Goal: Task Accomplishment & Management: Complete application form

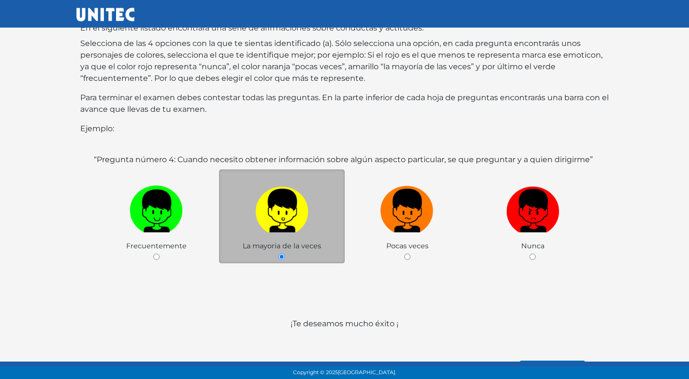
scroll to position [124, 0]
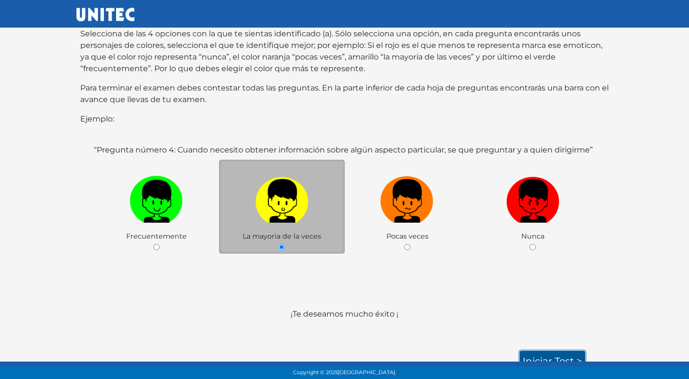
click at [543, 351] on link "Iniciar test >" at bounding box center [552, 361] width 65 height 20
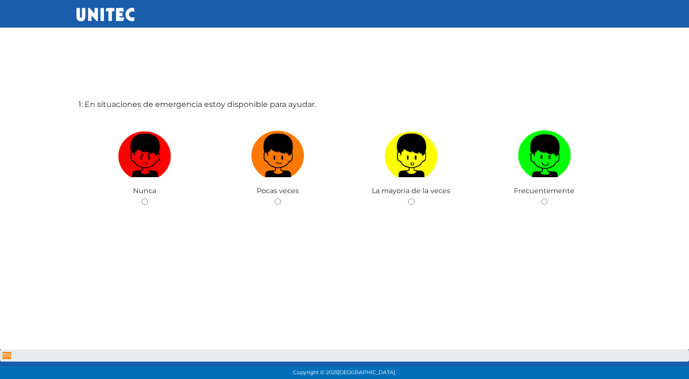
scroll to position [48, 0]
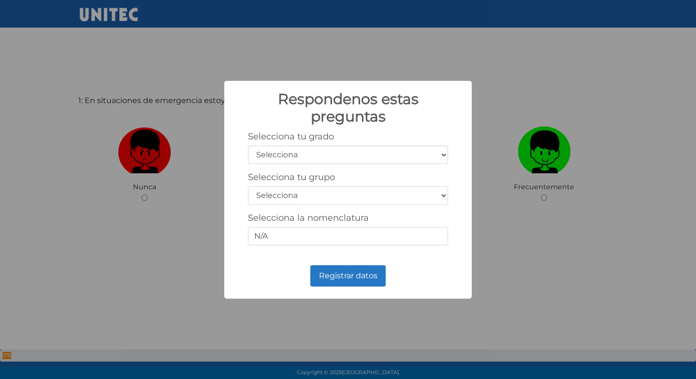
click at [349, 155] on select "Selecciona 1er grado 2do grado 3er grado 4to grado 5to grado 6to grado" at bounding box center [348, 155] width 200 height 18
select select "5"
click at [248, 146] on select "Selecciona 1er grado 2do grado 3er grado 4to grado 5to grado 6to grado" at bounding box center [348, 155] width 200 height 18
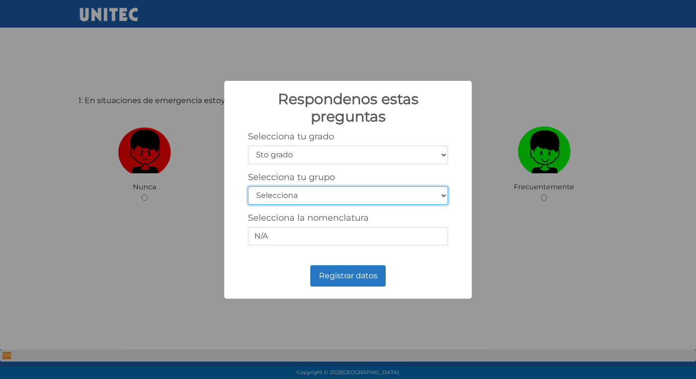
click at [336, 198] on select "Selecciona A B C D E F G H I J K L M N O P Q R S T U V W X Y Z" at bounding box center [348, 195] width 200 height 18
select select "b"
click at [248, 186] on select "Selecciona A B C D E F G H I J K L M N O P Q R S T U V W X Y Z" at bounding box center [348, 195] width 200 height 18
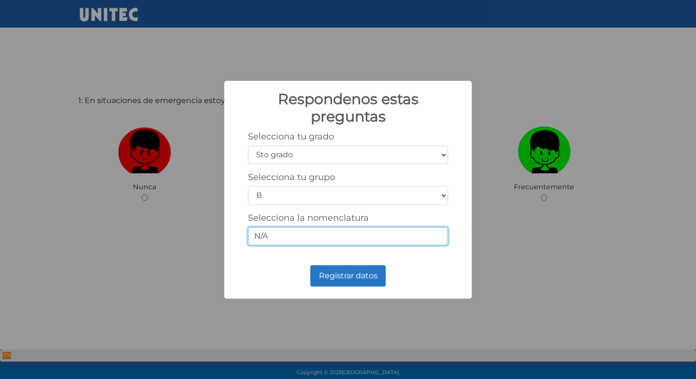
click at [338, 233] on input "N/A" at bounding box center [348, 236] width 200 height 18
type input "5/2"
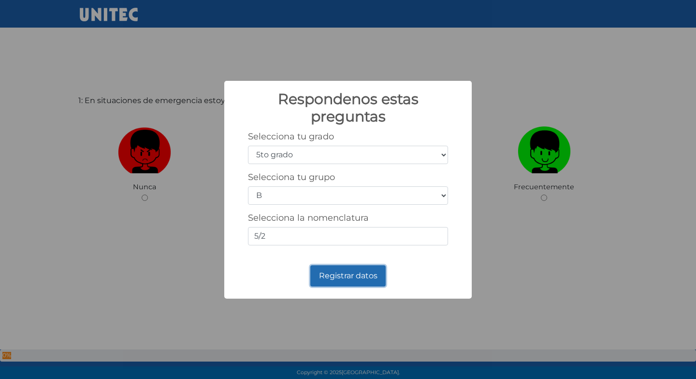
click at [357, 270] on button "Registrar datos" at bounding box center [347, 275] width 75 height 21
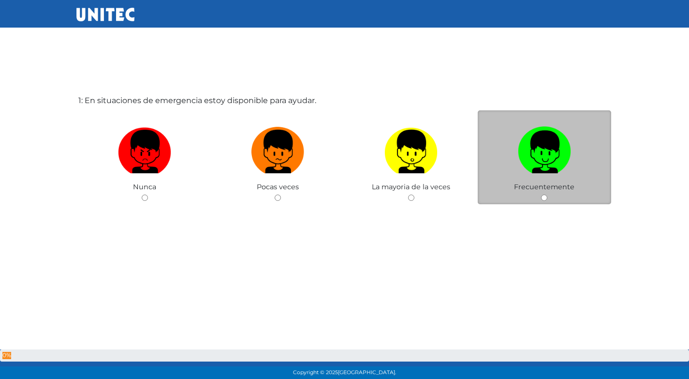
click at [541, 197] on input "radio" at bounding box center [544, 197] width 6 height 6
radio input "true"
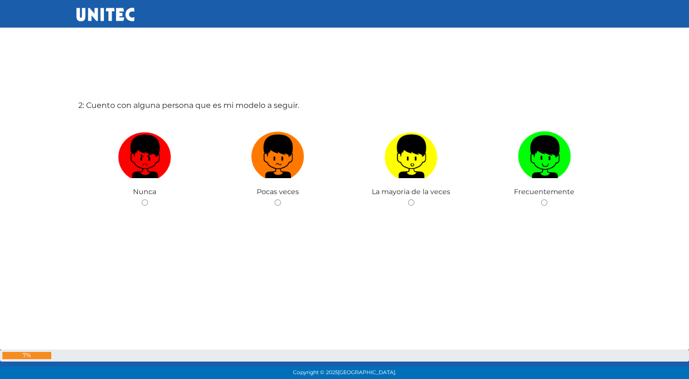
scroll to position [427, 0]
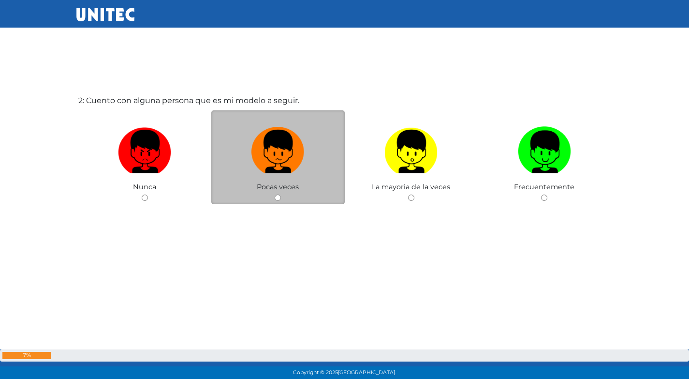
click at [282, 197] on div "Pocas veces" at bounding box center [277, 157] width 133 height 94
click at [276, 199] on input "radio" at bounding box center [278, 197] width 6 height 6
radio input "true"
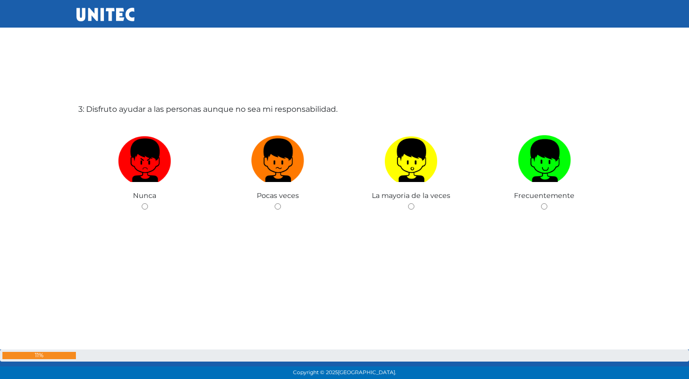
scroll to position [812, 0]
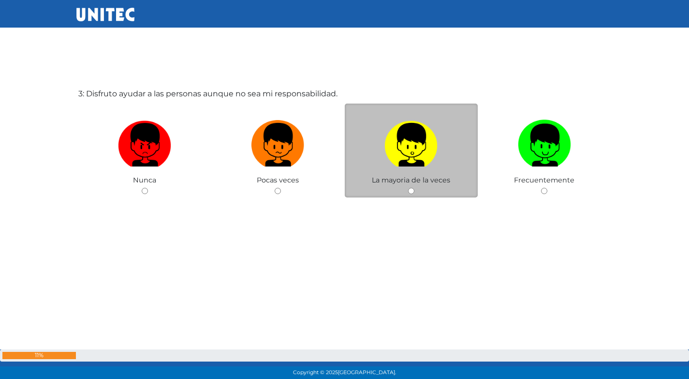
click at [413, 187] on div "La mayoria de la veces" at bounding box center [411, 150] width 133 height 94
click at [409, 186] on div "La mayoria de la veces" at bounding box center [411, 150] width 133 height 94
click at [409, 192] on input "radio" at bounding box center [411, 191] width 6 height 6
radio input "true"
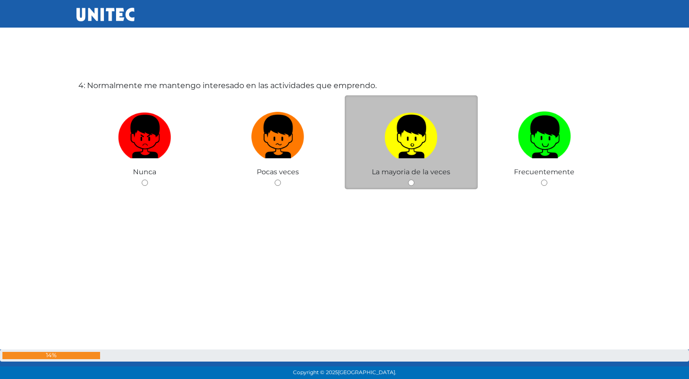
scroll to position [1151, 0]
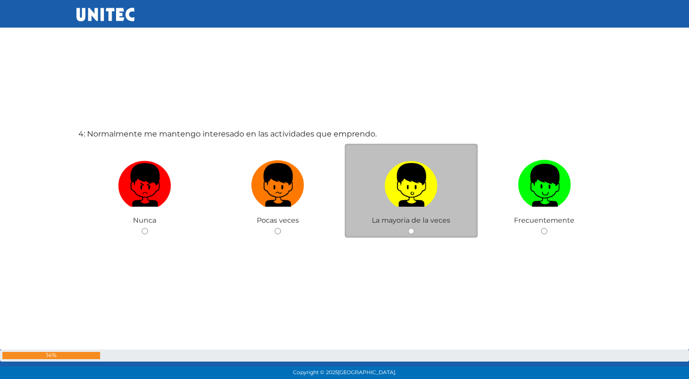
click at [413, 229] on input "radio" at bounding box center [411, 231] width 6 height 6
radio input "true"
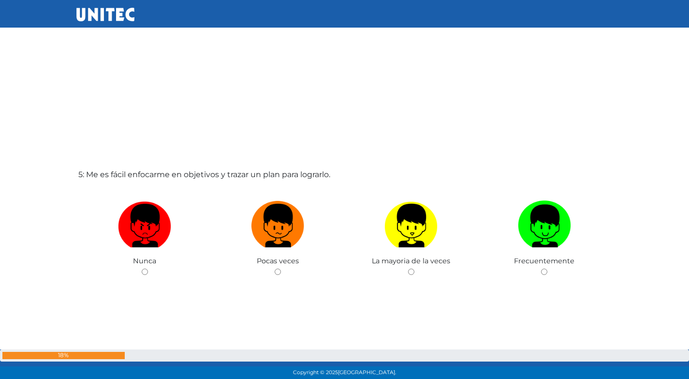
scroll to position [1586, 0]
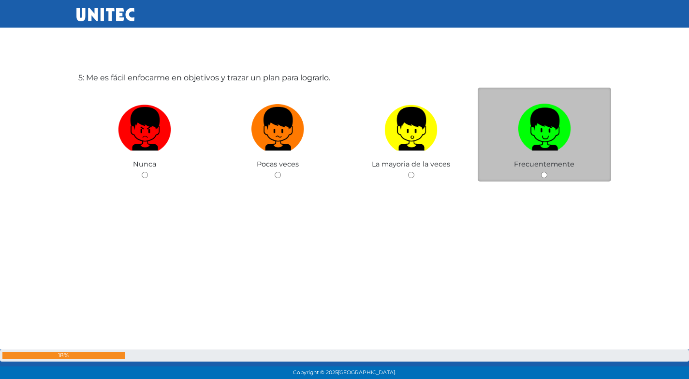
click at [545, 174] on input "radio" at bounding box center [544, 175] width 6 height 6
radio input "true"
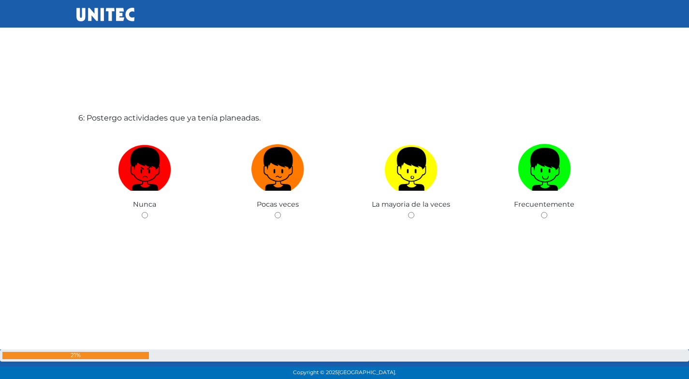
scroll to position [1925, 0]
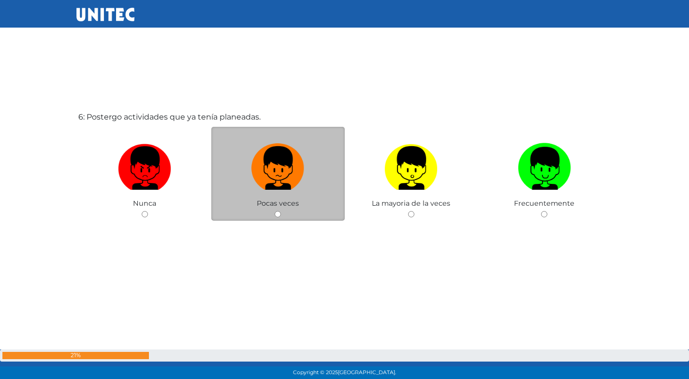
click at [279, 209] on div "Pocas veces" at bounding box center [277, 174] width 133 height 94
click at [277, 214] on input "radio" at bounding box center [278, 214] width 6 height 6
radio input "true"
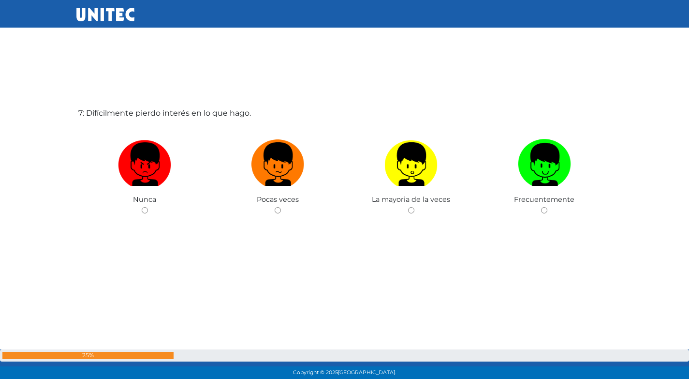
scroll to position [2320, 0]
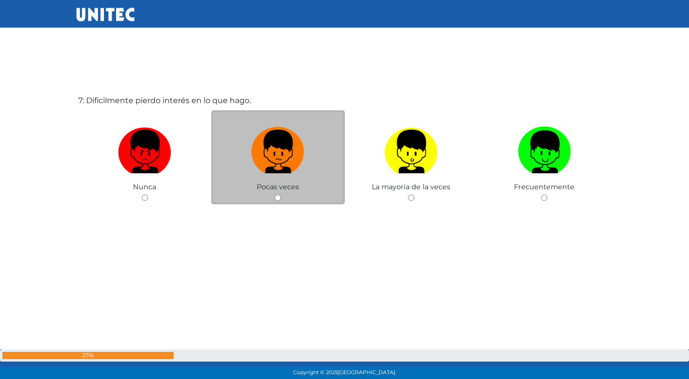
click at [279, 195] on input "radio" at bounding box center [278, 197] width 6 height 6
radio input "true"
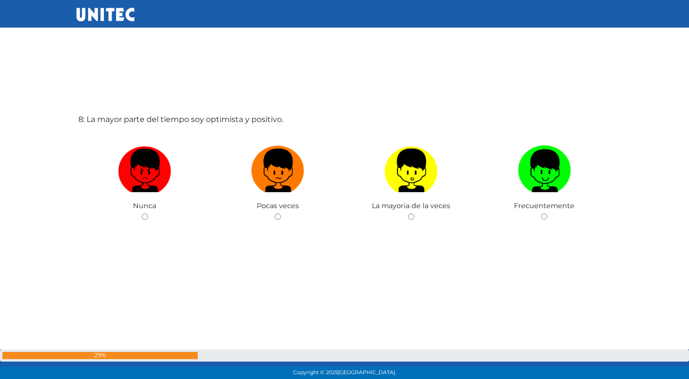
scroll to position [2655, 0]
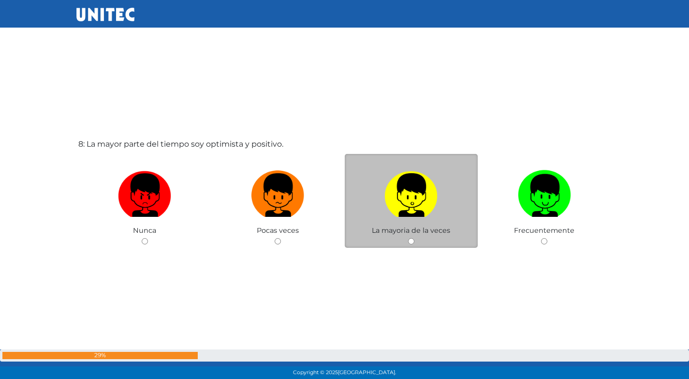
click at [409, 238] on input "radio" at bounding box center [411, 241] width 6 height 6
radio input "true"
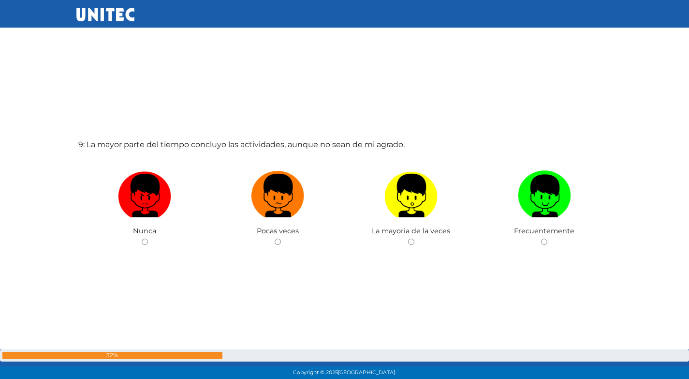
scroll to position [3085, 0]
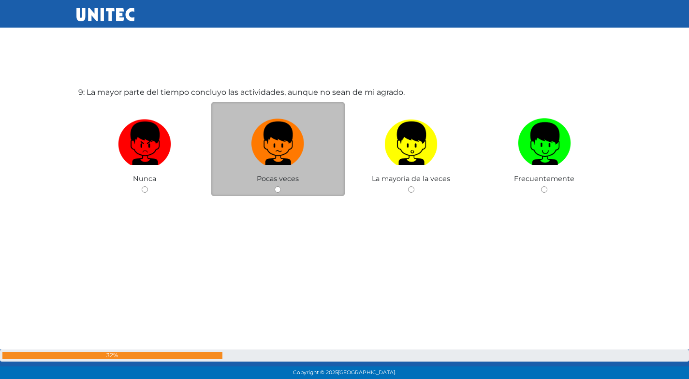
click at [274, 188] on div "Pocas veces" at bounding box center [277, 149] width 133 height 94
click at [276, 188] on input "radio" at bounding box center [278, 189] width 6 height 6
radio input "true"
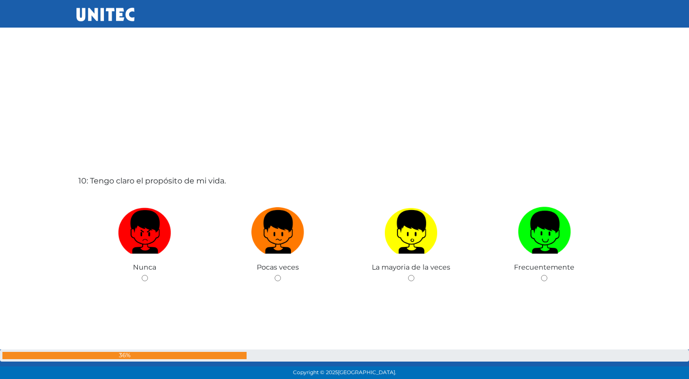
scroll to position [3424, 0]
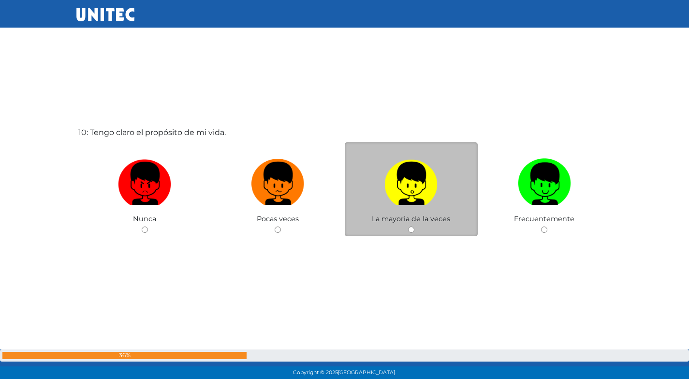
click at [413, 229] on input "radio" at bounding box center [411, 229] width 6 height 6
radio input "true"
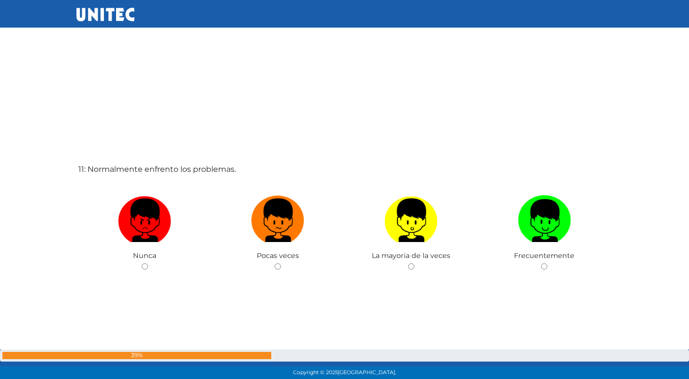
scroll to position [3862, 0]
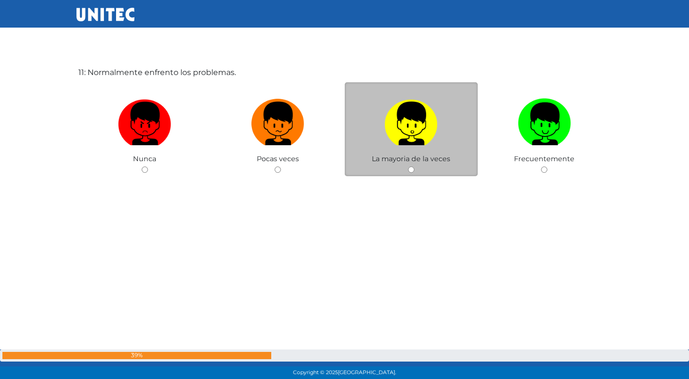
click at [405, 167] on div "La mayoria de la veces" at bounding box center [411, 129] width 133 height 94
click at [419, 171] on div "La mayoria de la veces" at bounding box center [411, 129] width 133 height 94
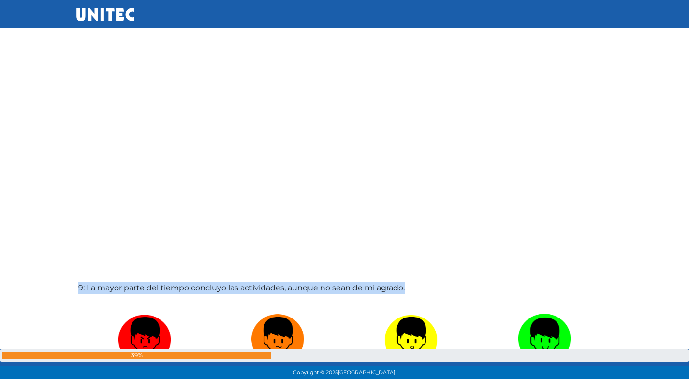
click at [394, 189] on div "9: La mayor parte del tiempo concluyo las actividades, aunque no sean de mi agr…" at bounding box center [344, 376] width 537 height 379
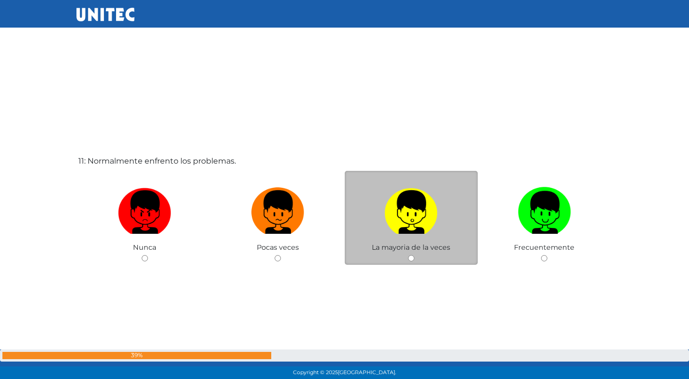
scroll to position [3809, 0]
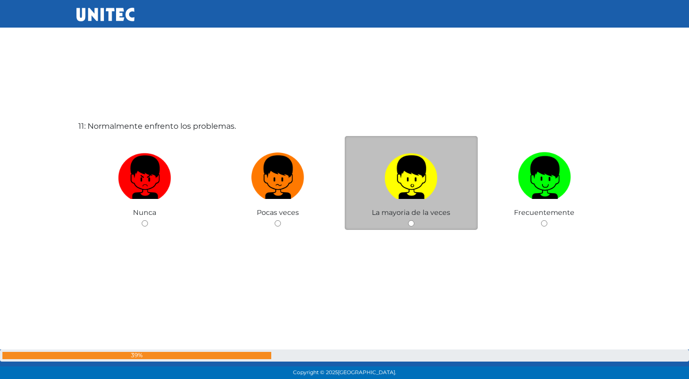
click at [412, 221] on input "radio" at bounding box center [411, 223] width 6 height 6
radio input "true"
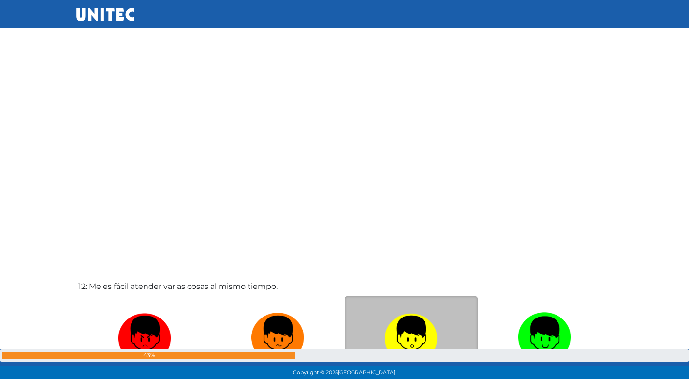
scroll to position [4124, 0]
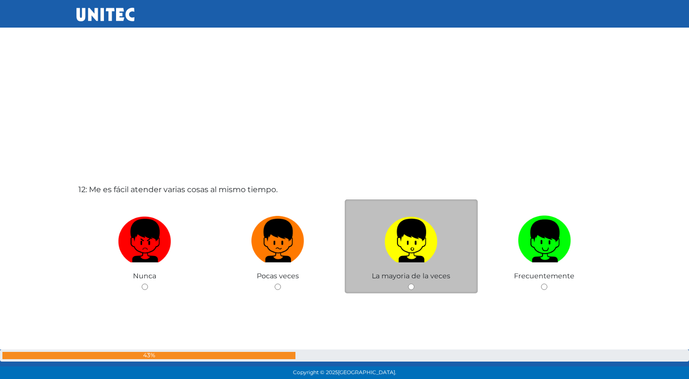
click at [410, 287] on input "radio" at bounding box center [411, 286] width 6 height 6
radio input "true"
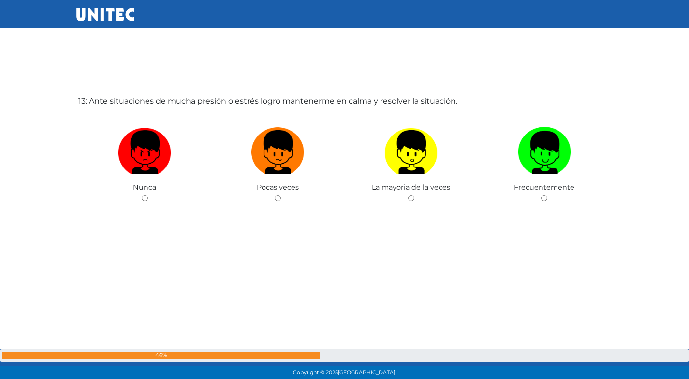
scroll to position [4592, 0]
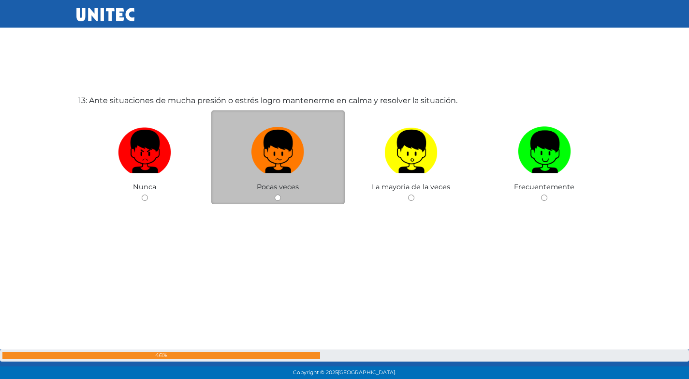
click at [279, 200] on input "radio" at bounding box center [278, 197] width 6 height 6
radio input "true"
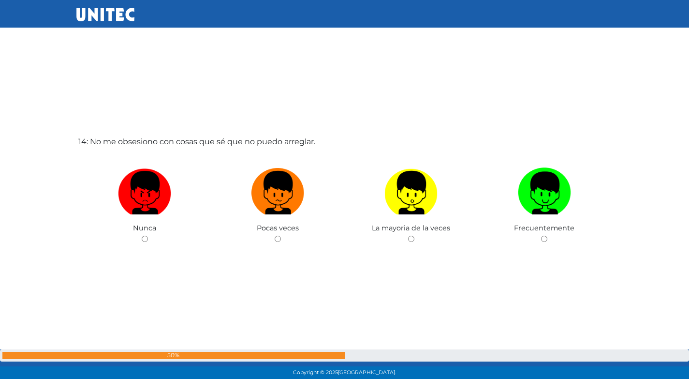
scroll to position [4970, 0]
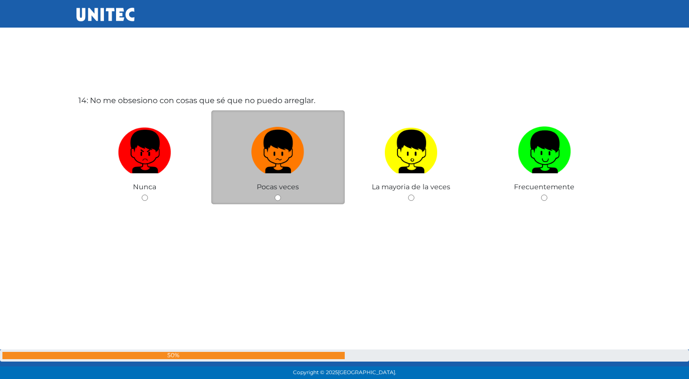
click at [275, 189] on span "Pocas veces" at bounding box center [278, 186] width 42 height 9
click at [279, 197] on input "radio" at bounding box center [278, 197] width 6 height 6
radio input "true"
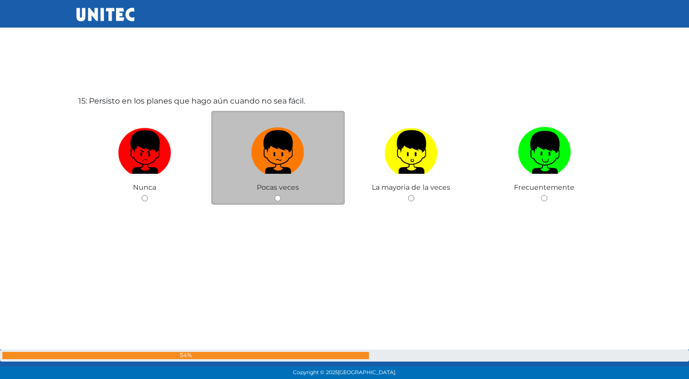
scroll to position [5349, 0]
click at [278, 197] on input "radio" at bounding box center [278, 197] width 6 height 6
radio input "true"
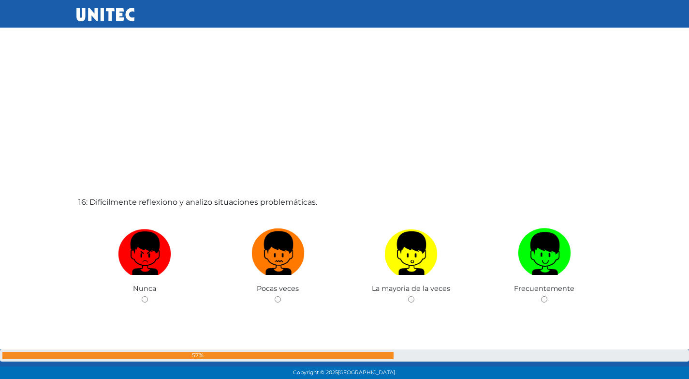
scroll to position [5674, 0]
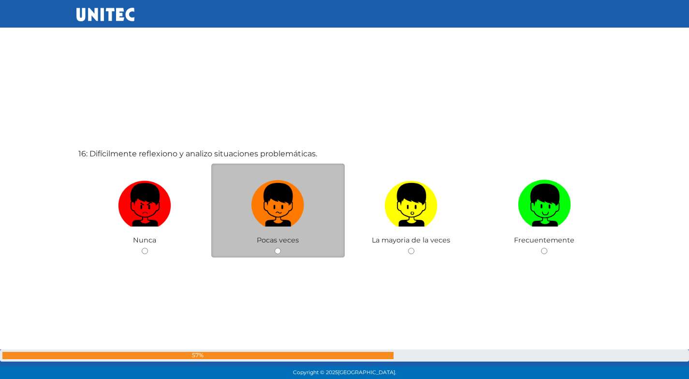
click at [277, 250] on input "radio" at bounding box center [278, 251] width 6 height 6
radio input "true"
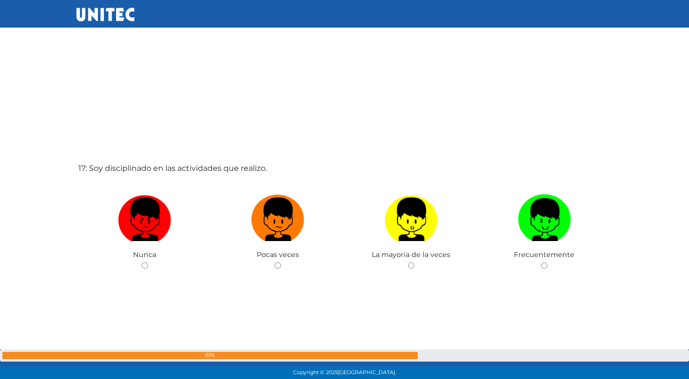
scroll to position [6042, 0]
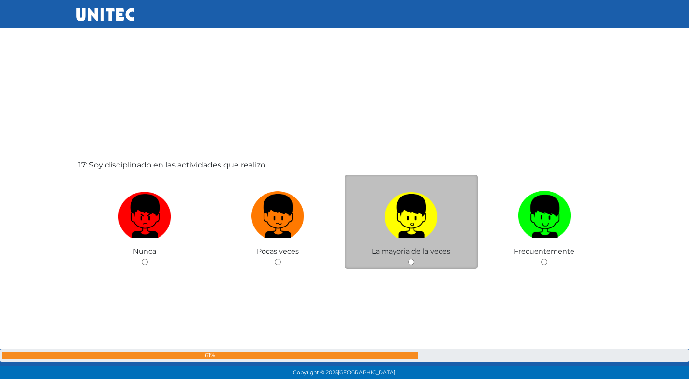
click at [409, 264] on input "radio" at bounding box center [411, 262] width 6 height 6
radio input "true"
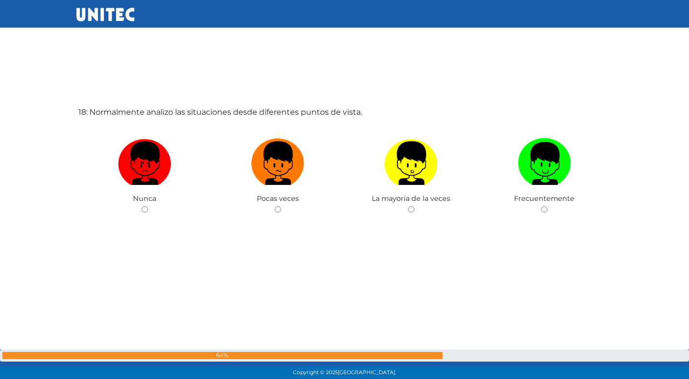
scroll to position [6485, 0]
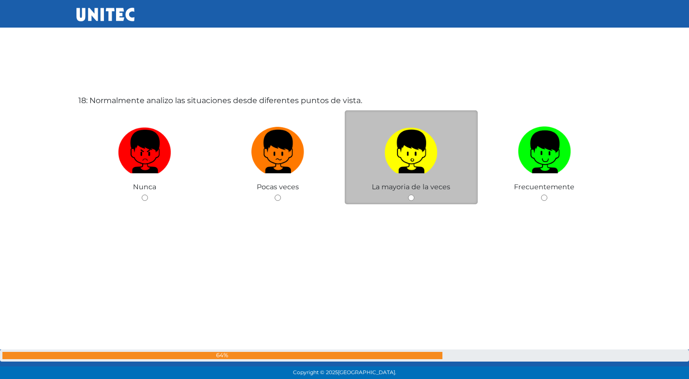
click at [413, 195] on input "radio" at bounding box center [411, 197] width 6 height 6
radio input "true"
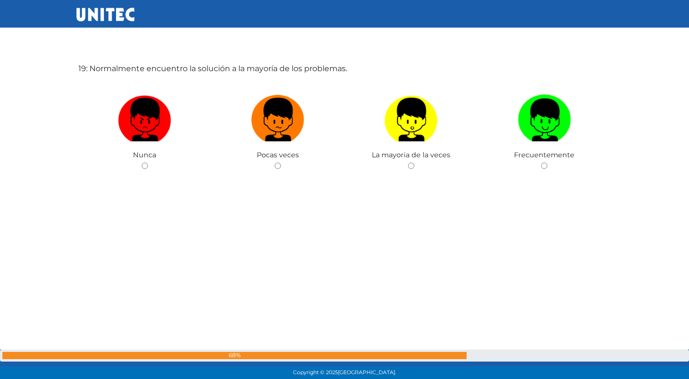
scroll to position [6900, 0]
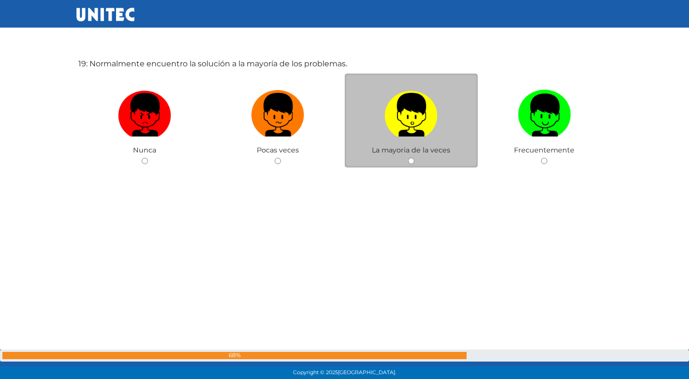
click at [410, 161] on input "radio" at bounding box center [411, 161] width 6 height 6
radio input "true"
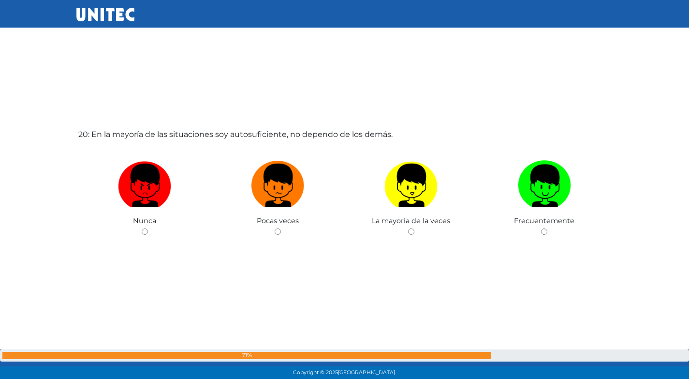
scroll to position [7225, 0]
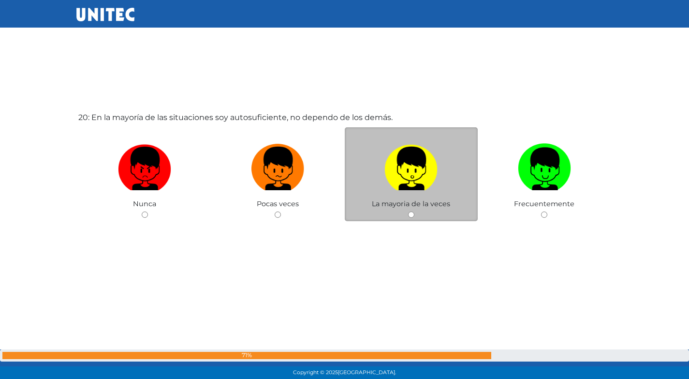
click at [415, 198] on div "La mayoria de la veces" at bounding box center [411, 174] width 133 height 94
click at [412, 188] on img at bounding box center [410, 165] width 53 height 51
click at [412, 211] on input "radio" at bounding box center [411, 214] width 6 height 6
radio input "true"
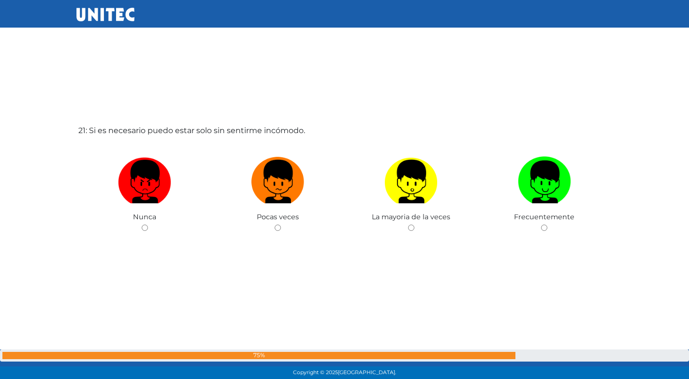
scroll to position [7595, 0]
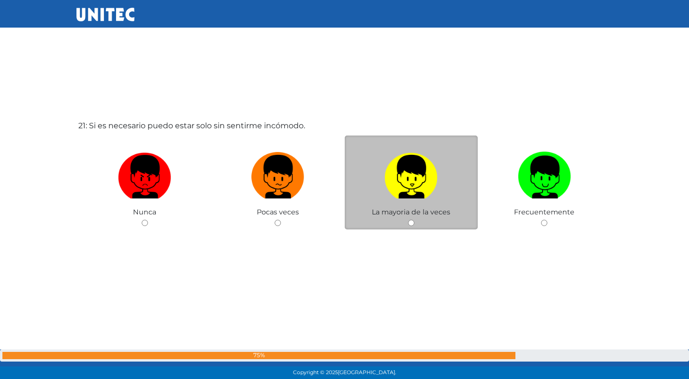
click at [409, 192] on img at bounding box center [410, 173] width 53 height 51
click at [409, 220] on input "radio" at bounding box center [411, 223] width 6 height 6
radio input "true"
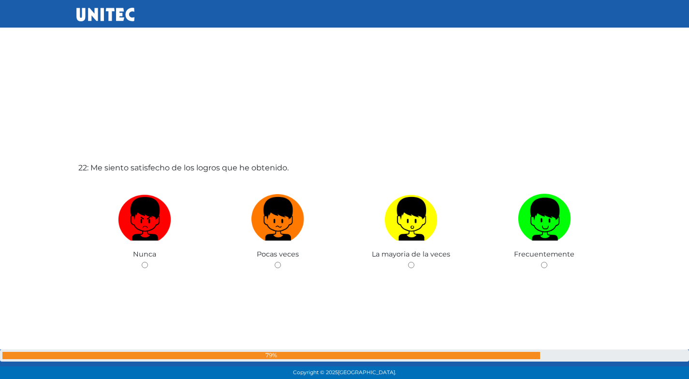
scroll to position [7932, 0]
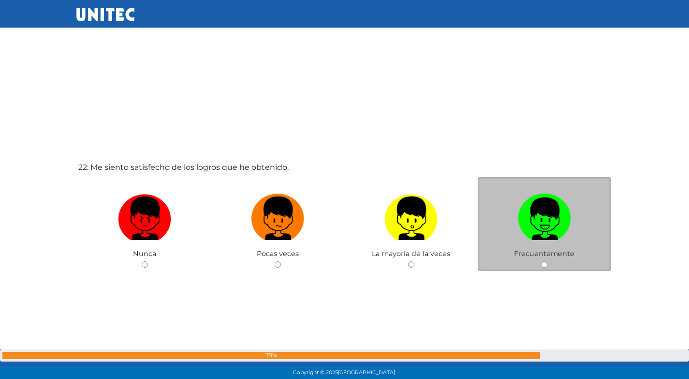
click at [529, 211] on img at bounding box center [544, 215] width 53 height 51
click at [541, 261] on input "radio" at bounding box center [544, 264] width 6 height 6
radio input "true"
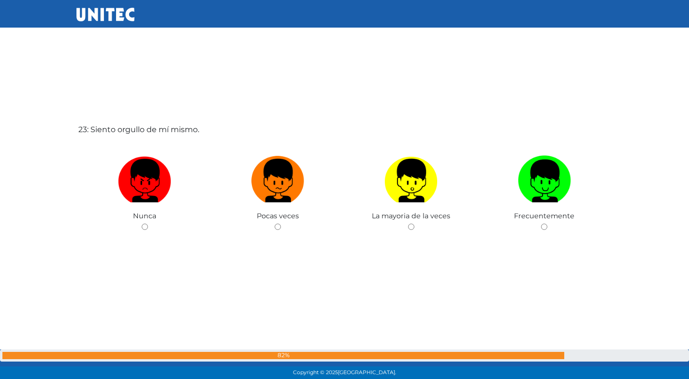
scroll to position [8350, 0]
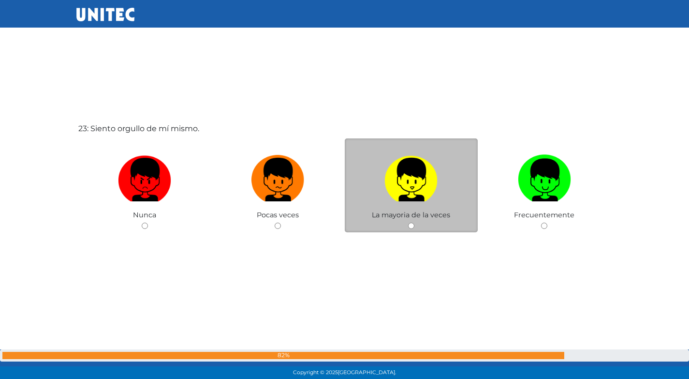
click at [421, 182] on img at bounding box center [410, 176] width 53 height 51
click at [414, 222] on input "radio" at bounding box center [411, 225] width 6 height 6
radio input "true"
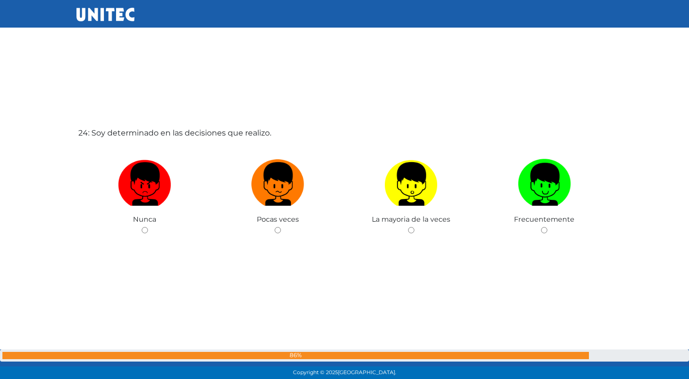
scroll to position [8726, 0]
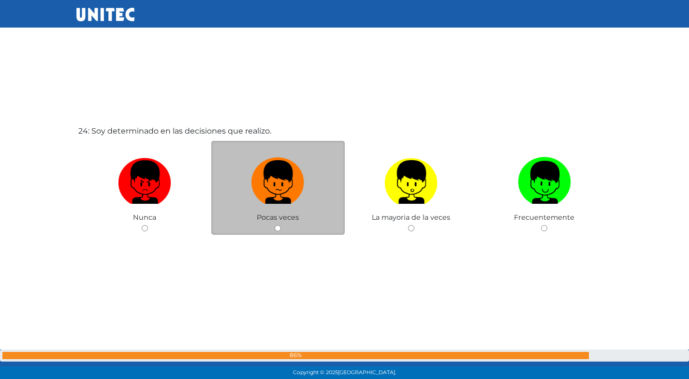
click at [287, 210] on label at bounding box center [277, 182] width 133 height 59
click at [281, 225] on input "radio" at bounding box center [278, 228] width 6 height 6
radio input "true"
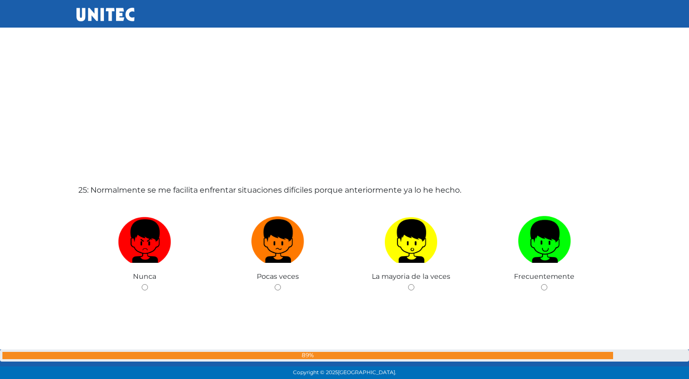
scroll to position [9048, 0]
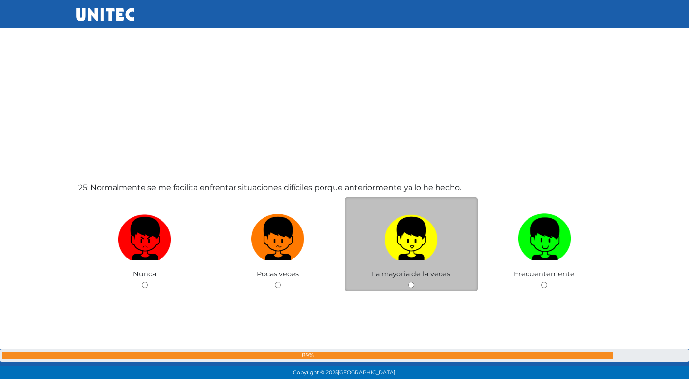
click at [391, 250] on img at bounding box center [410, 235] width 53 height 51
click at [408, 281] on input "radio" at bounding box center [411, 284] width 6 height 6
radio input "true"
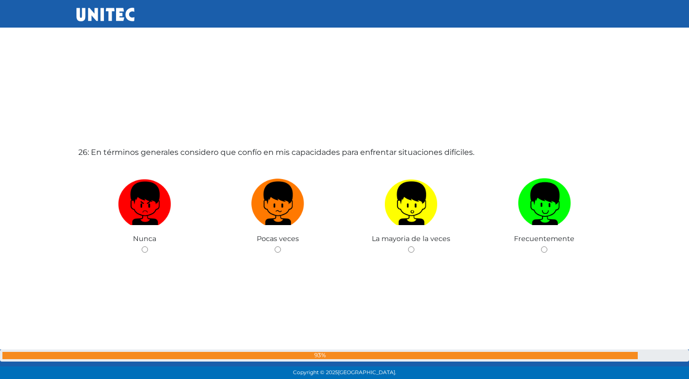
scroll to position [9509, 0]
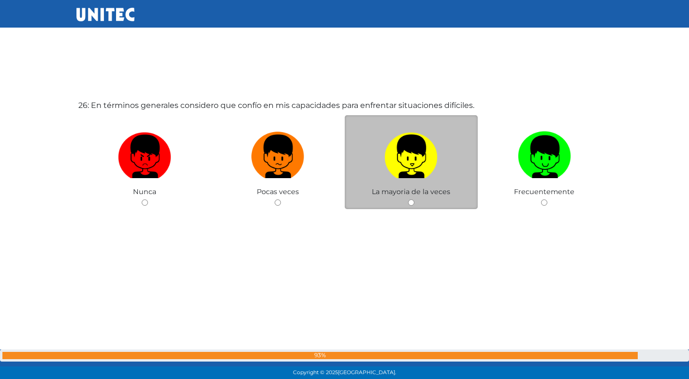
click at [409, 173] on img at bounding box center [410, 153] width 53 height 51
click at [409, 199] on input "radio" at bounding box center [411, 202] width 6 height 6
radio input "true"
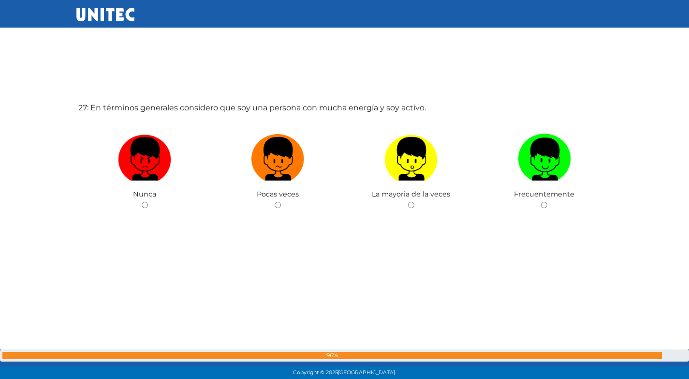
scroll to position [9892, 0]
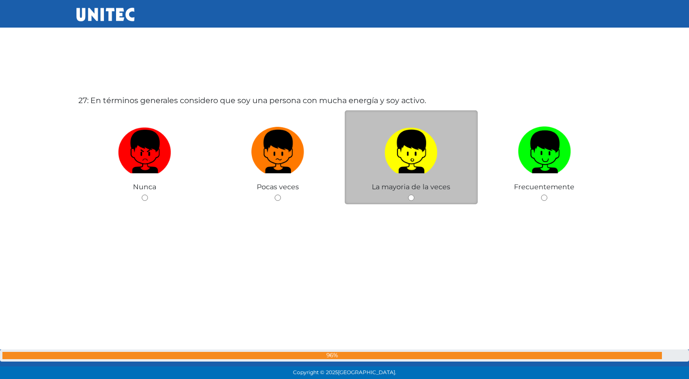
click at [394, 186] on span "La mayoria de la veces" at bounding box center [411, 186] width 78 height 9
click at [414, 165] on img at bounding box center [410, 148] width 53 height 51
click at [414, 194] on input "radio" at bounding box center [411, 197] width 6 height 6
radio input "true"
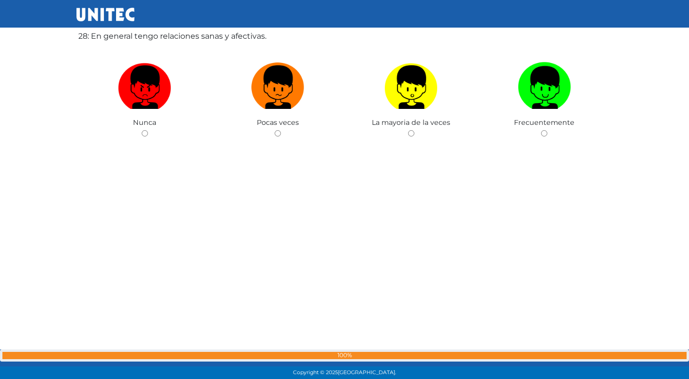
scroll to position [10278, 0]
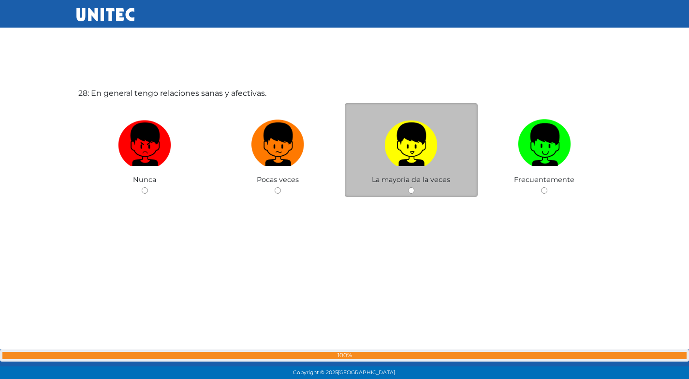
click at [392, 154] on img at bounding box center [410, 141] width 53 height 51
click at [408, 187] on input "radio" at bounding box center [411, 190] width 6 height 6
radio input "true"
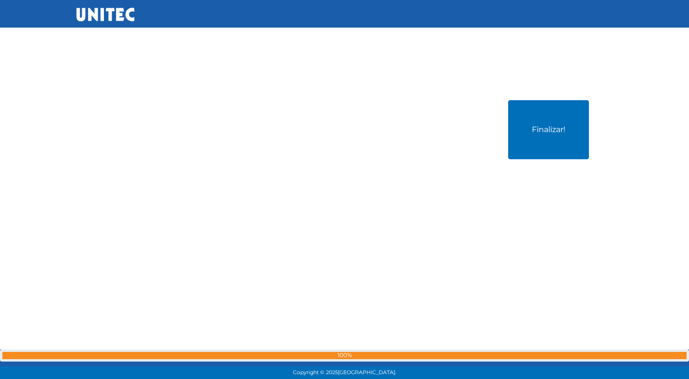
scroll to position [10669, 0]
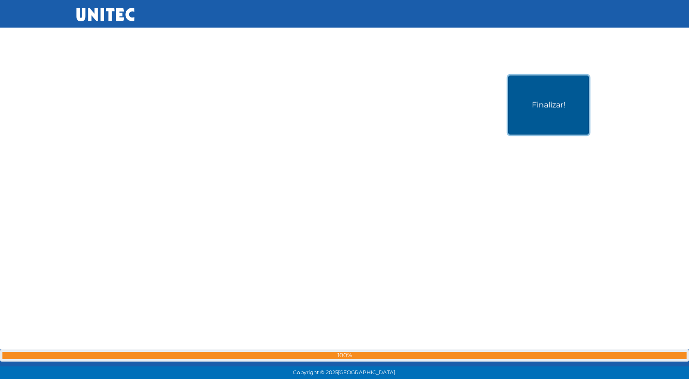
click at [534, 110] on button "Finalizar!" at bounding box center [548, 104] width 81 height 59
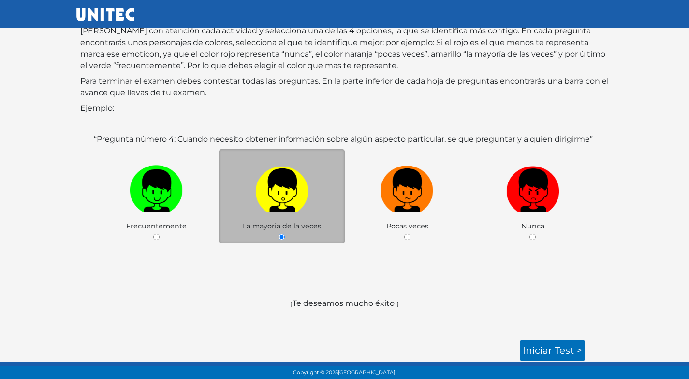
scroll to position [80, 0]
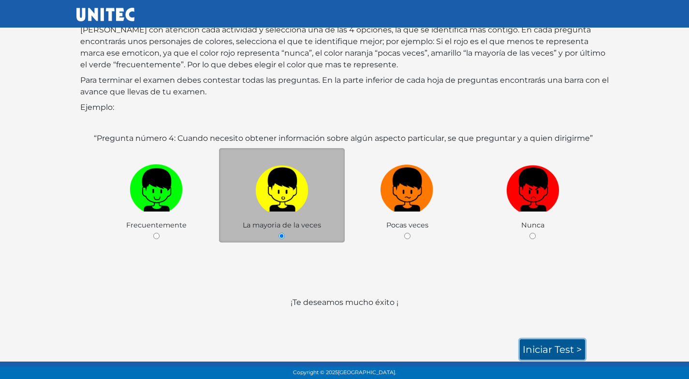
click at [562, 351] on link "Iniciar test >" at bounding box center [552, 349] width 65 height 20
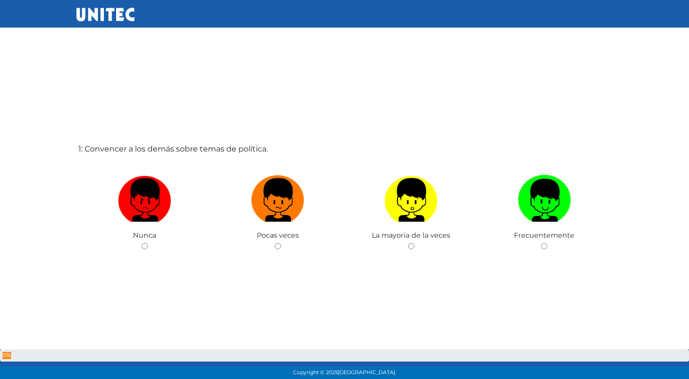
scroll to position [6, 0]
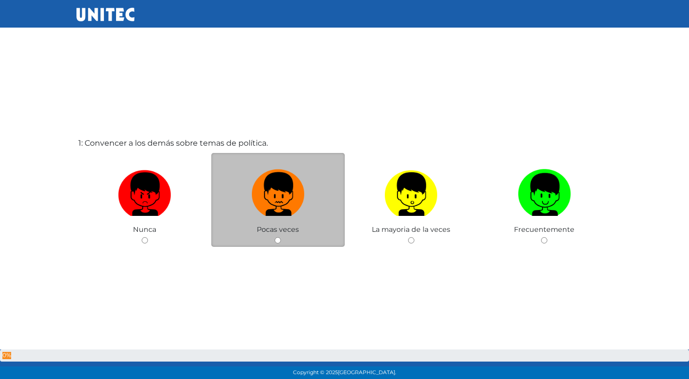
click at [282, 193] on img at bounding box center [277, 190] width 53 height 51
click at [281, 237] on input "radio" at bounding box center [278, 240] width 6 height 6
radio input "true"
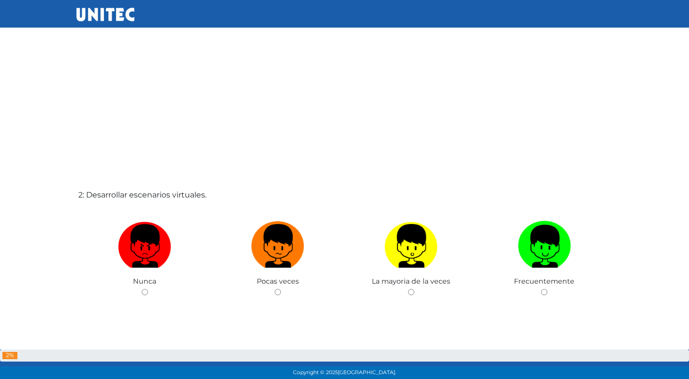
scroll to position [333, 0]
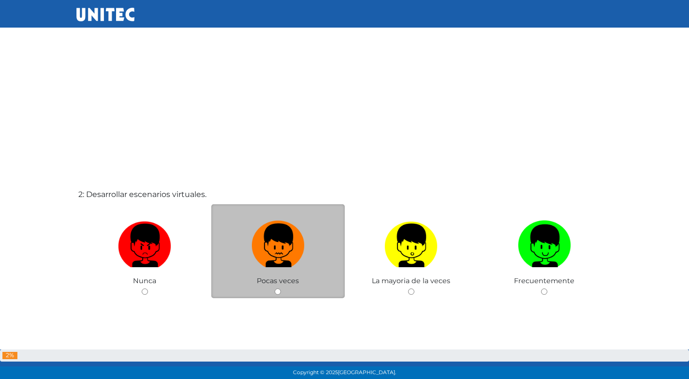
click at [292, 263] on img at bounding box center [277, 242] width 53 height 51
click at [281, 288] on input "radio" at bounding box center [278, 291] width 6 height 6
radio input "true"
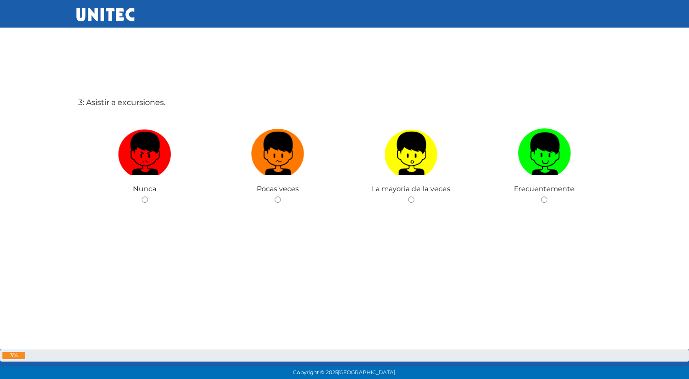
scroll to position [806, 0]
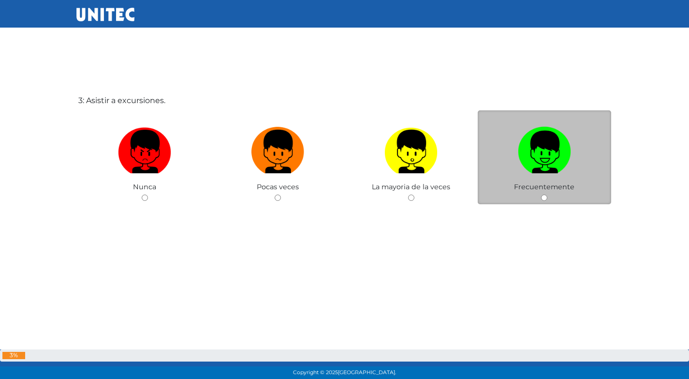
click at [538, 151] on img at bounding box center [544, 148] width 53 height 51
click at [541, 194] on input "radio" at bounding box center [544, 197] width 6 height 6
radio input "true"
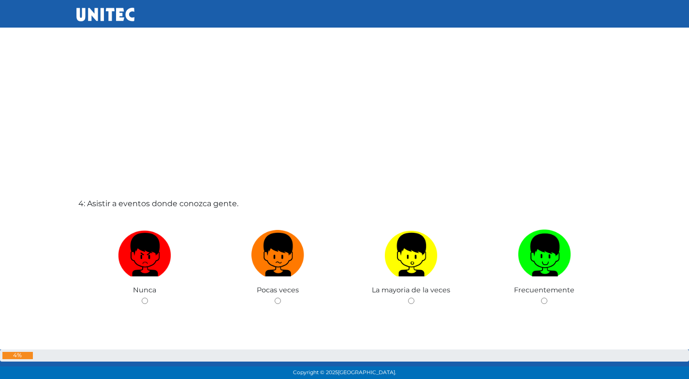
scroll to position [1084, 0]
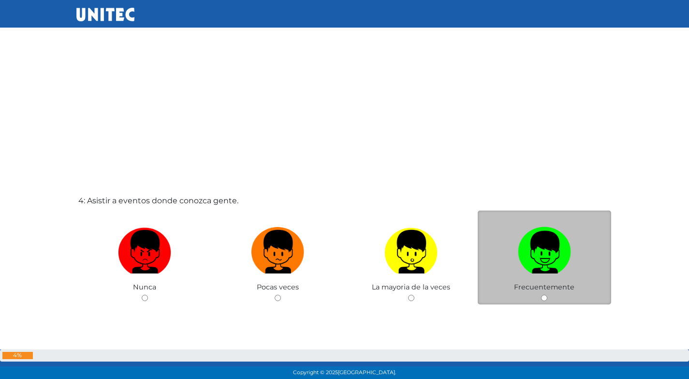
click at [522, 242] on img at bounding box center [544, 248] width 53 height 51
click at [541, 294] on input "radio" at bounding box center [544, 297] width 6 height 6
radio input "true"
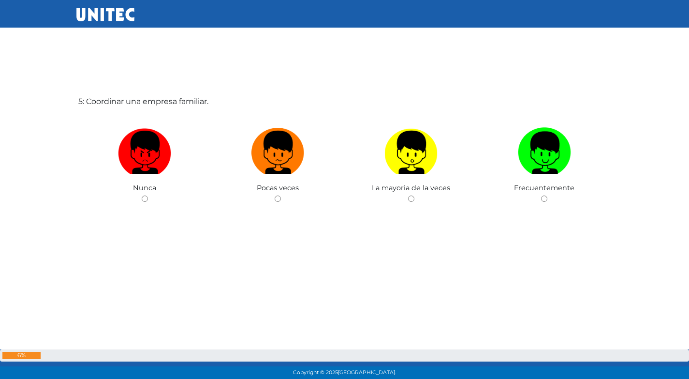
scroll to position [1563, 0]
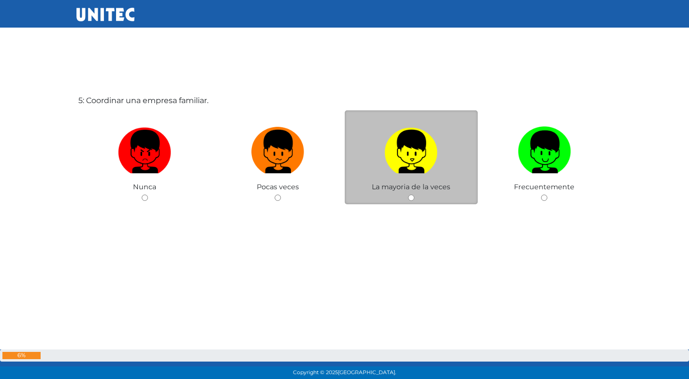
click at [420, 150] on img at bounding box center [410, 148] width 53 height 51
click at [414, 194] on input "radio" at bounding box center [411, 197] width 6 height 6
radio input "true"
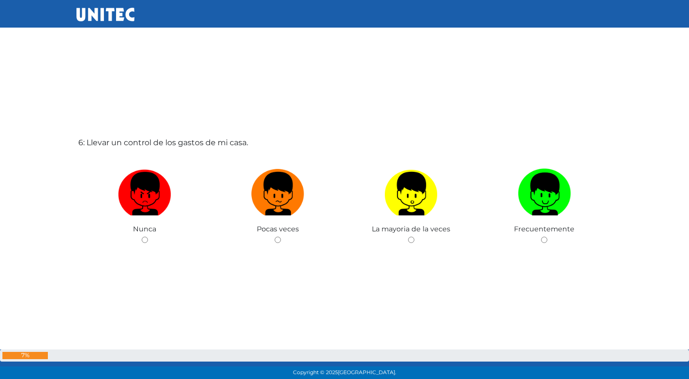
scroll to position [1900, 0]
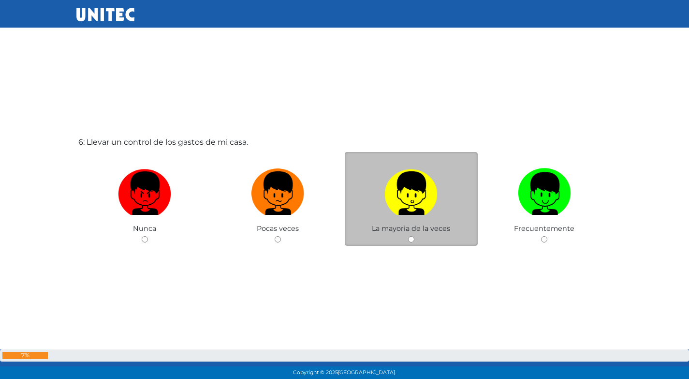
click at [383, 196] on label at bounding box center [411, 193] width 133 height 59
click at [408, 236] on input "radio" at bounding box center [411, 239] width 6 height 6
radio input "true"
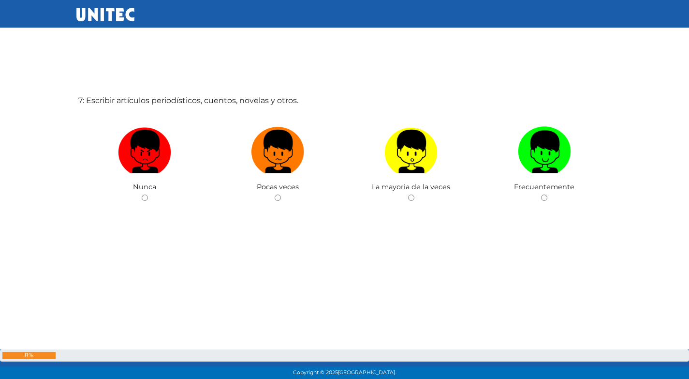
scroll to position [2355, 0]
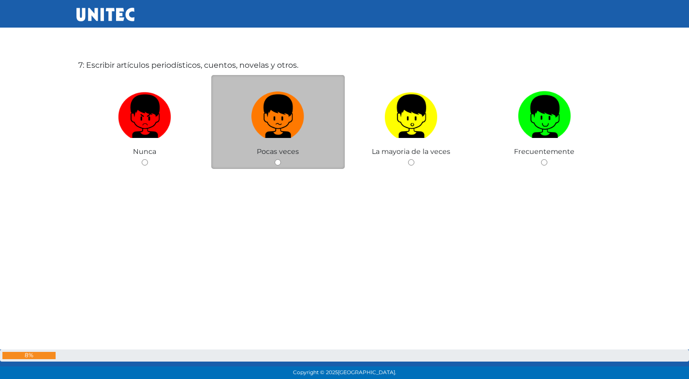
click at [296, 139] on label at bounding box center [277, 116] width 133 height 59
click at [281, 159] on input "radio" at bounding box center [278, 162] width 6 height 6
radio input "true"
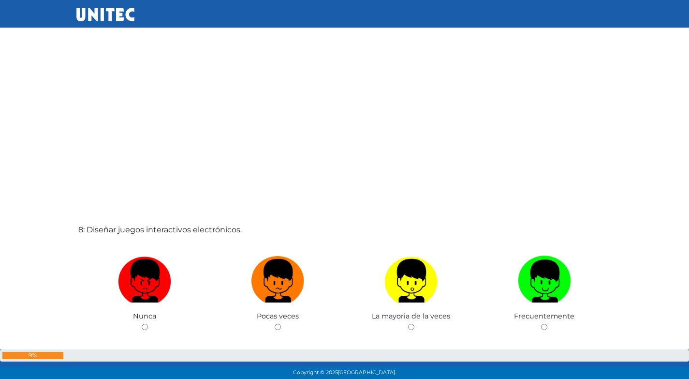
scroll to position [2632, 0]
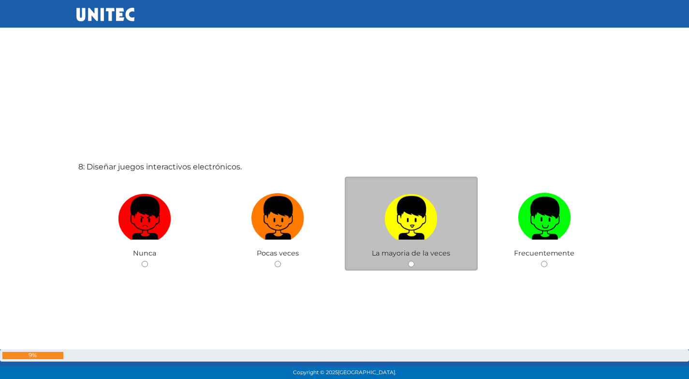
click at [397, 221] on img at bounding box center [410, 214] width 53 height 51
click at [408, 261] on input "radio" at bounding box center [411, 264] width 6 height 6
radio input "true"
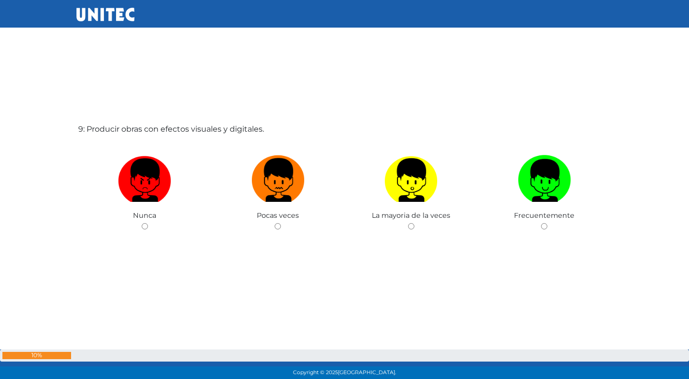
scroll to position [3050, 0]
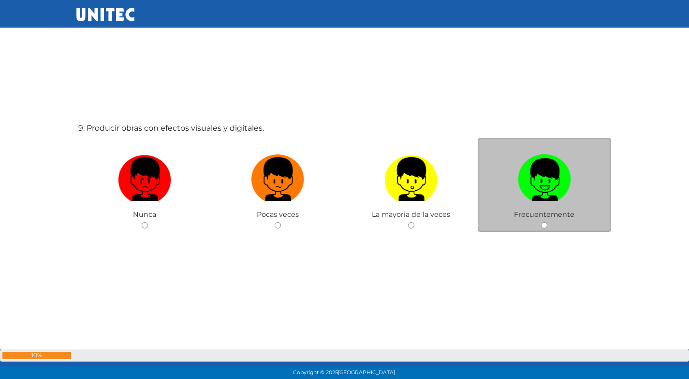
click at [534, 167] on img at bounding box center [544, 175] width 53 height 51
click at [541, 222] on input "radio" at bounding box center [544, 225] width 6 height 6
radio input "true"
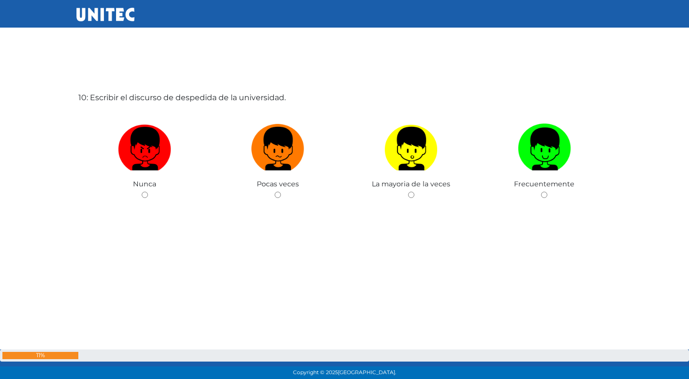
scroll to position [3462, 0]
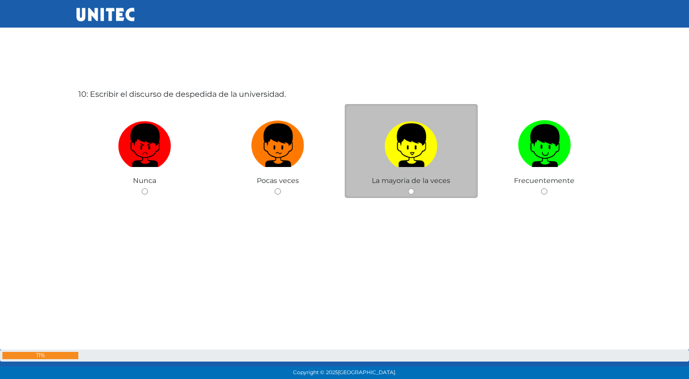
click at [419, 166] on img at bounding box center [410, 142] width 53 height 51
click at [414, 188] on input "radio" at bounding box center [411, 191] width 6 height 6
radio input "true"
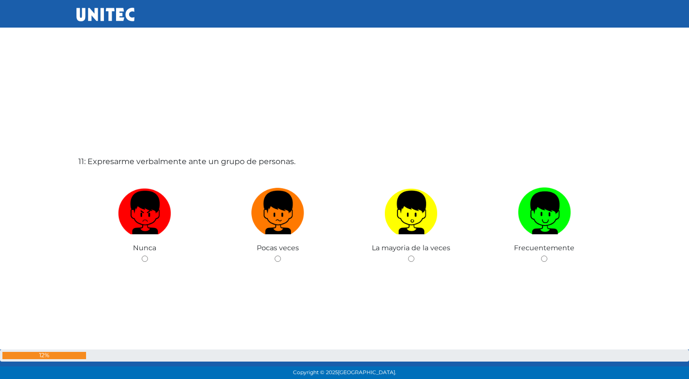
scroll to position [3834, 0]
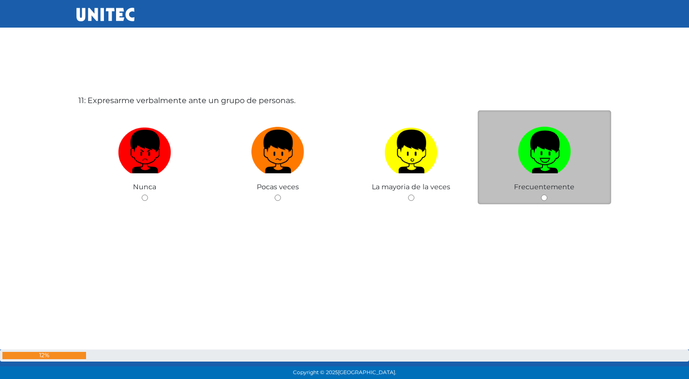
click at [526, 153] on img at bounding box center [544, 148] width 53 height 51
click at [541, 194] on input "radio" at bounding box center [544, 197] width 6 height 6
radio input "true"
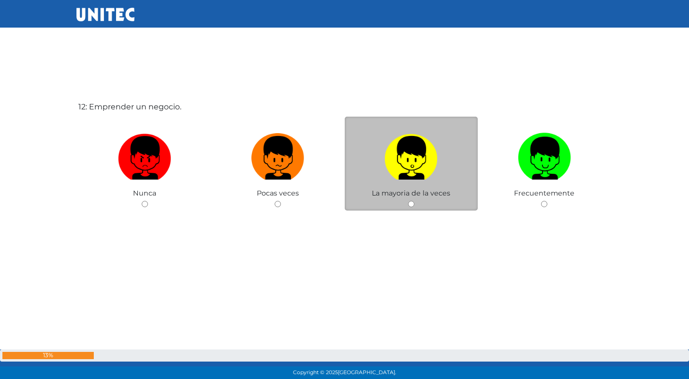
scroll to position [4213, 0]
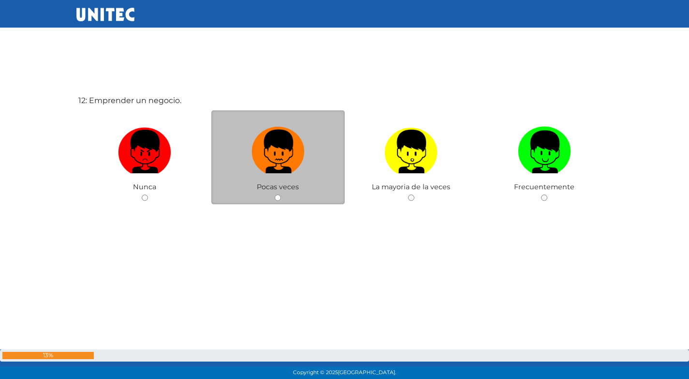
click at [280, 141] on img at bounding box center [277, 148] width 53 height 51
click at [280, 194] on input "radio" at bounding box center [278, 197] width 6 height 6
radio input "true"
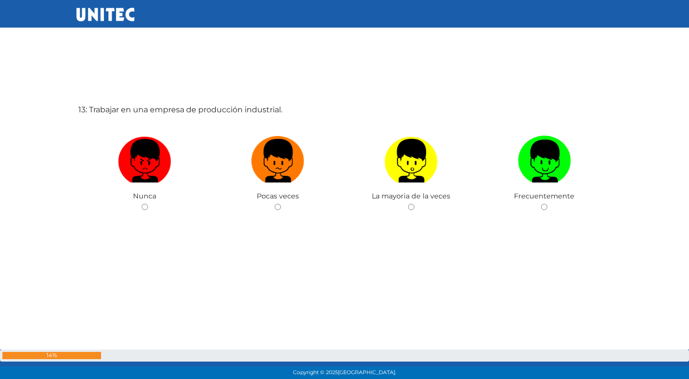
scroll to position [4592, 0]
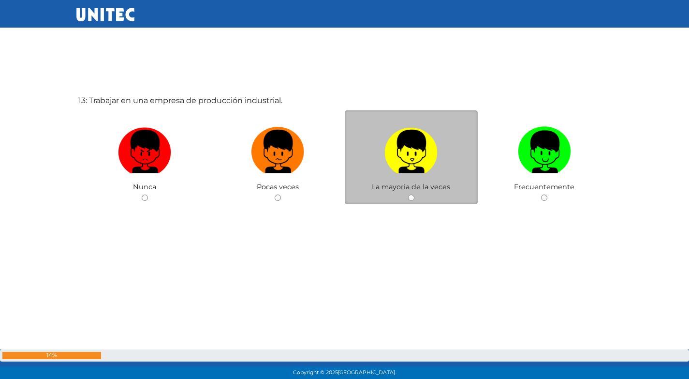
click at [423, 150] on img at bounding box center [410, 148] width 53 height 51
click at [414, 194] on input "radio" at bounding box center [411, 197] width 6 height 6
radio input "true"
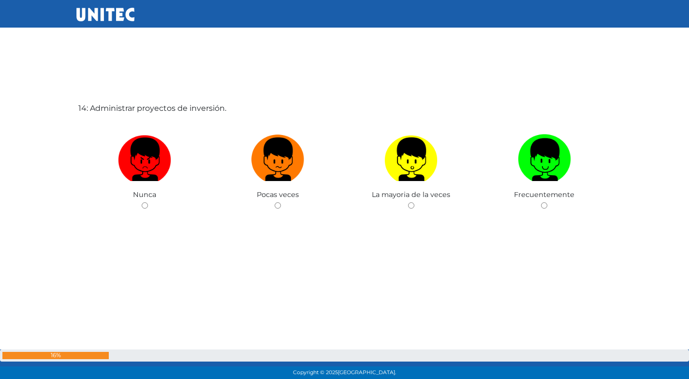
scroll to position [4970, 0]
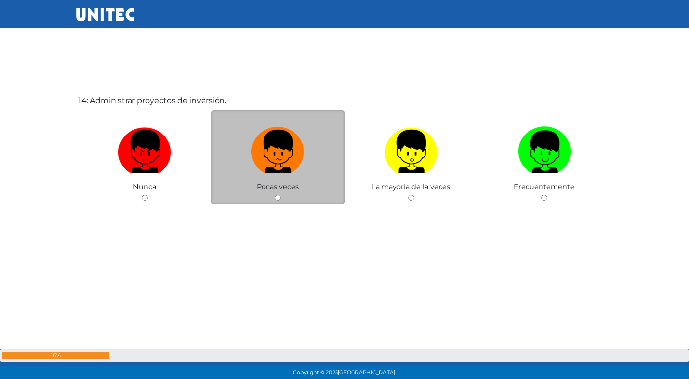
click at [312, 158] on label at bounding box center [277, 151] width 133 height 59
click at [281, 194] on input "radio" at bounding box center [278, 197] width 6 height 6
radio input "true"
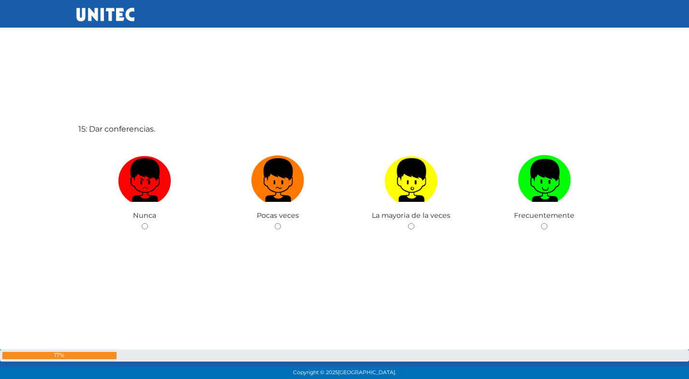
scroll to position [5336, 0]
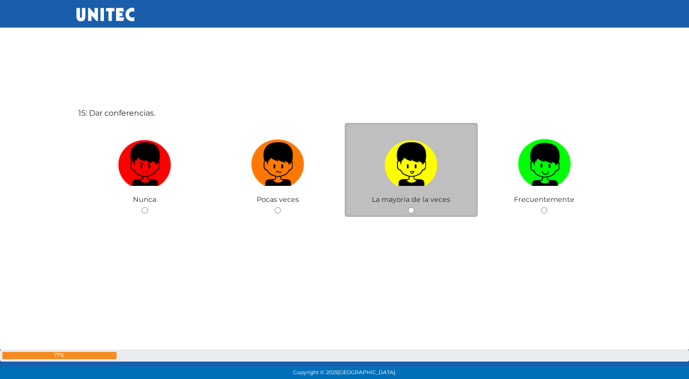
click at [409, 167] on img at bounding box center [410, 160] width 53 height 51
click at [409, 207] on input "radio" at bounding box center [411, 210] width 6 height 6
radio input "true"
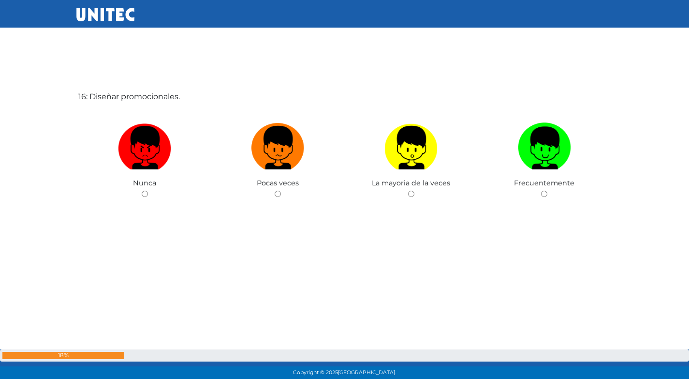
scroll to position [5743, 0]
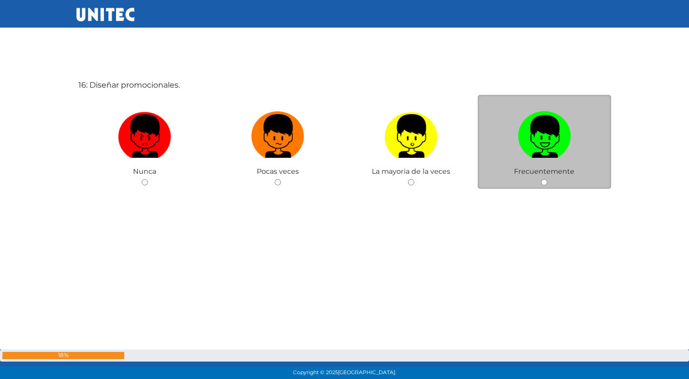
click at [546, 132] on img at bounding box center [544, 132] width 53 height 51
click at [546, 179] on input "radio" at bounding box center [544, 182] width 6 height 6
radio input "true"
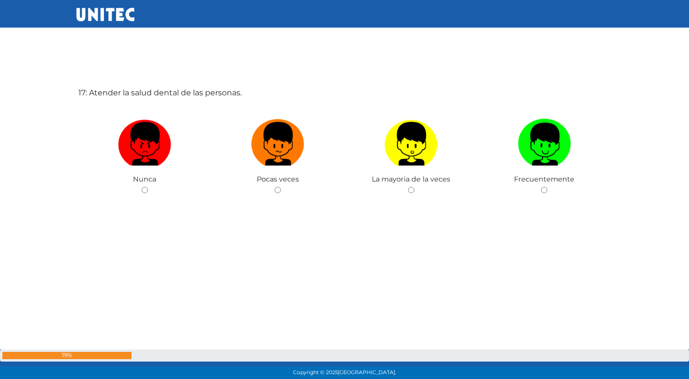
scroll to position [6115, 0]
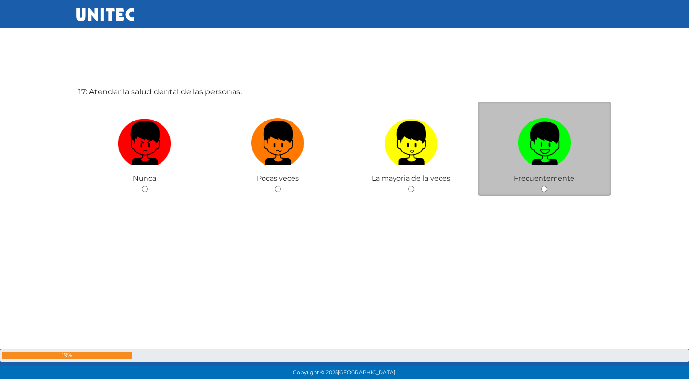
click at [530, 145] on img at bounding box center [544, 139] width 53 height 51
click at [541, 186] on input "radio" at bounding box center [544, 189] width 6 height 6
radio input "true"
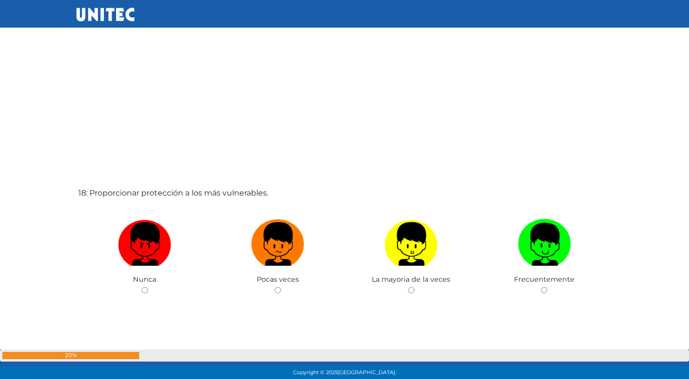
scroll to position [6439, 0]
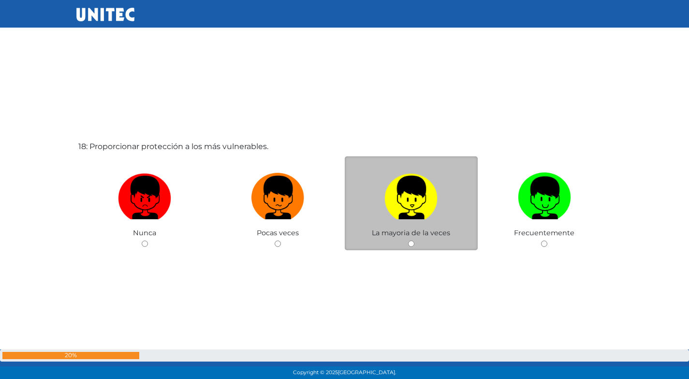
click at [411, 193] on img at bounding box center [410, 194] width 53 height 51
click at [411, 240] on input "radio" at bounding box center [411, 243] width 6 height 6
radio input "true"
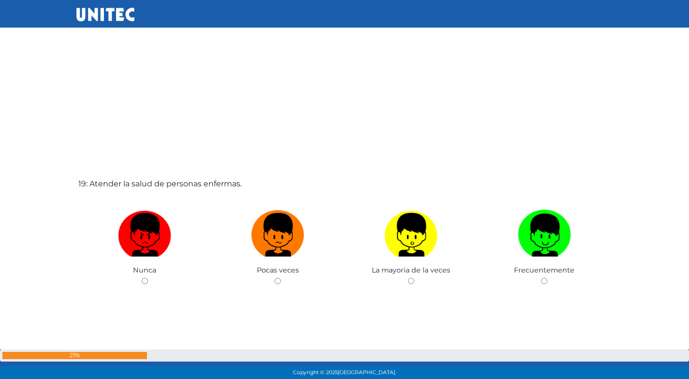
scroll to position [6793, 0]
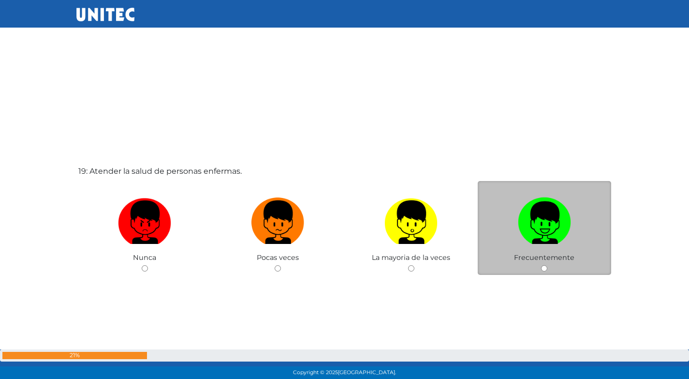
click at [526, 226] on img at bounding box center [544, 218] width 53 height 51
click at [541, 265] on input "radio" at bounding box center [544, 268] width 6 height 6
radio input "true"
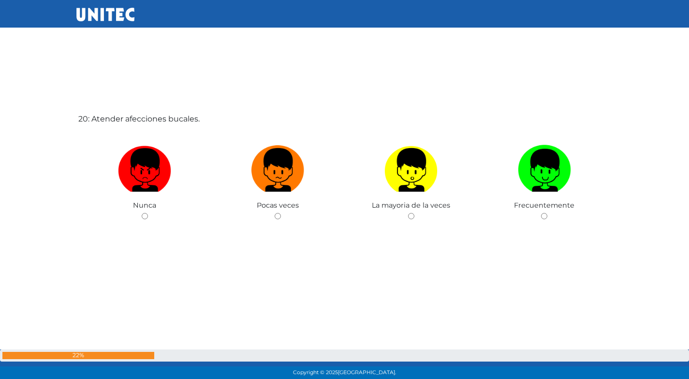
scroll to position [7242, 0]
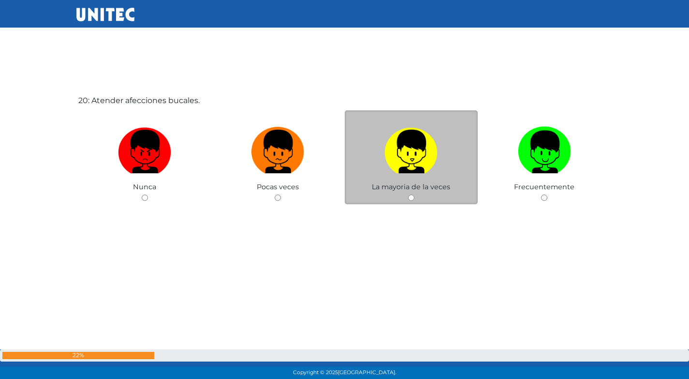
click at [432, 136] on img at bounding box center [410, 148] width 53 height 51
click at [414, 194] on input "radio" at bounding box center [411, 197] width 6 height 6
radio input "true"
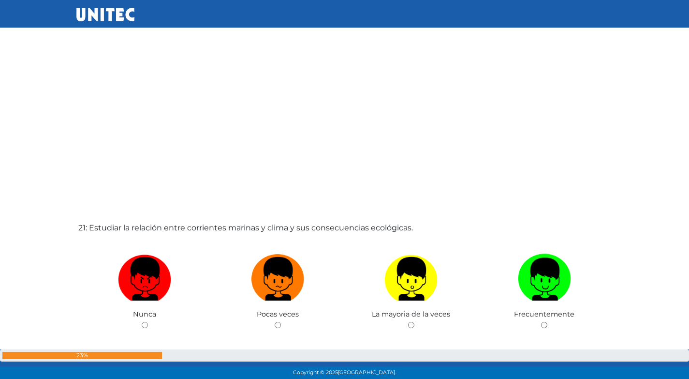
scroll to position [7599, 0]
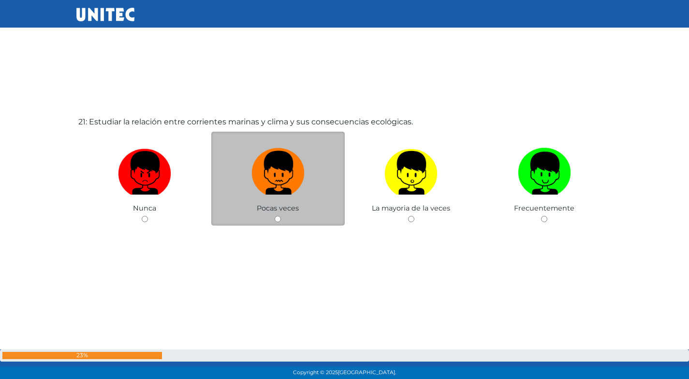
click at [284, 174] on img at bounding box center [277, 169] width 53 height 51
click at [281, 216] on input "radio" at bounding box center [278, 219] width 6 height 6
radio input "true"
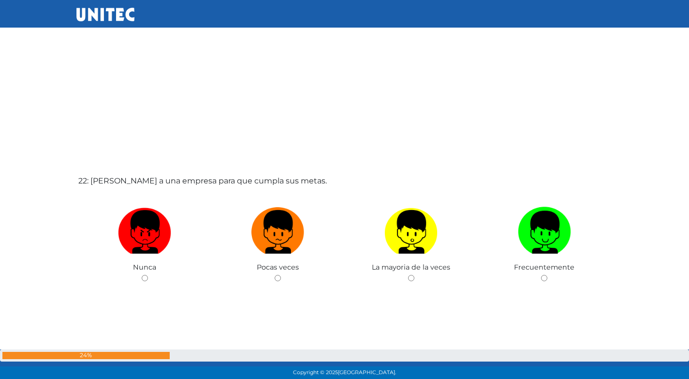
scroll to position [7967, 0]
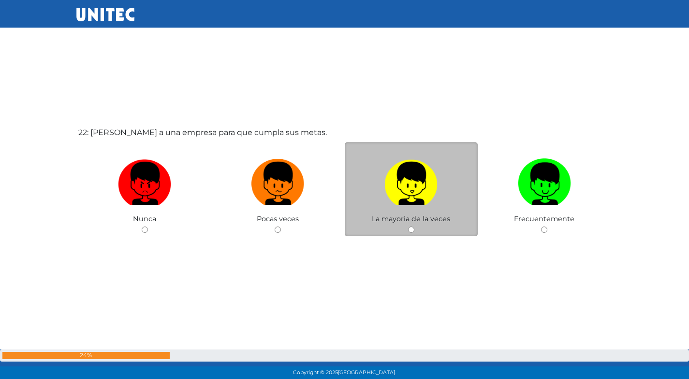
click at [415, 195] on img at bounding box center [410, 180] width 53 height 51
click at [414, 226] on input "radio" at bounding box center [411, 229] width 6 height 6
radio input "true"
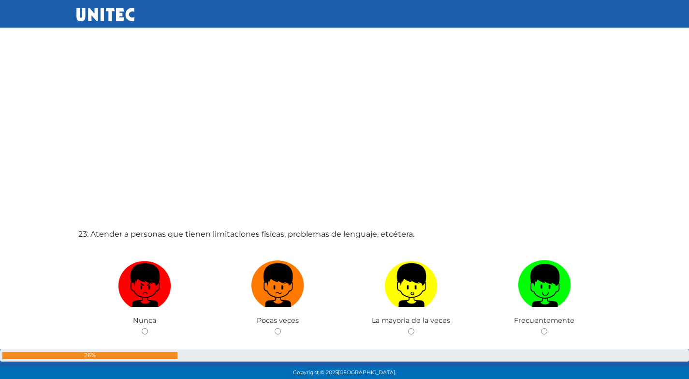
scroll to position [8333, 0]
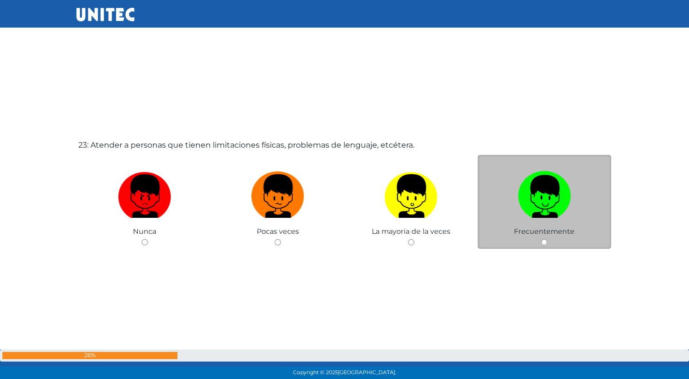
click at [517, 182] on label at bounding box center [544, 196] width 133 height 59
click at [541, 239] on input "radio" at bounding box center [544, 242] width 6 height 6
radio input "true"
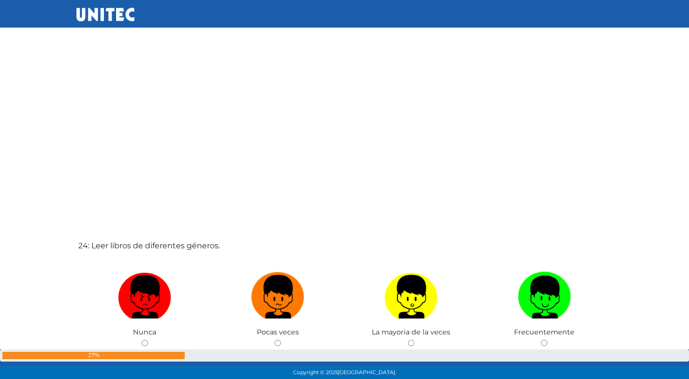
scroll to position [8701, 0]
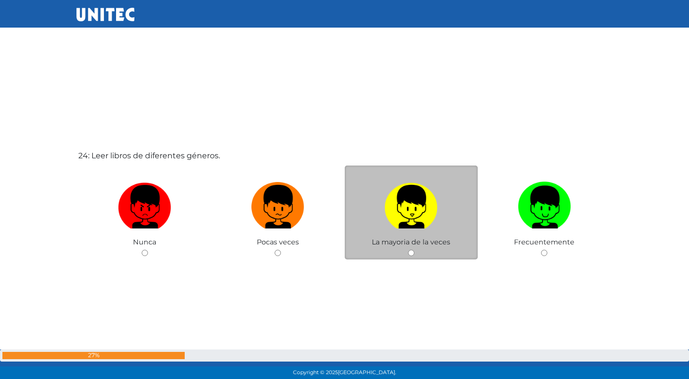
click at [423, 219] on img at bounding box center [410, 203] width 53 height 51
click at [414, 250] on input "radio" at bounding box center [411, 253] width 6 height 6
radio input "true"
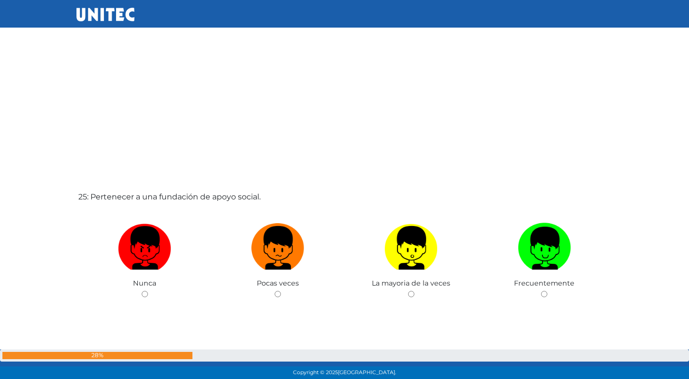
scroll to position [9069, 0]
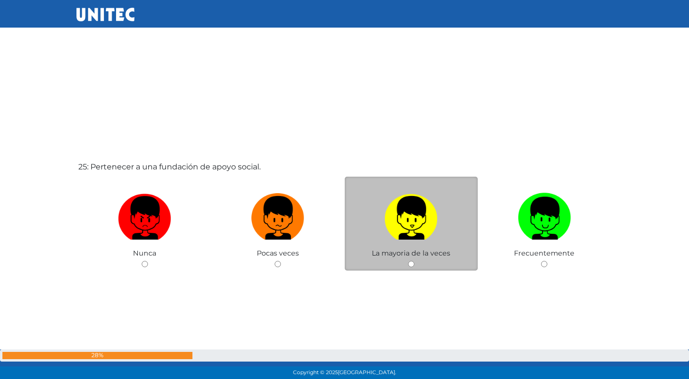
click at [385, 237] on img at bounding box center [410, 214] width 53 height 51
click at [408, 261] on input "radio" at bounding box center [411, 264] width 6 height 6
radio input "true"
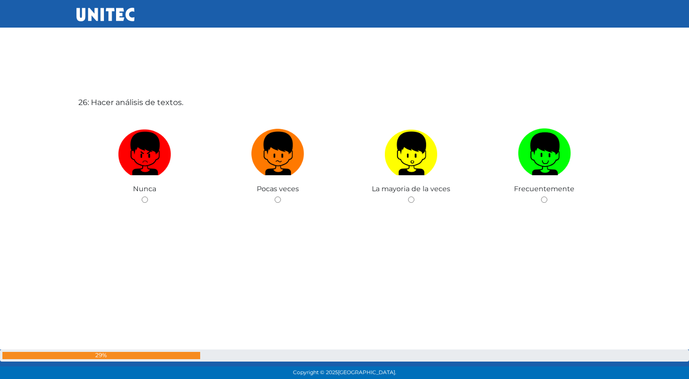
scroll to position [9514, 0]
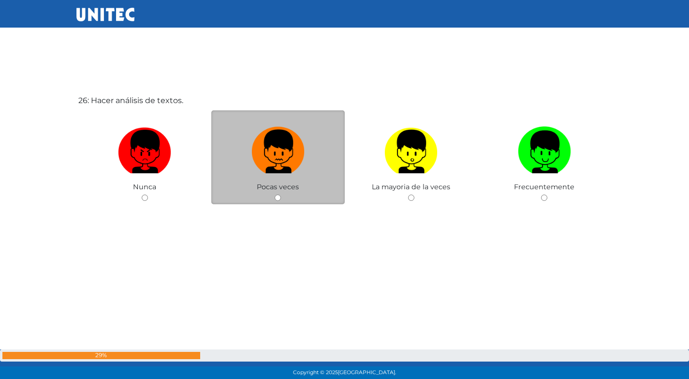
click at [293, 171] on img at bounding box center [277, 148] width 53 height 51
click at [281, 194] on input "radio" at bounding box center [278, 197] width 6 height 6
radio input "true"
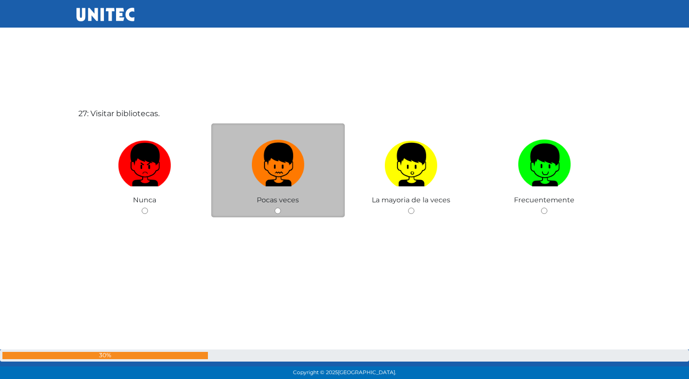
scroll to position [9892, 0]
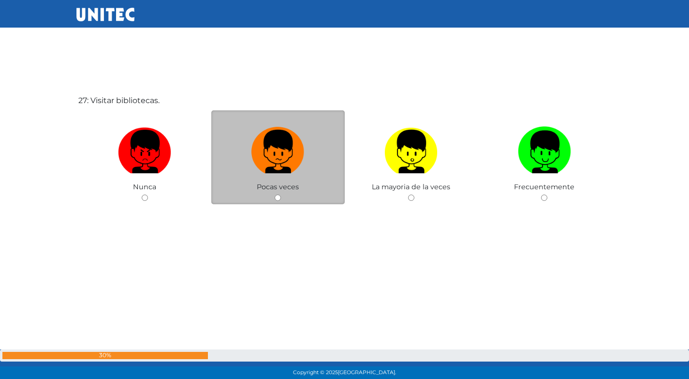
click at [306, 157] on label at bounding box center [277, 151] width 133 height 59
click at [281, 194] on input "radio" at bounding box center [278, 197] width 6 height 6
radio input "true"
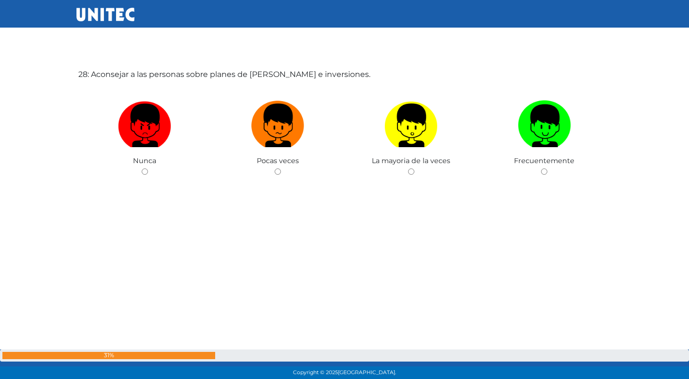
scroll to position [10271, 0]
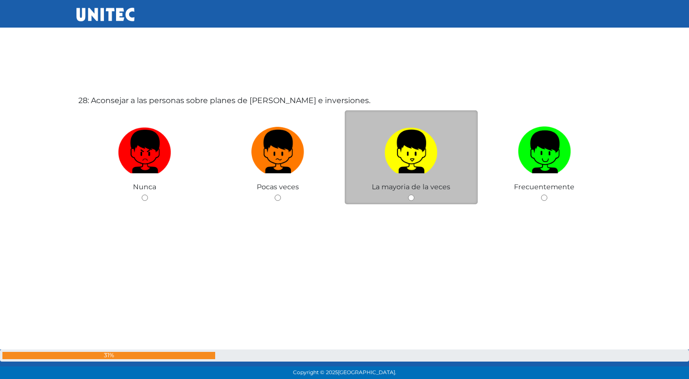
click at [392, 158] on img at bounding box center [410, 148] width 53 height 51
click at [408, 194] on input "radio" at bounding box center [411, 197] width 6 height 6
radio input "true"
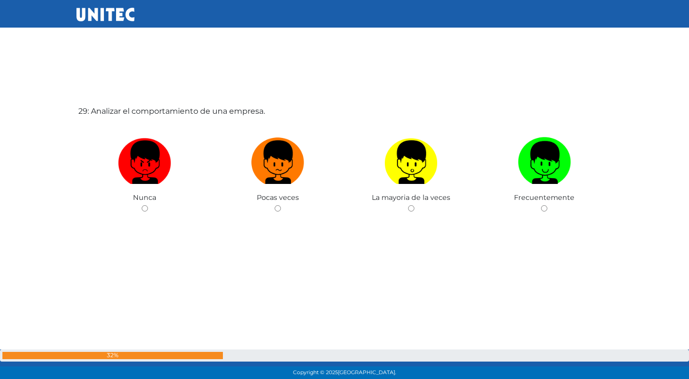
scroll to position [10639, 0]
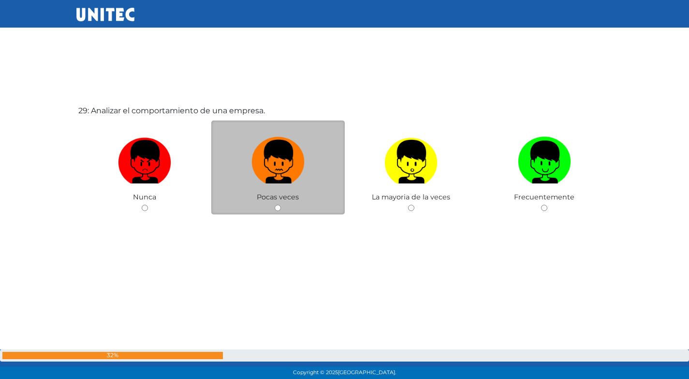
click at [282, 178] on img at bounding box center [277, 158] width 53 height 51
click at [281, 205] on input "radio" at bounding box center [278, 208] width 6 height 6
radio input "true"
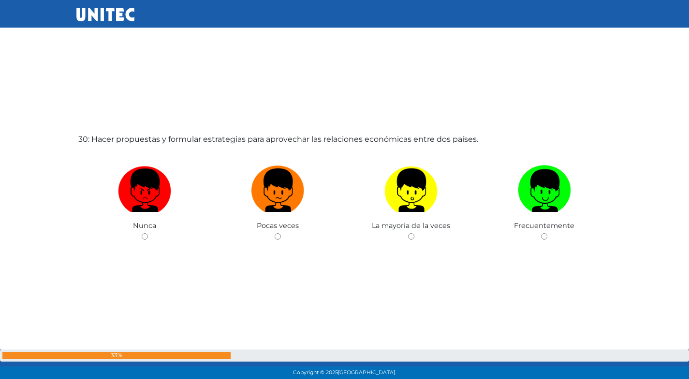
scroll to position [11006, 0]
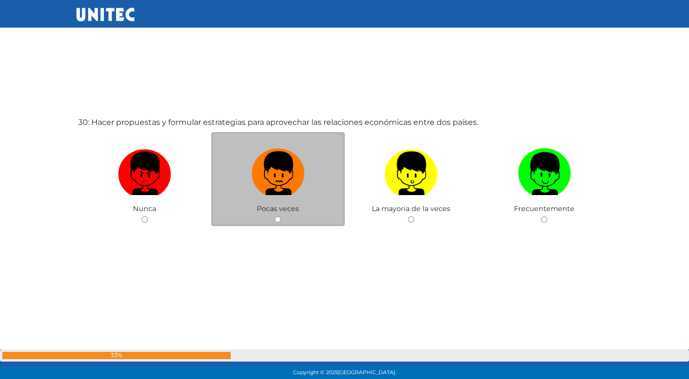
click at [251, 182] on img at bounding box center [277, 170] width 53 height 51
click at [275, 216] on input "radio" at bounding box center [278, 219] width 6 height 6
radio input "true"
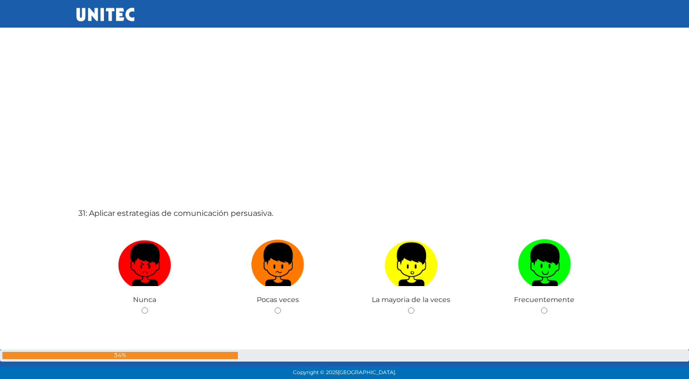
scroll to position [11381, 0]
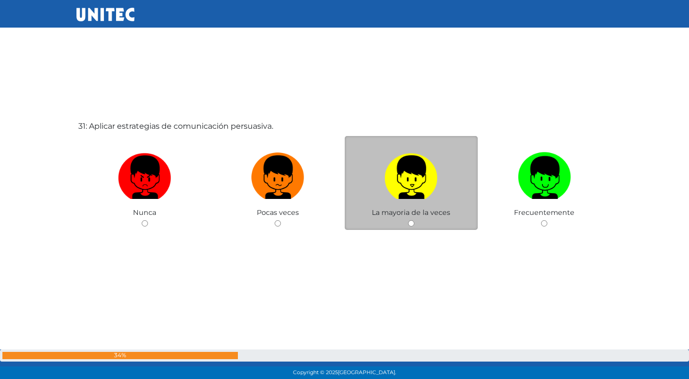
click at [424, 191] on img at bounding box center [410, 173] width 53 height 51
click at [414, 220] on input "radio" at bounding box center [411, 223] width 6 height 6
radio input "true"
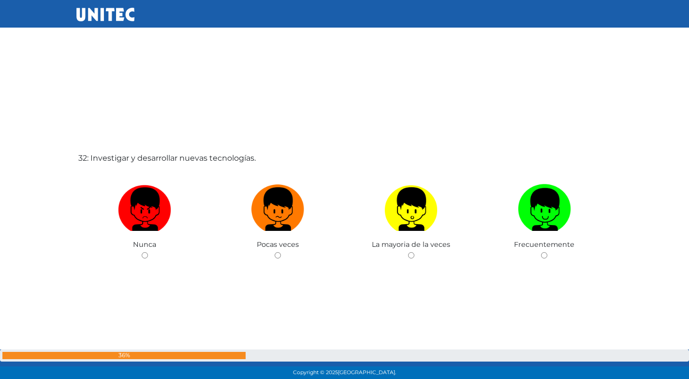
scroll to position [11729, 0]
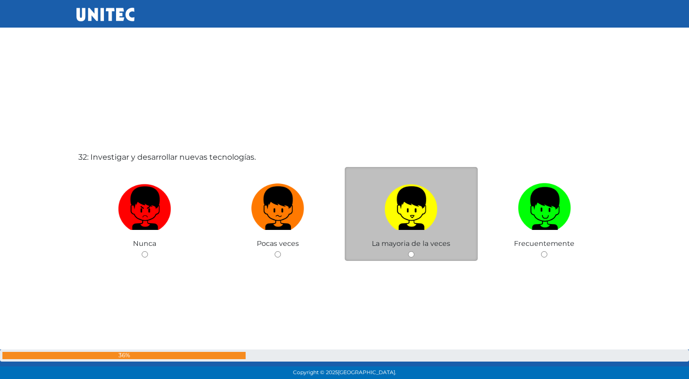
click at [415, 222] on img at bounding box center [410, 204] width 53 height 51
click at [414, 251] on input "radio" at bounding box center [411, 254] width 6 height 6
radio input "true"
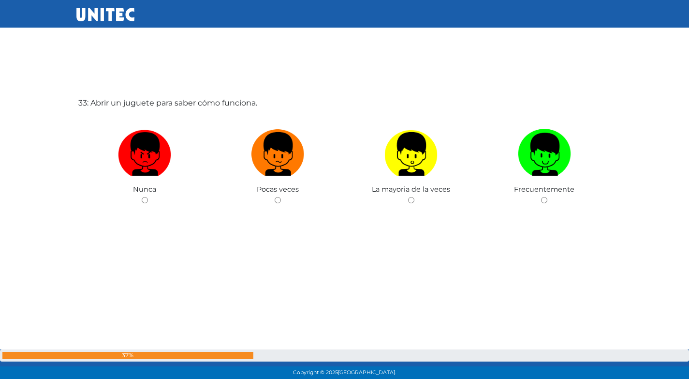
scroll to position [12164, 0]
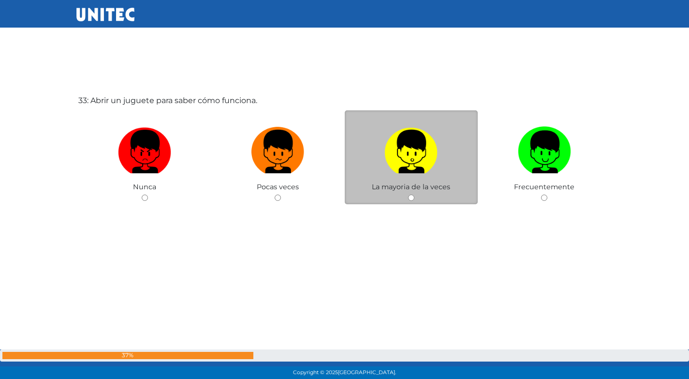
click at [440, 162] on label at bounding box center [411, 151] width 133 height 59
click at [414, 194] on input "radio" at bounding box center [411, 197] width 6 height 6
radio input "true"
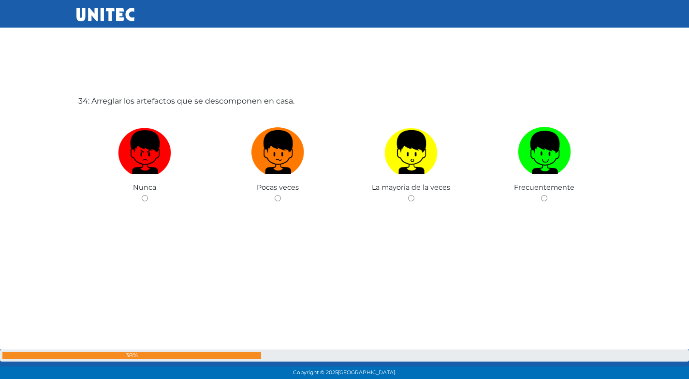
scroll to position [12529, 0]
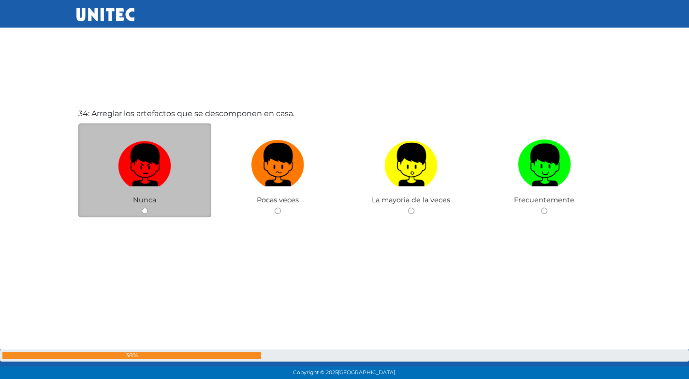
click at [141, 173] on img at bounding box center [144, 161] width 53 height 51
click at [142, 207] on input "radio" at bounding box center [145, 210] width 6 height 6
radio input "true"
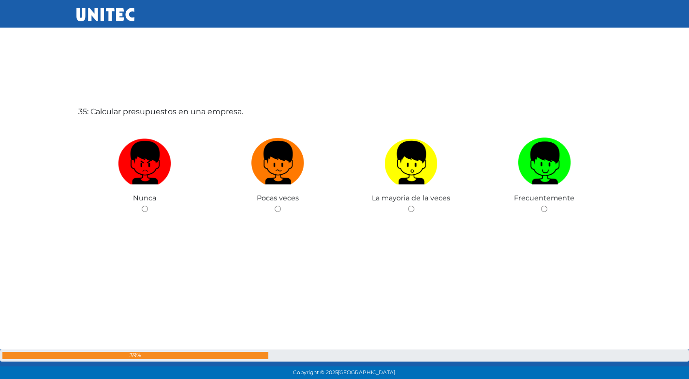
scroll to position [12921, 0]
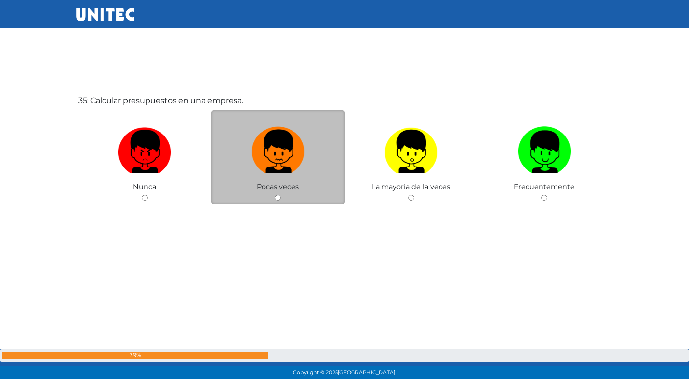
click at [294, 156] on img at bounding box center [277, 148] width 53 height 51
click at [281, 194] on input "radio" at bounding box center [278, 197] width 6 height 6
radio input "true"
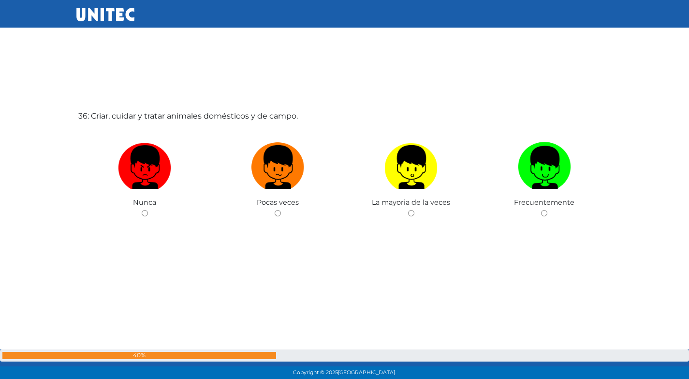
scroll to position [13285, 0]
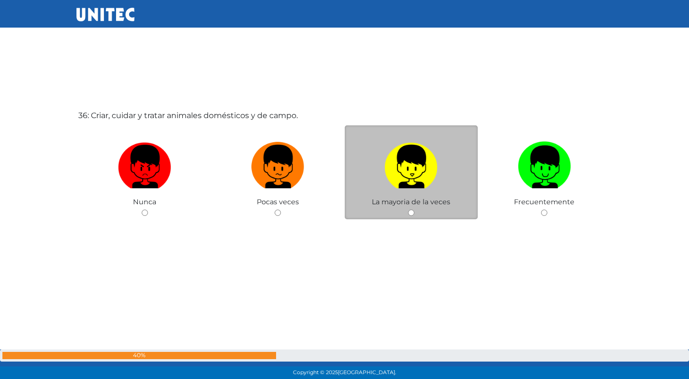
click at [417, 169] on img at bounding box center [410, 163] width 53 height 51
click at [414, 209] on input "radio" at bounding box center [411, 212] width 6 height 6
radio input "true"
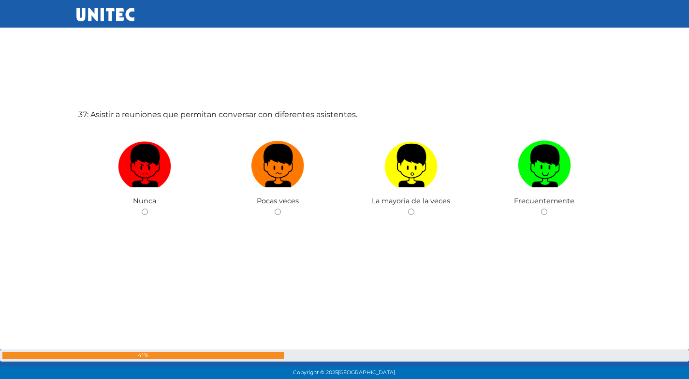
click at [532, 171] on div "37: Asistir a reuniones que permitan conversar con diferentes asistentes. Nunca…" at bounding box center [344, 203] width 537 height 379
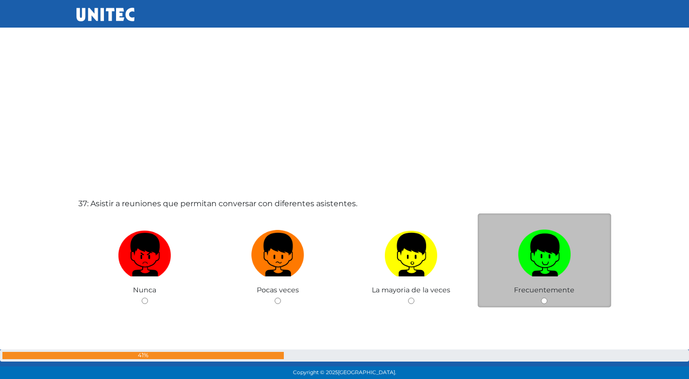
scroll to position [13436, 0]
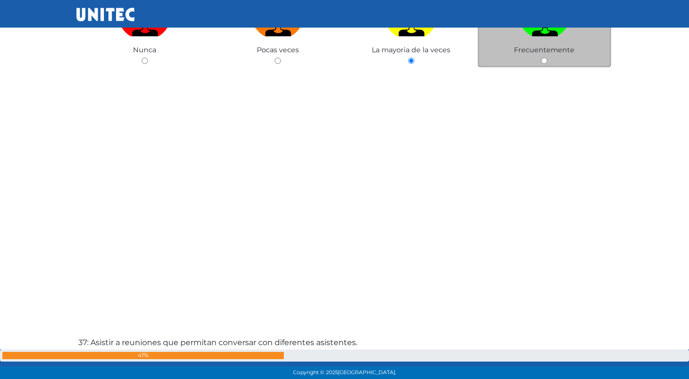
click at [545, 39] on label at bounding box center [544, 14] width 133 height 59
click at [545, 58] on input "radio" at bounding box center [544, 61] width 6 height 6
radio input "true"
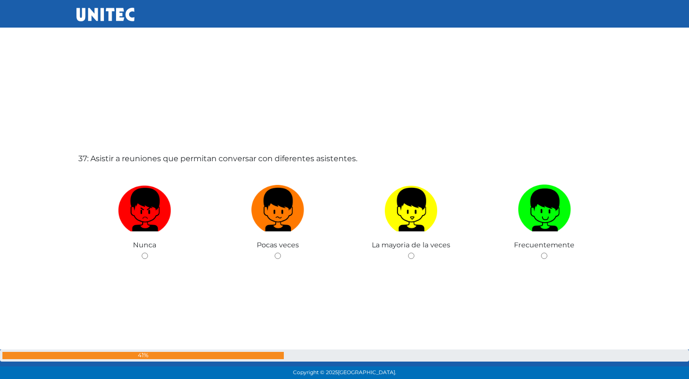
scroll to position [13621, 0]
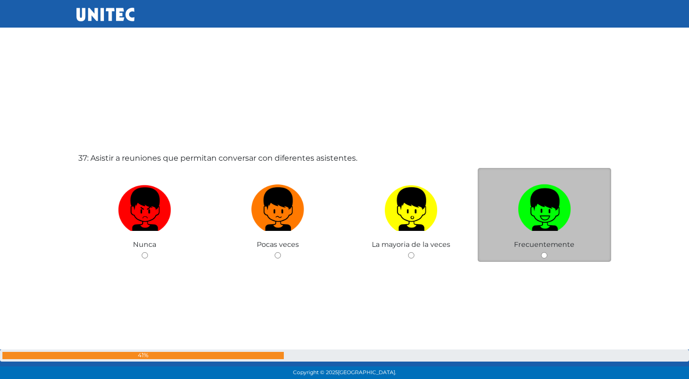
click at [554, 221] on img at bounding box center [544, 205] width 53 height 51
click at [547, 252] on input "radio" at bounding box center [544, 255] width 6 height 6
radio input "true"
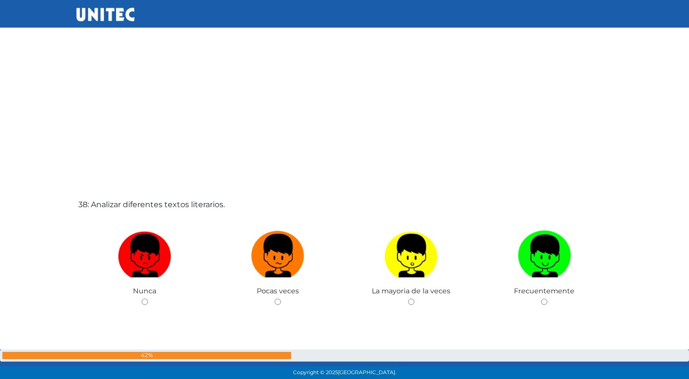
scroll to position [14001, 0]
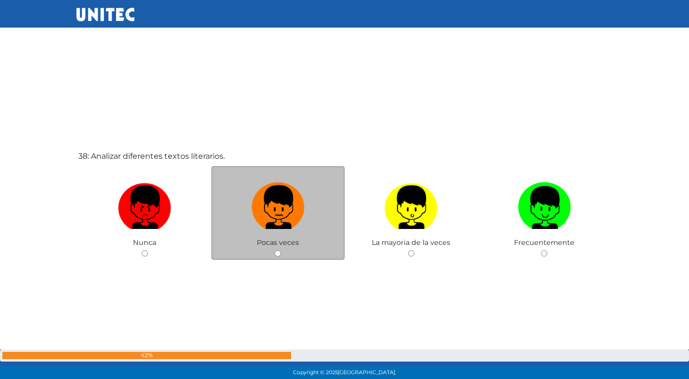
click at [296, 218] on img at bounding box center [277, 203] width 53 height 51
click at [281, 250] on input "radio" at bounding box center [278, 253] width 6 height 6
radio input "true"
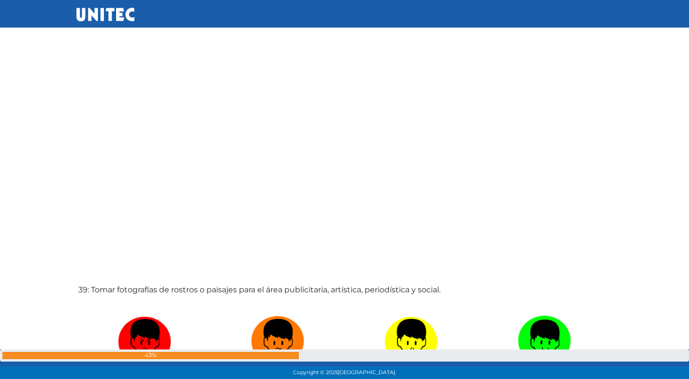
scroll to position [14401, 0]
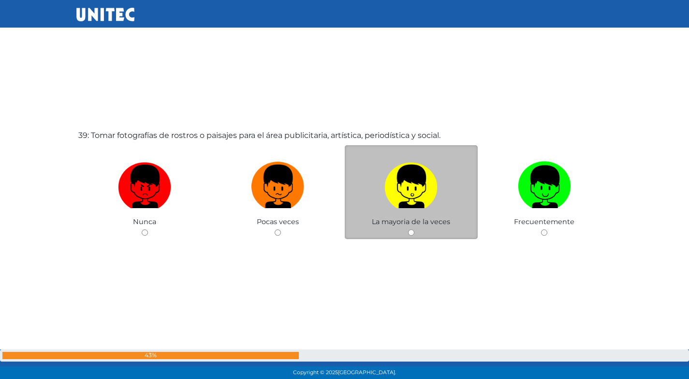
click at [417, 213] on label at bounding box center [411, 186] width 133 height 59
click at [414, 229] on input "radio" at bounding box center [411, 232] width 6 height 6
radio input "true"
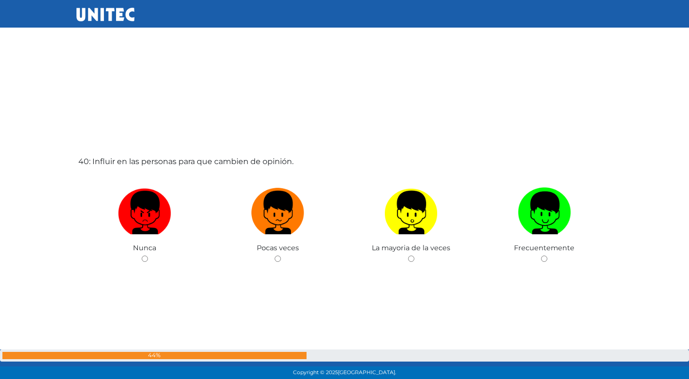
scroll to position [14766, 0]
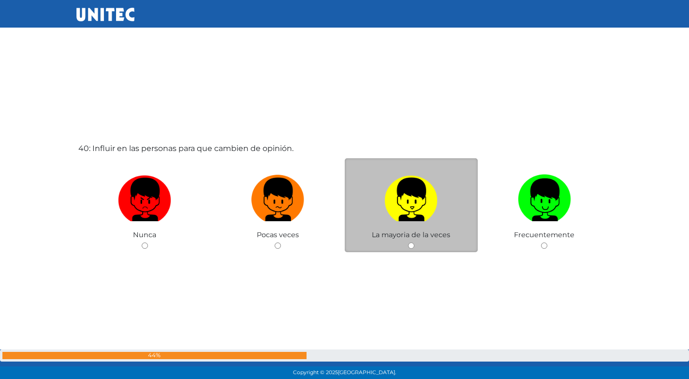
click at [397, 212] on img at bounding box center [410, 196] width 53 height 51
click at [408, 242] on input "radio" at bounding box center [411, 245] width 6 height 6
radio input "true"
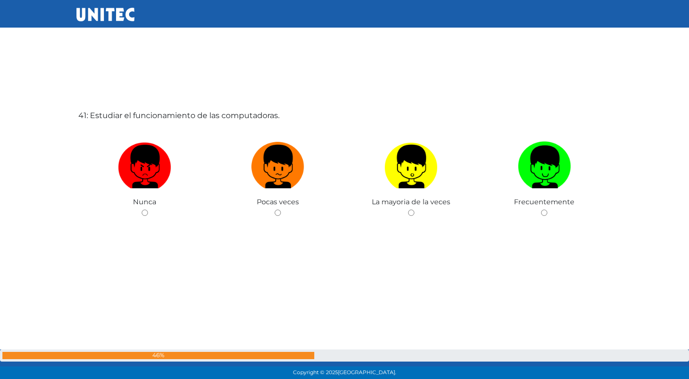
scroll to position [15177, 0]
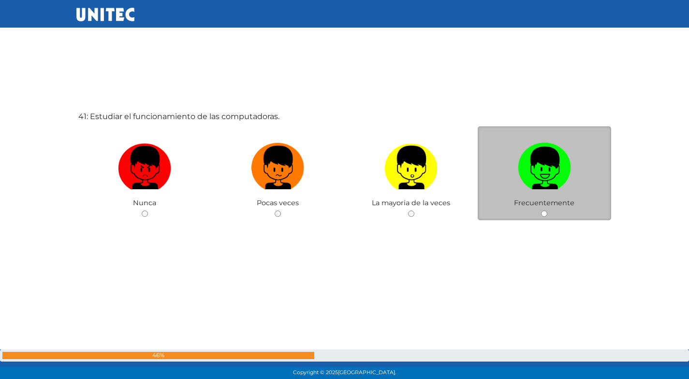
click at [565, 154] on img at bounding box center [544, 164] width 53 height 51
click at [547, 210] on input "radio" at bounding box center [544, 213] width 6 height 6
radio input "true"
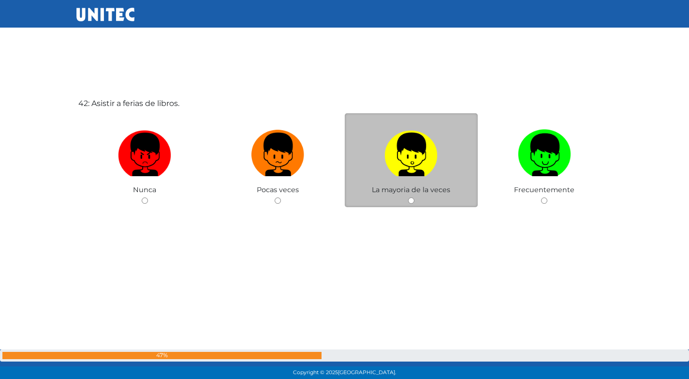
scroll to position [15556, 0]
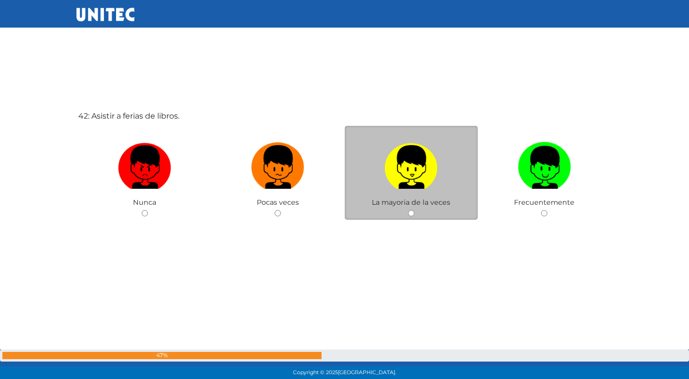
click at [411, 186] on img at bounding box center [410, 163] width 53 height 51
click at [411, 210] on input "radio" at bounding box center [411, 213] width 6 height 6
radio input "true"
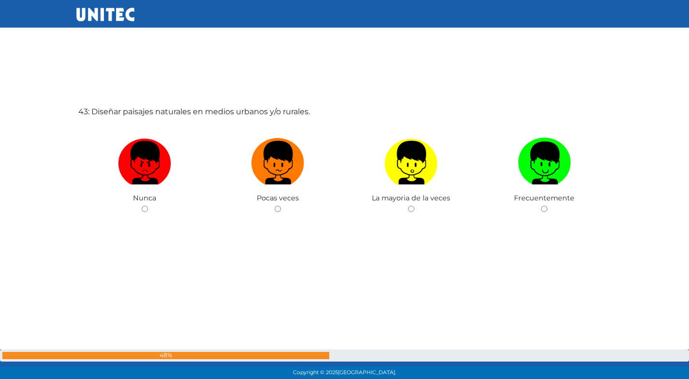
scroll to position [15950, 0]
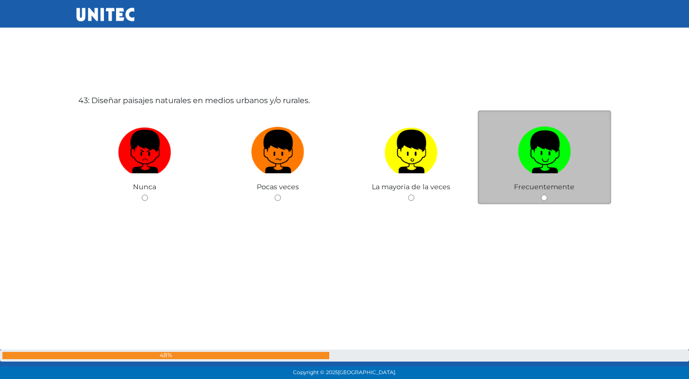
click at [514, 172] on label at bounding box center [544, 151] width 133 height 59
click at [541, 194] on input "radio" at bounding box center [544, 197] width 6 height 6
radio input "true"
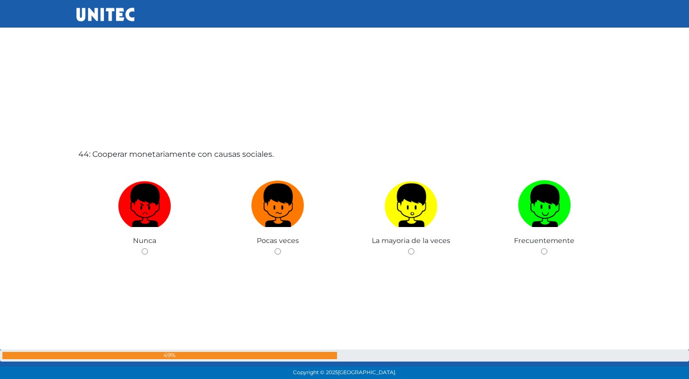
scroll to position [16277, 0]
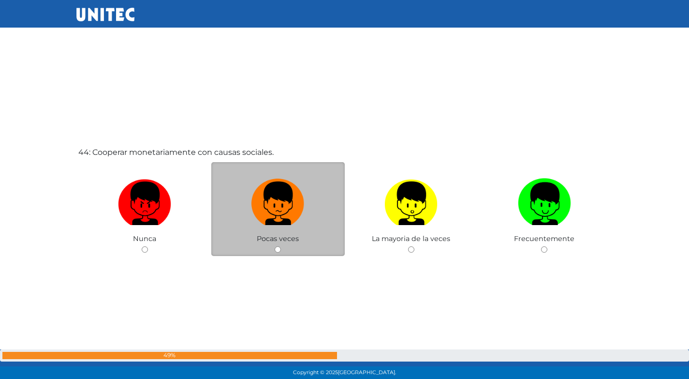
click at [274, 228] on label at bounding box center [277, 203] width 133 height 59
click at [275, 246] on input "radio" at bounding box center [278, 249] width 6 height 6
radio input "true"
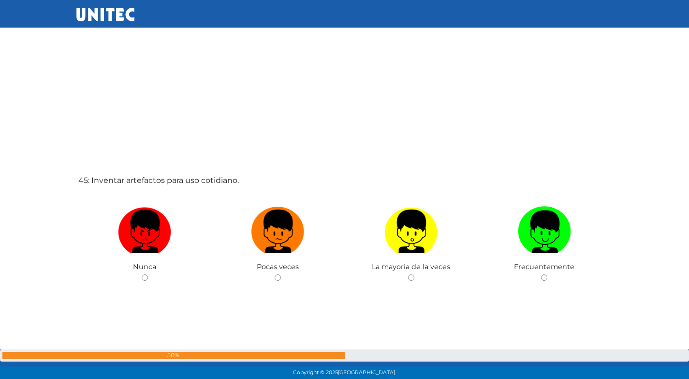
scroll to position [16643, 0]
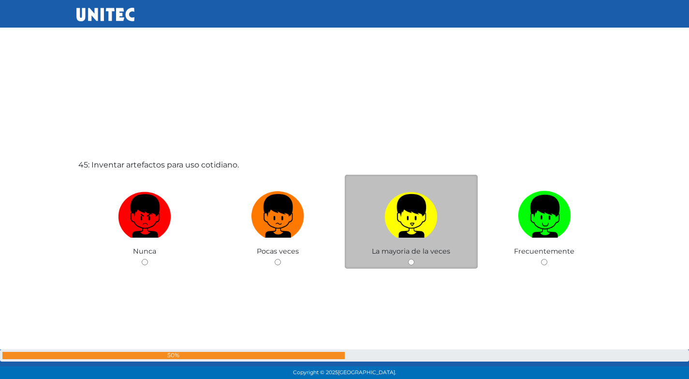
click at [413, 233] on img at bounding box center [410, 212] width 53 height 51
click at [413, 259] on input "radio" at bounding box center [411, 262] width 6 height 6
radio input "true"
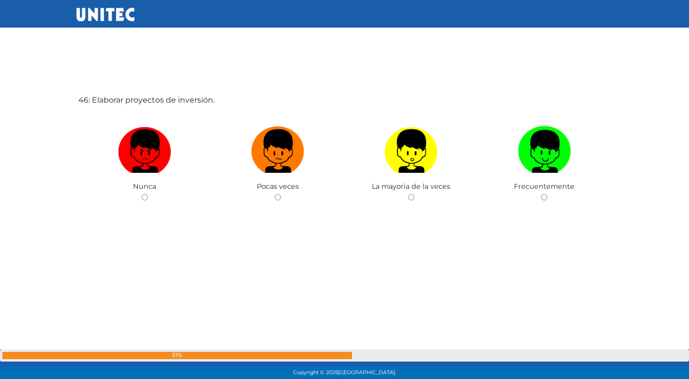
scroll to position [17103, 0]
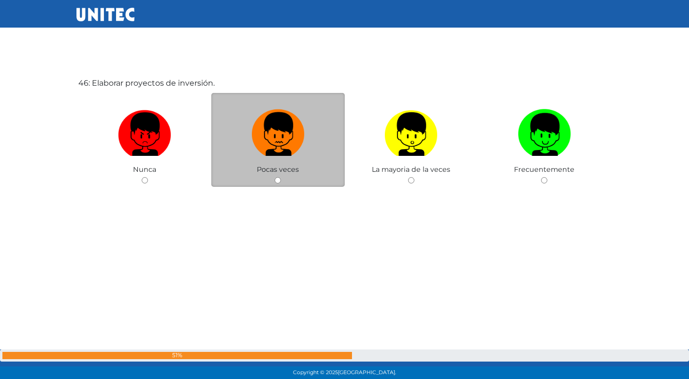
click at [292, 129] on img at bounding box center [277, 130] width 53 height 51
click at [281, 177] on input "radio" at bounding box center [278, 180] width 6 height 6
radio input "true"
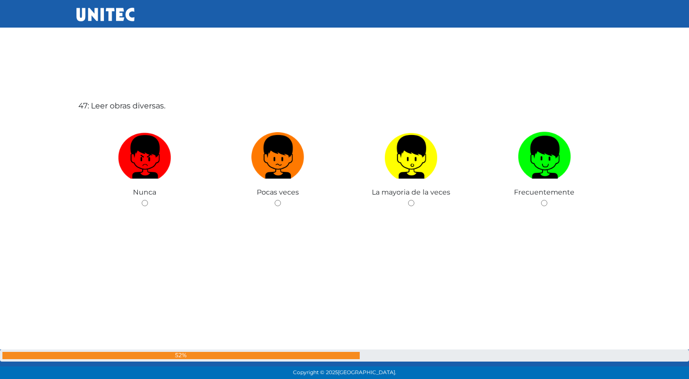
scroll to position [17470, 0]
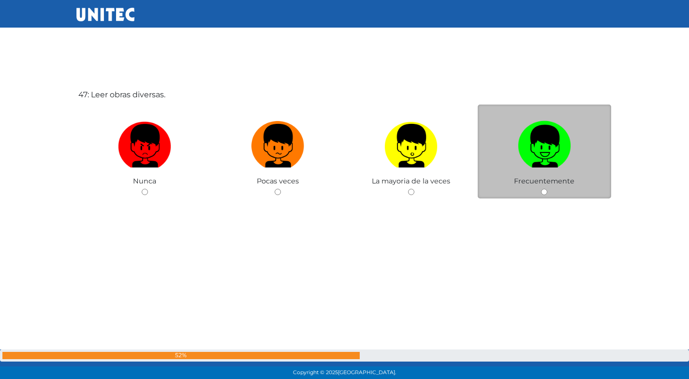
click at [519, 139] on img at bounding box center [544, 142] width 53 height 51
click at [541, 189] on input "radio" at bounding box center [544, 192] width 6 height 6
radio input "true"
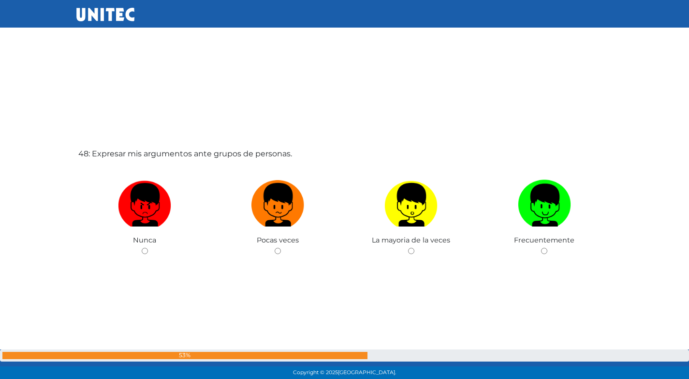
scroll to position [17792, 0]
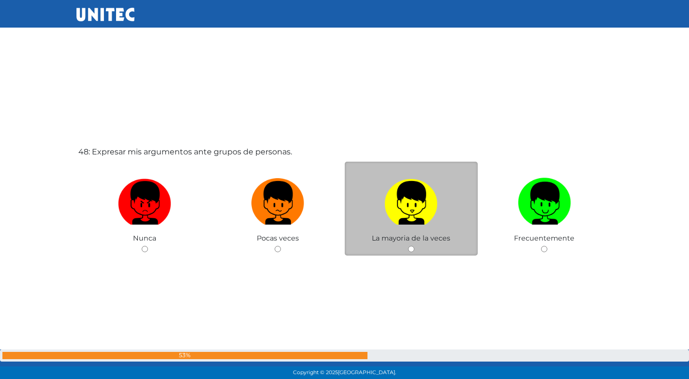
click at [419, 217] on img at bounding box center [410, 199] width 53 height 51
click at [414, 246] on input "radio" at bounding box center [411, 249] width 6 height 6
radio input "true"
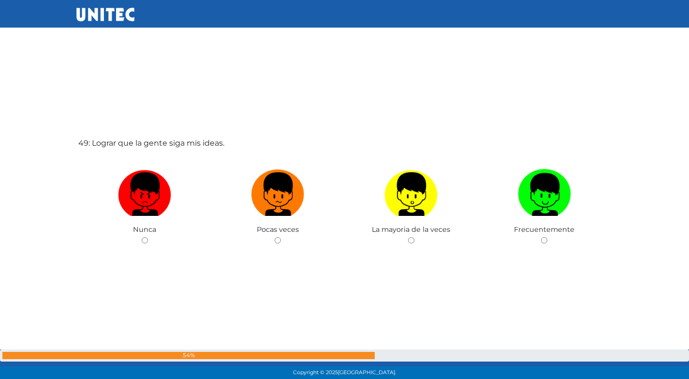
scroll to position [18201, 0]
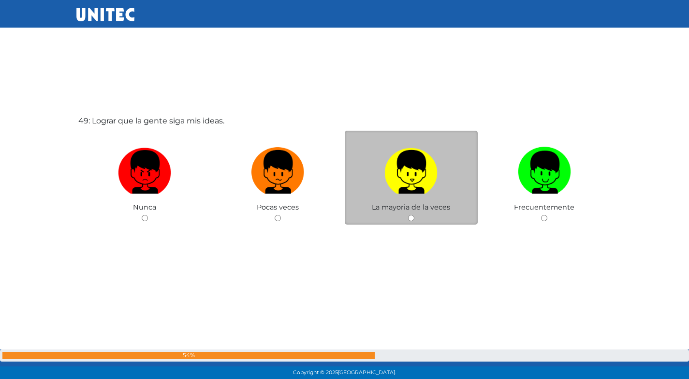
click at [411, 171] on img at bounding box center [410, 168] width 53 height 51
click at [411, 215] on input "radio" at bounding box center [411, 218] width 6 height 6
radio input "true"
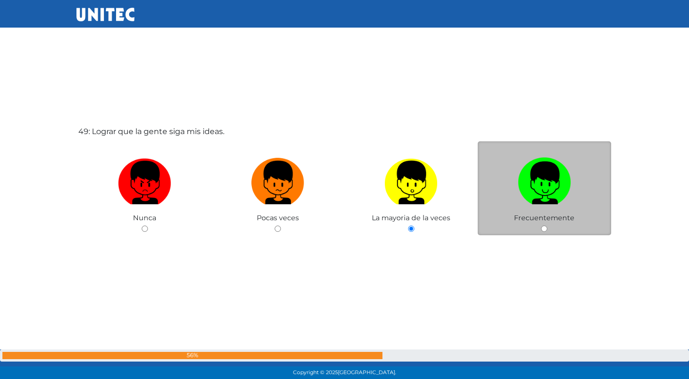
scroll to position [18186, 0]
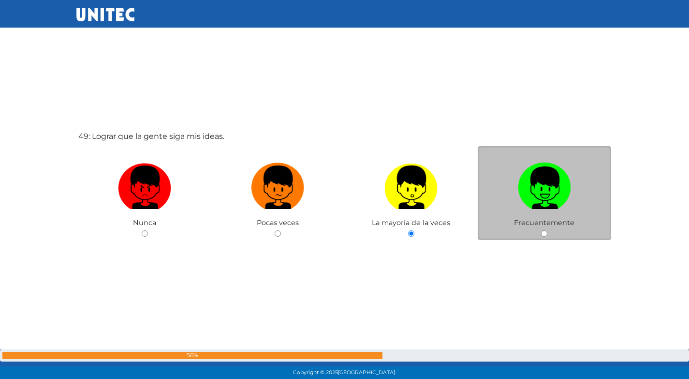
click at [528, 198] on img at bounding box center [544, 184] width 53 height 51
click at [541, 230] on input "radio" at bounding box center [544, 233] width 6 height 6
radio input "true"
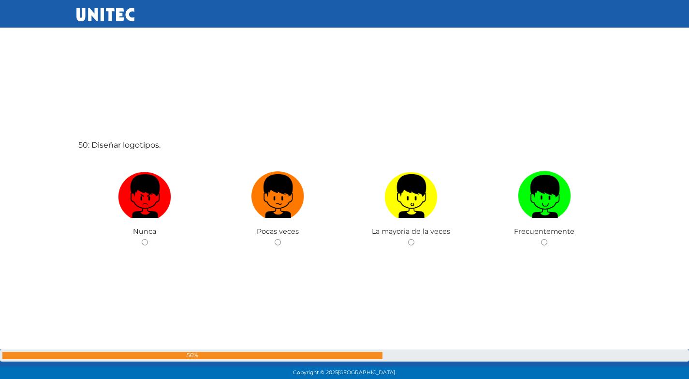
scroll to position [18573, 0]
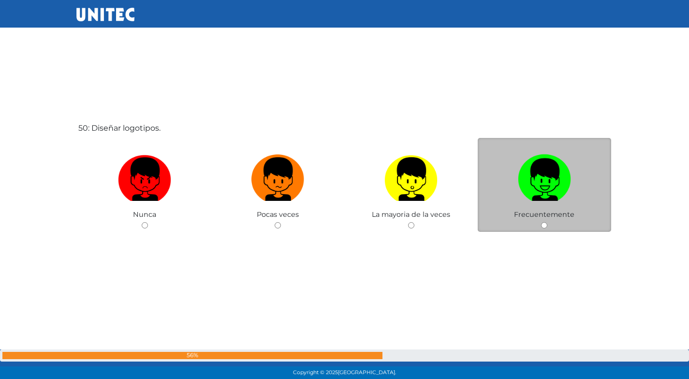
click at [566, 191] on img at bounding box center [544, 175] width 53 height 51
click at [547, 222] on input "radio" at bounding box center [544, 225] width 6 height 6
radio input "true"
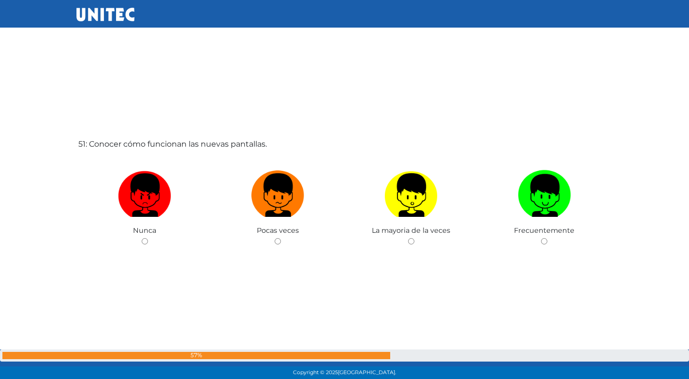
scroll to position [18979, 0]
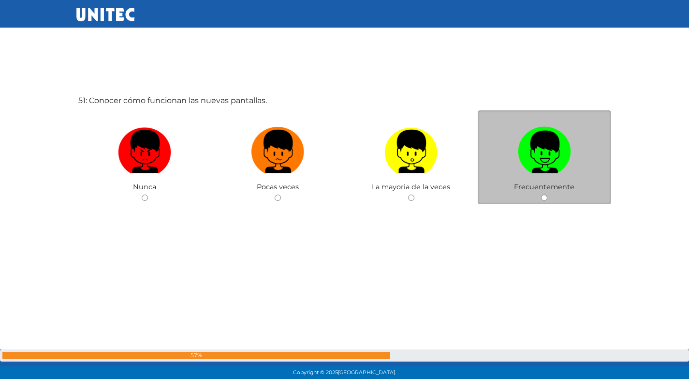
click at [557, 145] on img at bounding box center [544, 148] width 53 height 51
click at [547, 194] on input "radio" at bounding box center [544, 197] width 6 height 6
radio input "true"
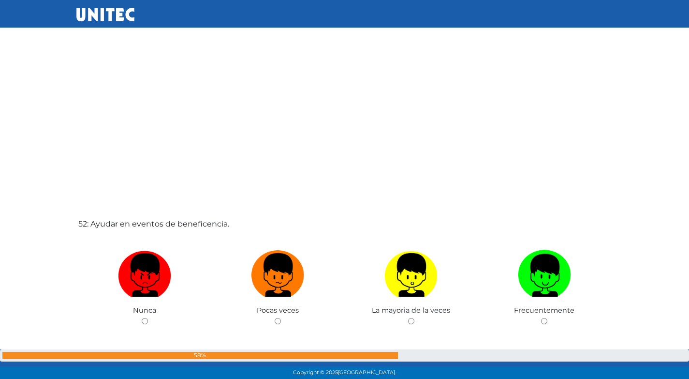
scroll to position [19285, 0]
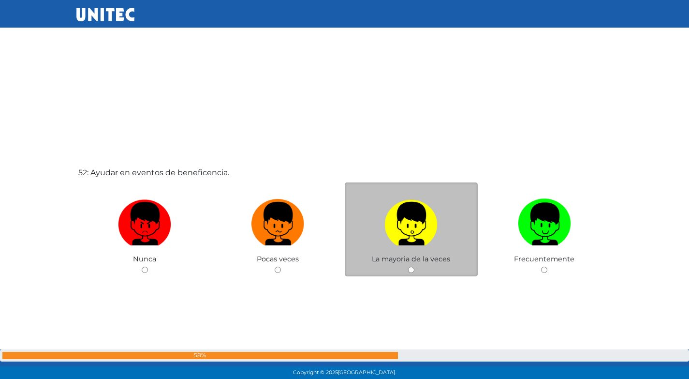
click at [421, 239] on img at bounding box center [410, 220] width 53 height 51
click at [414, 266] on input "radio" at bounding box center [411, 269] width 6 height 6
radio input "true"
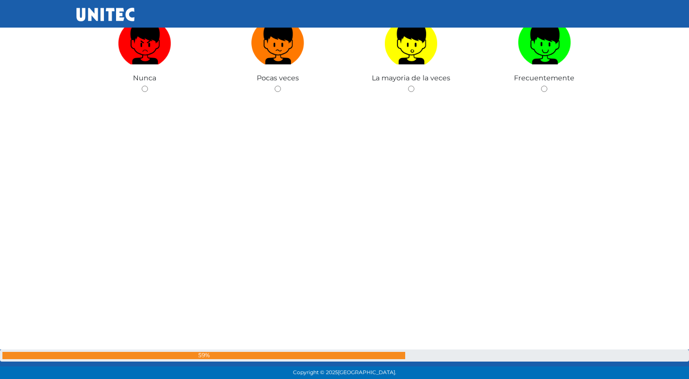
scroll to position [19728, 0]
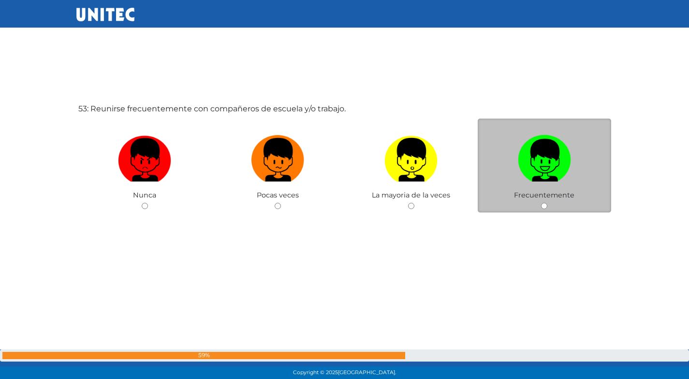
click at [538, 176] on img at bounding box center [544, 156] width 53 height 51
click at [541, 203] on input "radio" at bounding box center [544, 206] width 6 height 6
radio input "true"
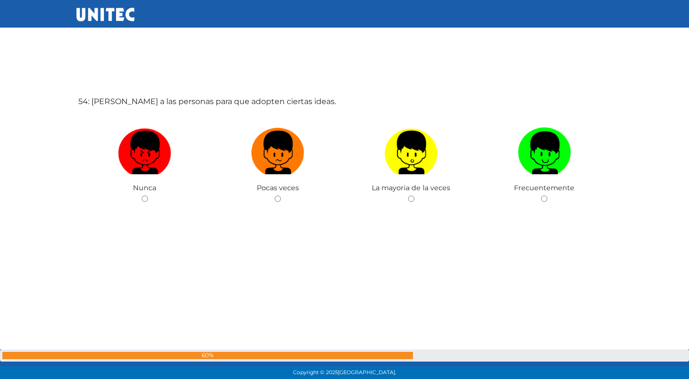
scroll to position [20115, 0]
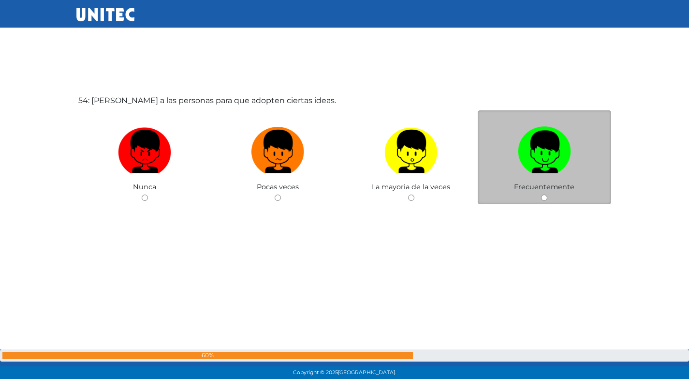
click at [510, 175] on label at bounding box center [544, 151] width 133 height 59
click at [541, 194] on input "radio" at bounding box center [544, 197] width 6 height 6
radio input "true"
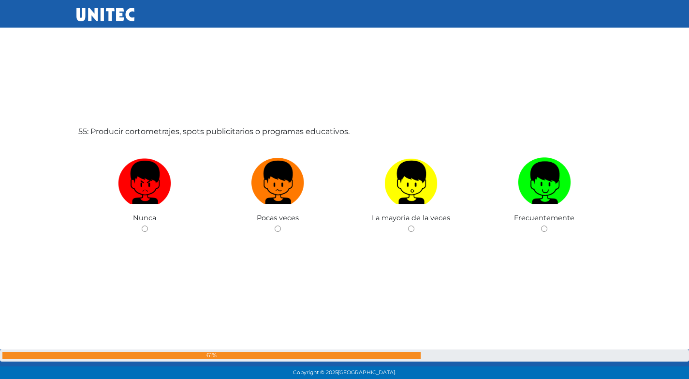
scroll to position [20445, 0]
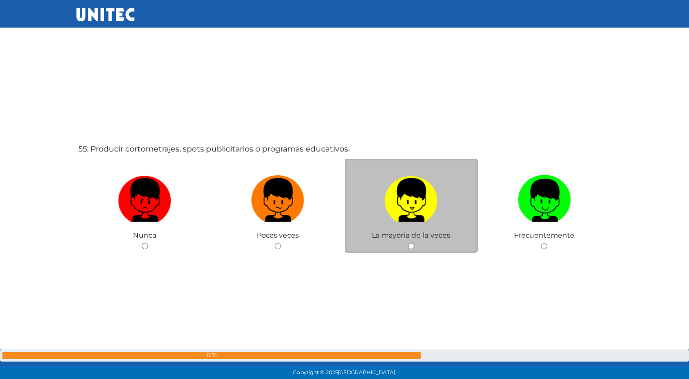
click at [399, 212] on img at bounding box center [410, 196] width 53 height 51
click at [408, 243] on input "radio" at bounding box center [411, 246] width 6 height 6
radio input "true"
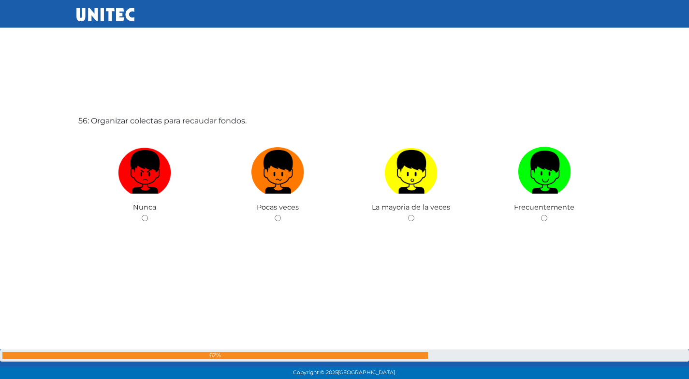
scroll to position [20854, 0]
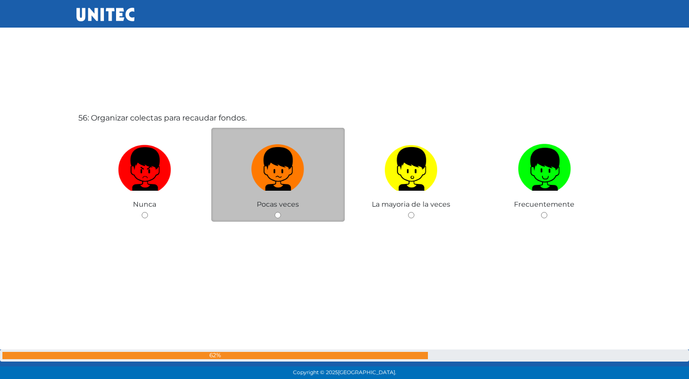
click at [320, 189] on label at bounding box center [277, 169] width 133 height 59
click at [281, 212] on input "radio" at bounding box center [278, 215] width 6 height 6
radio input "true"
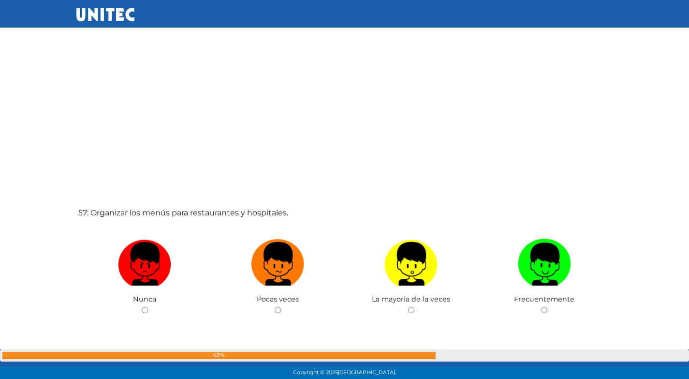
scroll to position [21220, 0]
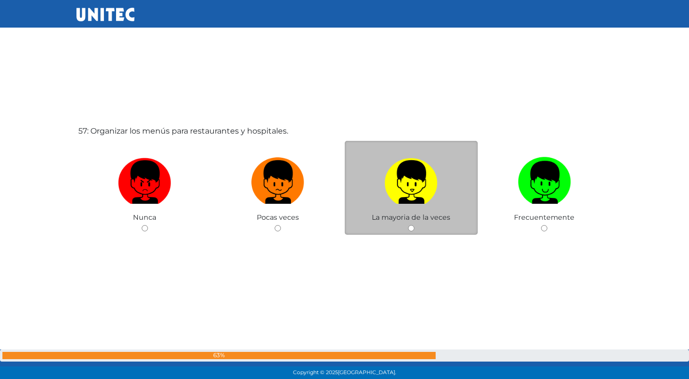
click at [396, 178] on img at bounding box center [410, 178] width 53 height 51
click at [408, 225] on input "radio" at bounding box center [411, 228] width 6 height 6
radio input "true"
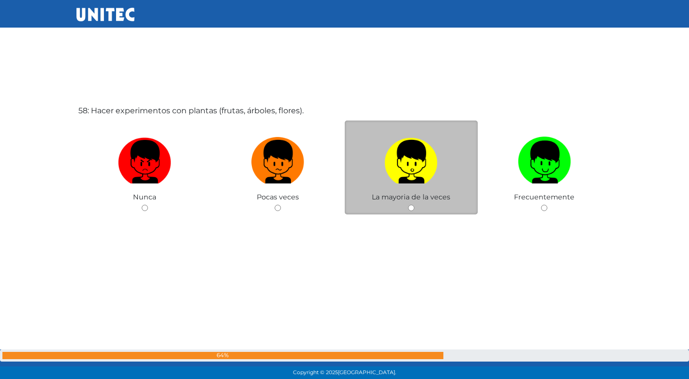
scroll to position [21629, 0]
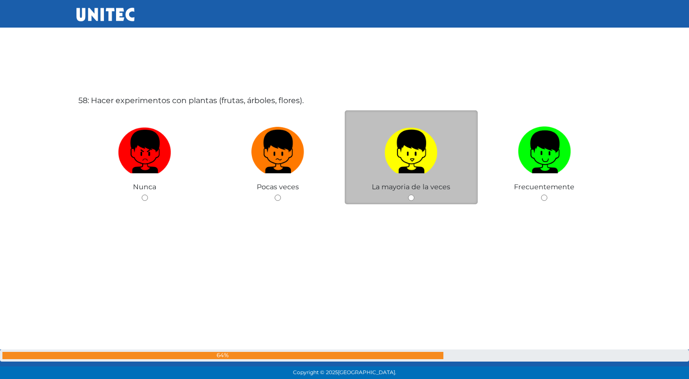
click at [437, 151] on img at bounding box center [410, 148] width 53 height 51
click at [414, 194] on input "radio" at bounding box center [411, 197] width 6 height 6
radio input "true"
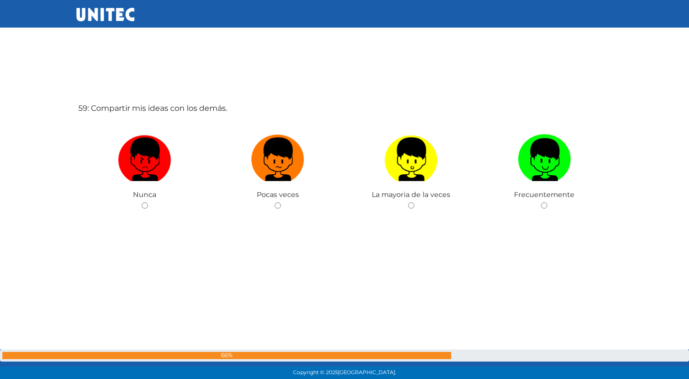
scroll to position [22008, 0]
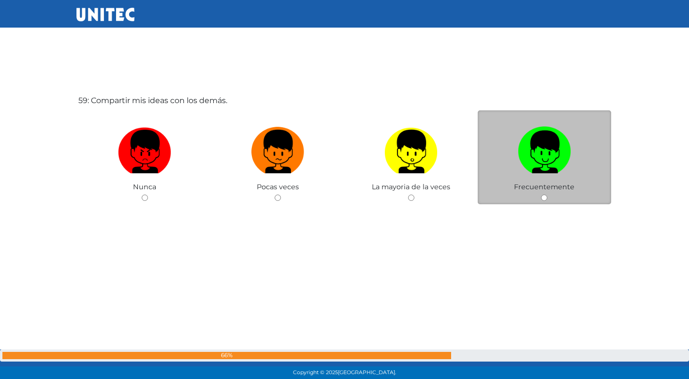
click at [516, 157] on label at bounding box center [544, 151] width 133 height 59
click at [541, 194] on input "radio" at bounding box center [544, 197] width 6 height 6
radio input "true"
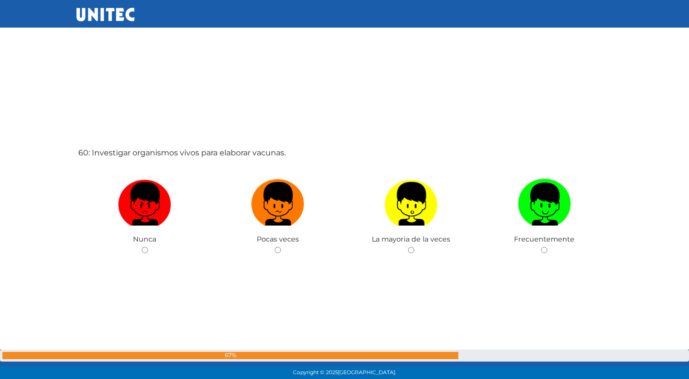
scroll to position [22336, 0]
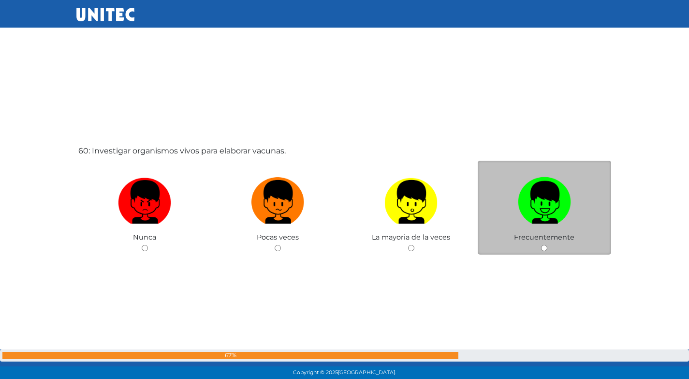
click at [536, 203] on img at bounding box center [544, 198] width 53 height 51
click at [541, 245] on input "radio" at bounding box center [544, 248] width 6 height 6
radio input "true"
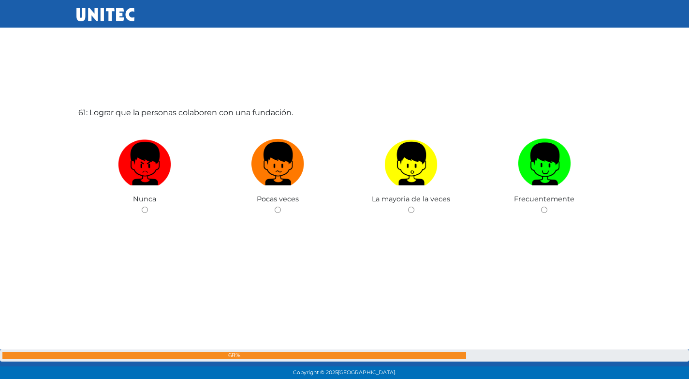
scroll to position [22770, 0]
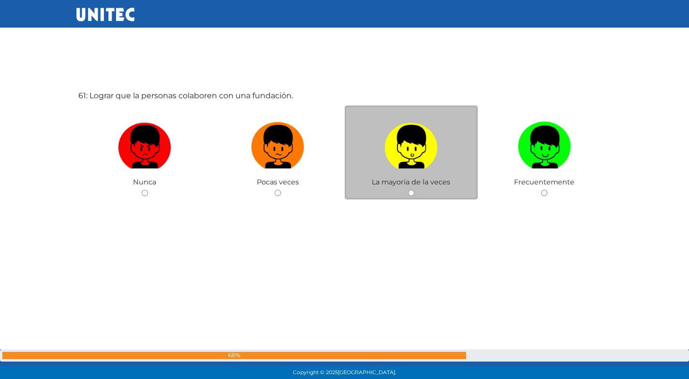
click at [458, 173] on label at bounding box center [411, 146] width 133 height 59
click at [414, 190] on input "radio" at bounding box center [411, 193] width 6 height 6
radio input "true"
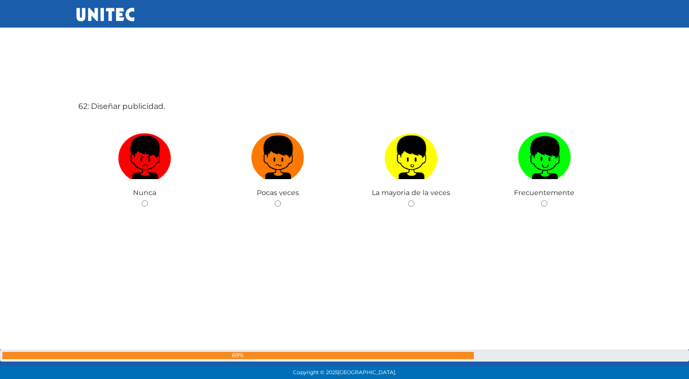
scroll to position [23143, 0]
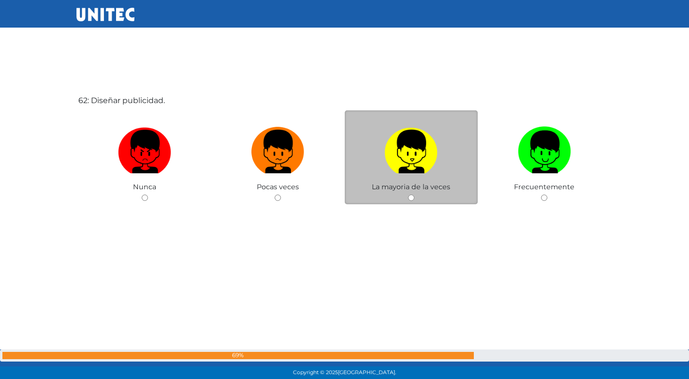
click at [428, 162] on img at bounding box center [410, 148] width 53 height 51
click at [414, 194] on input "radio" at bounding box center [411, 197] width 6 height 6
radio input "true"
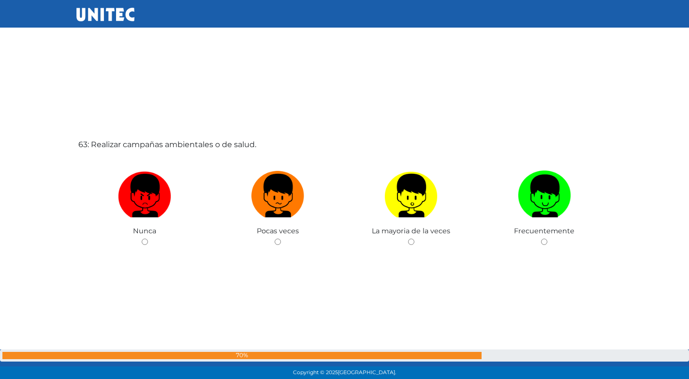
scroll to position [23522, 0]
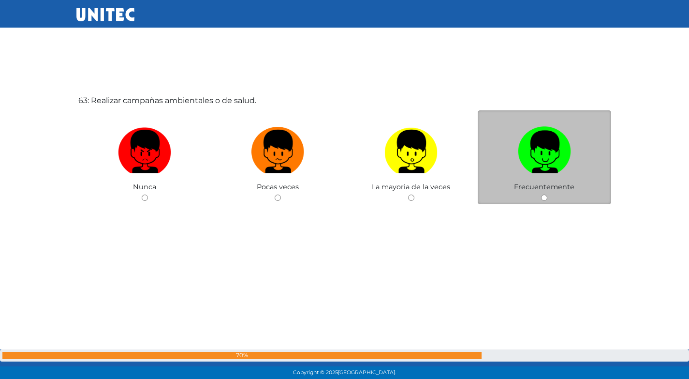
click at [576, 167] on label at bounding box center [544, 151] width 133 height 59
click at [547, 194] on input "radio" at bounding box center [544, 197] width 6 height 6
radio input "true"
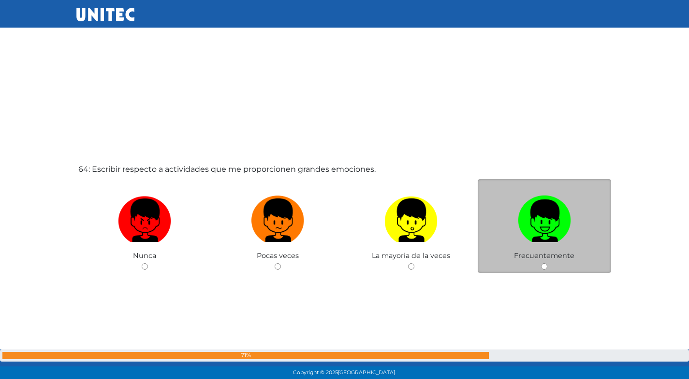
scroll to position [23836, 0]
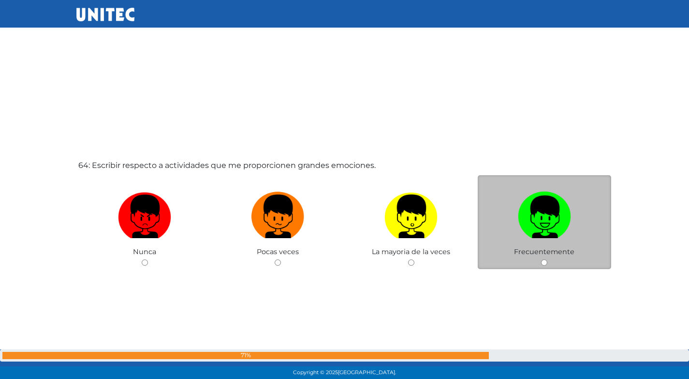
click at [547, 219] on img at bounding box center [544, 213] width 53 height 51
click at [547, 259] on input "radio" at bounding box center [544, 262] width 6 height 6
radio input "true"
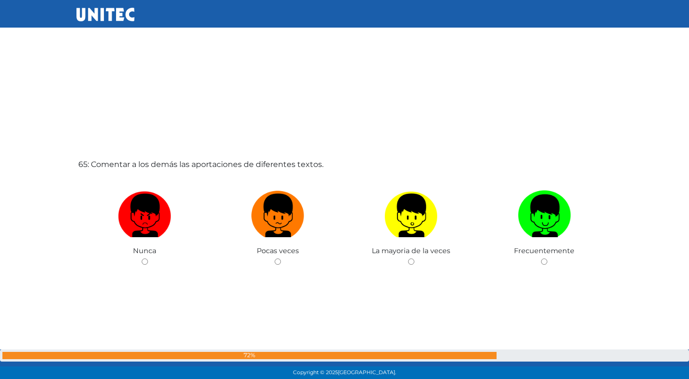
scroll to position [24279, 0]
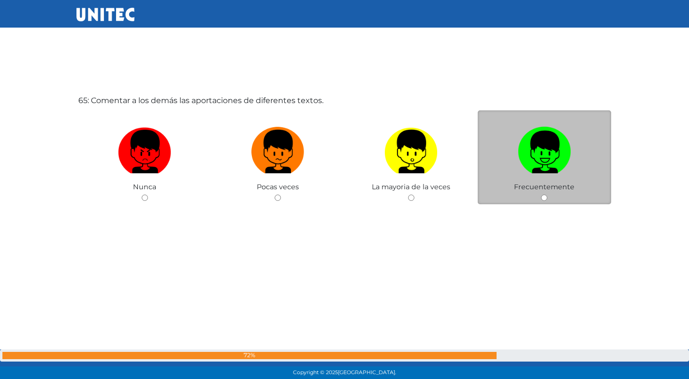
click at [550, 172] on img at bounding box center [544, 148] width 53 height 51
click at [547, 194] on input "radio" at bounding box center [544, 197] width 6 height 6
radio input "true"
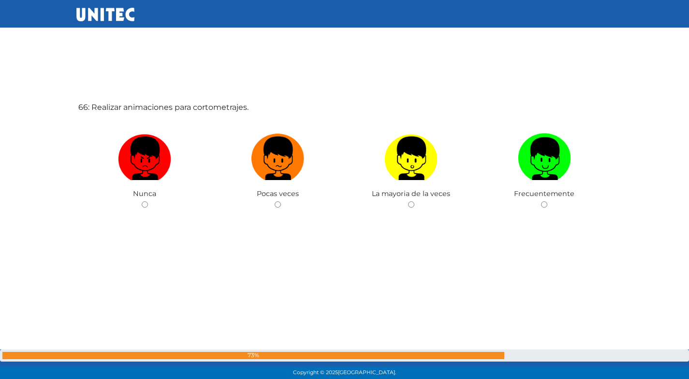
scroll to position [24658, 0]
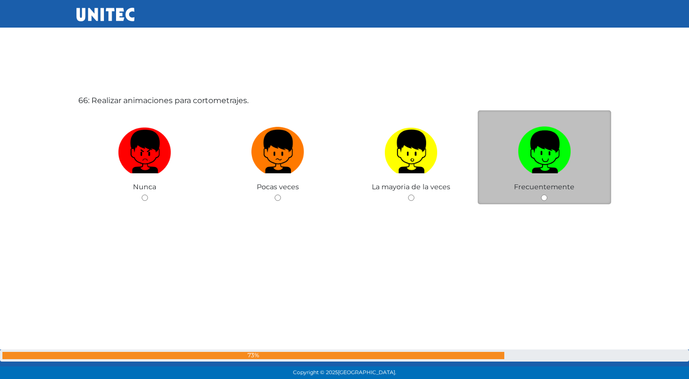
click at [562, 191] on span "Frecuentemente" at bounding box center [544, 186] width 60 height 9
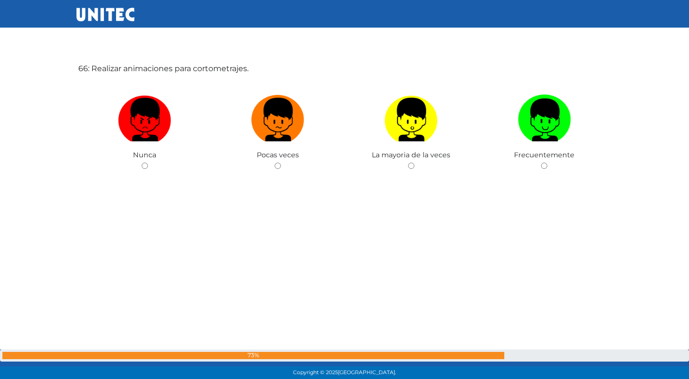
scroll to position [24706, 0]
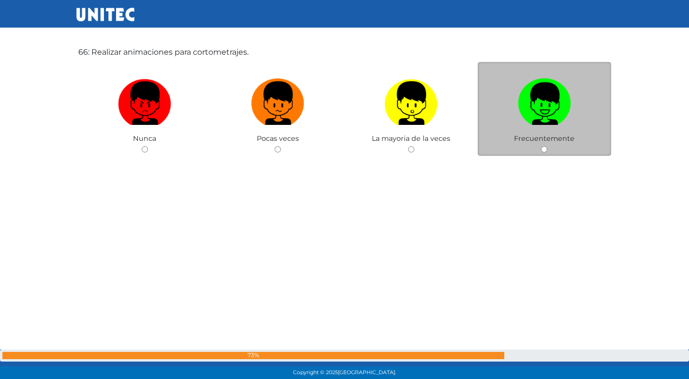
click at [547, 103] on img at bounding box center [544, 99] width 53 height 51
click at [547, 146] on input "radio" at bounding box center [544, 149] width 6 height 6
radio input "true"
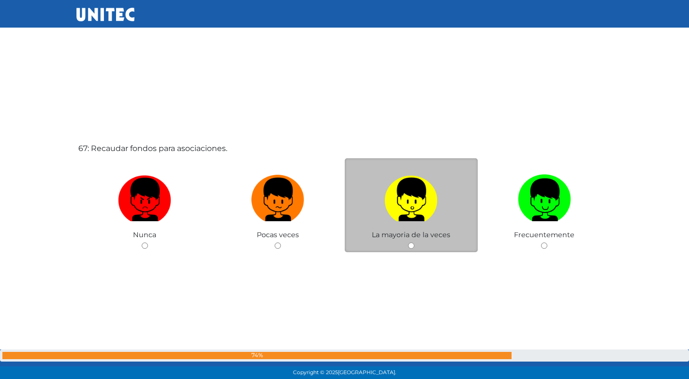
scroll to position [25045, 0]
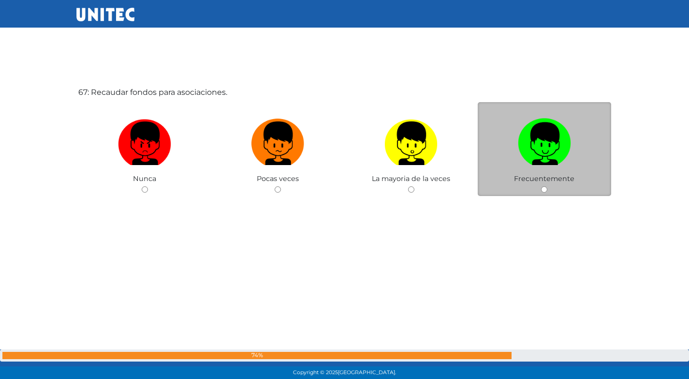
click at [503, 150] on label at bounding box center [544, 143] width 133 height 59
click at [541, 186] on input "radio" at bounding box center [544, 189] width 6 height 6
radio input "true"
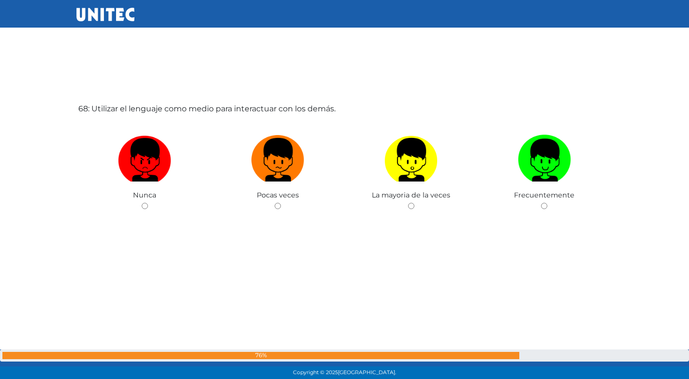
scroll to position [25415, 0]
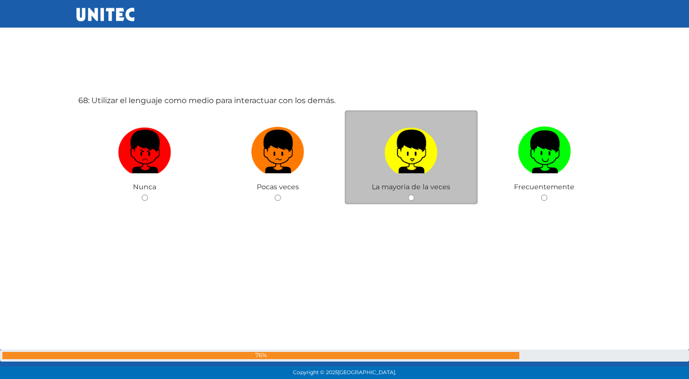
click at [420, 165] on img at bounding box center [410, 148] width 53 height 51
click at [414, 194] on input "radio" at bounding box center [411, 197] width 6 height 6
radio input "true"
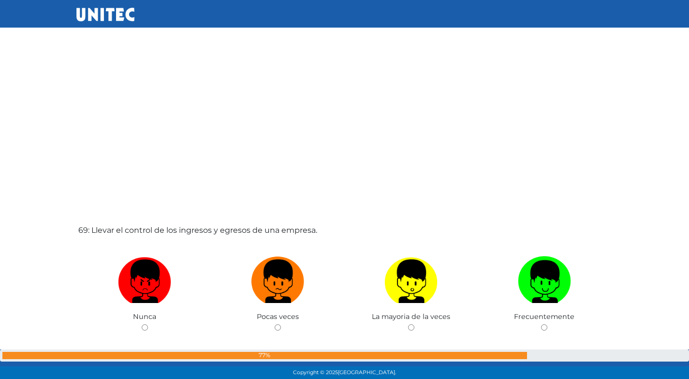
scroll to position [25732, 0]
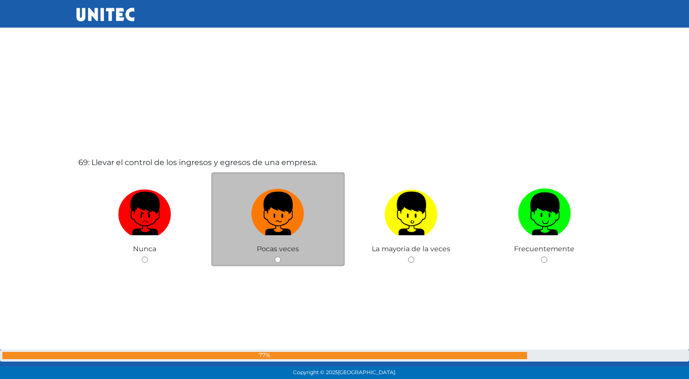
click at [319, 216] on label at bounding box center [277, 213] width 133 height 59
click at [281, 256] on input "radio" at bounding box center [278, 259] width 6 height 6
radio input "true"
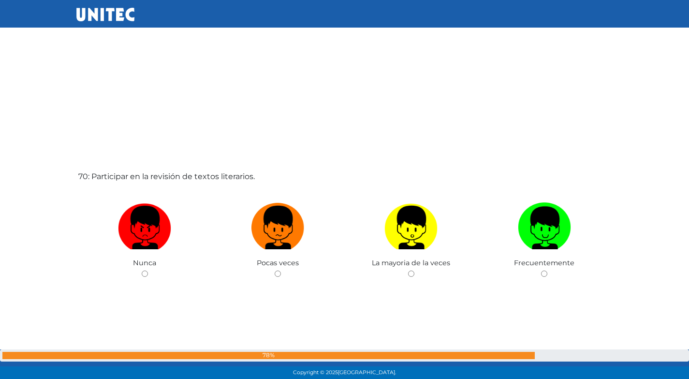
scroll to position [26145, 0]
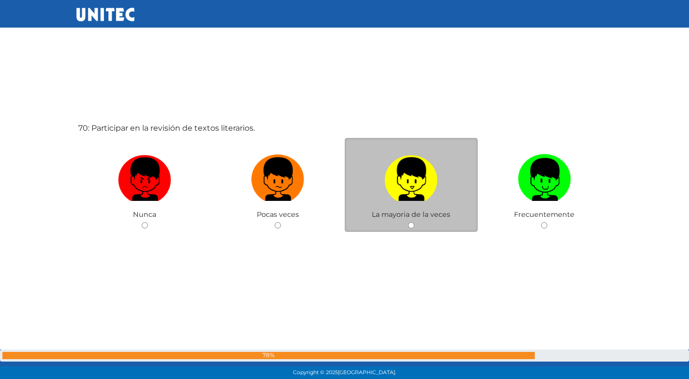
click at [421, 185] on img at bounding box center [410, 175] width 53 height 51
click at [414, 222] on input "radio" at bounding box center [411, 225] width 6 height 6
radio input "true"
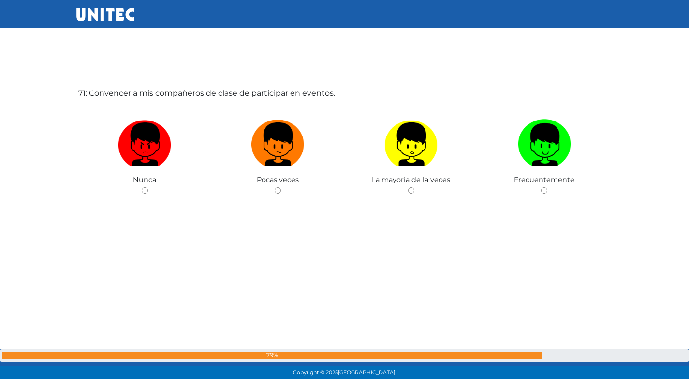
scroll to position [26559, 0]
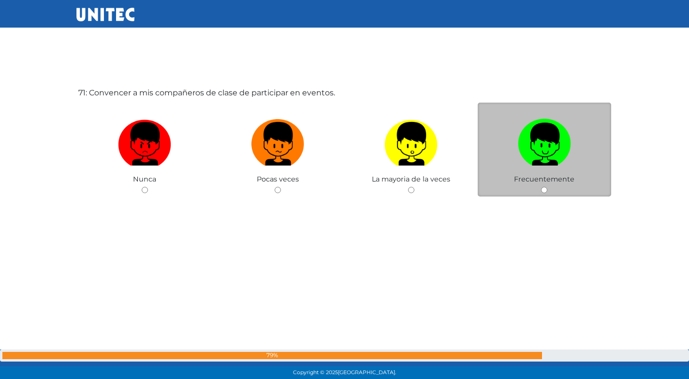
click at [511, 159] on label at bounding box center [544, 144] width 133 height 59
click at [541, 187] on input "radio" at bounding box center [544, 190] width 6 height 6
radio input "true"
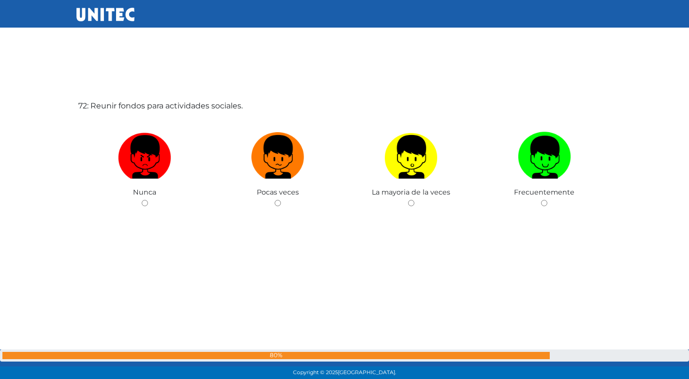
scroll to position [26929, 0]
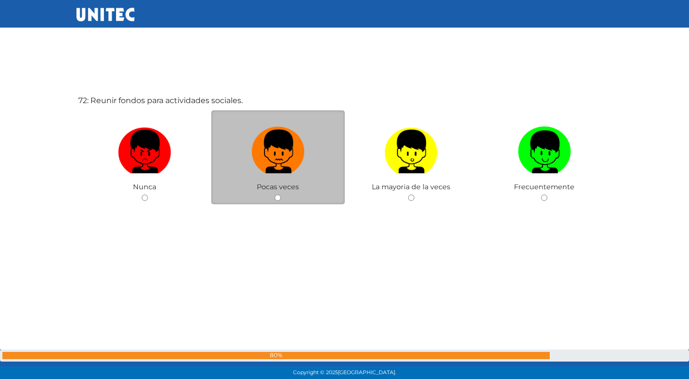
click at [263, 147] on img at bounding box center [277, 148] width 53 height 51
click at [275, 194] on input "radio" at bounding box center [278, 197] width 6 height 6
radio input "true"
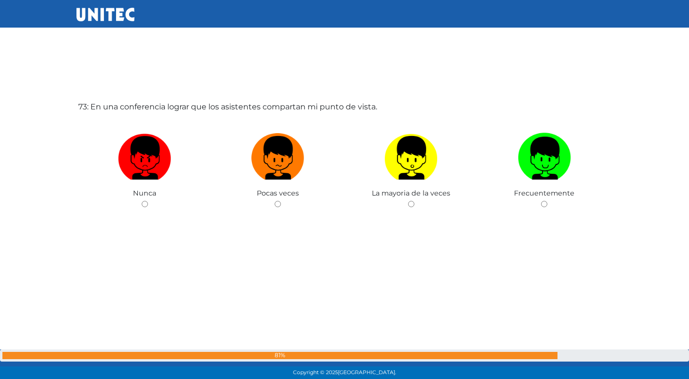
scroll to position [27308, 0]
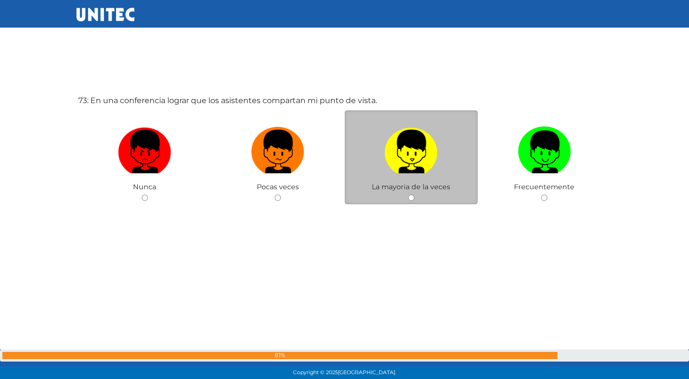
click at [420, 164] on img at bounding box center [410, 148] width 53 height 51
click at [414, 194] on input "radio" at bounding box center [411, 197] width 6 height 6
radio input "true"
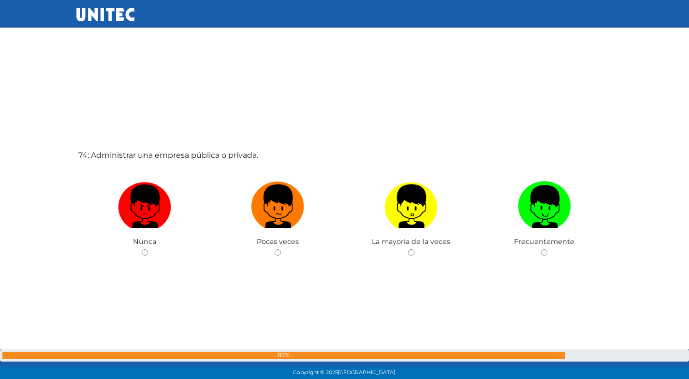
scroll to position [27645, 0]
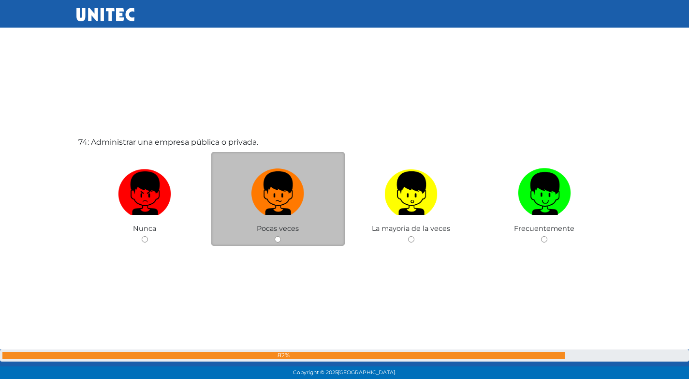
click at [263, 222] on label at bounding box center [277, 193] width 133 height 59
click at [275, 236] on input "radio" at bounding box center [278, 239] width 6 height 6
radio input "true"
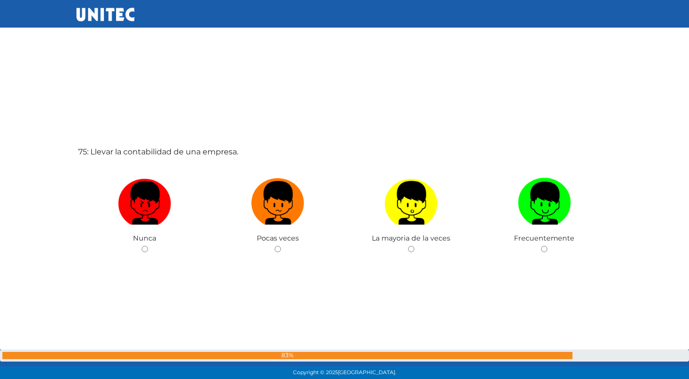
scroll to position [28062, 0]
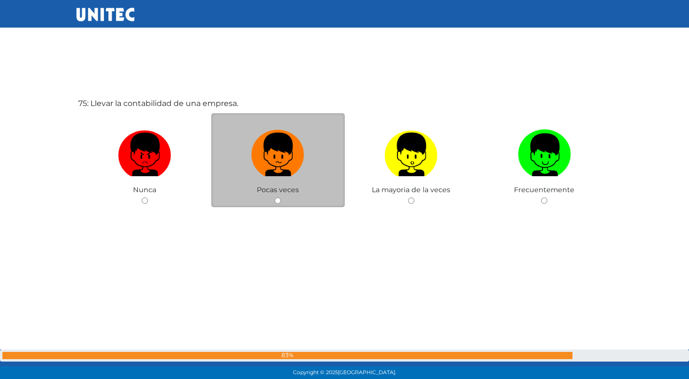
click at [312, 142] on label at bounding box center [277, 154] width 133 height 59
click at [281, 197] on input "radio" at bounding box center [278, 200] width 6 height 6
radio input "true"
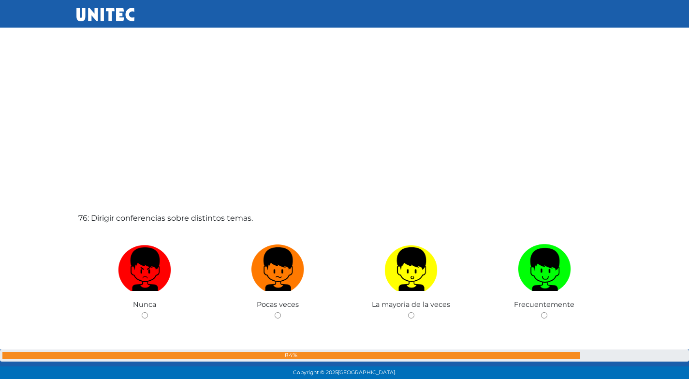
scroll to position [28383, 0]
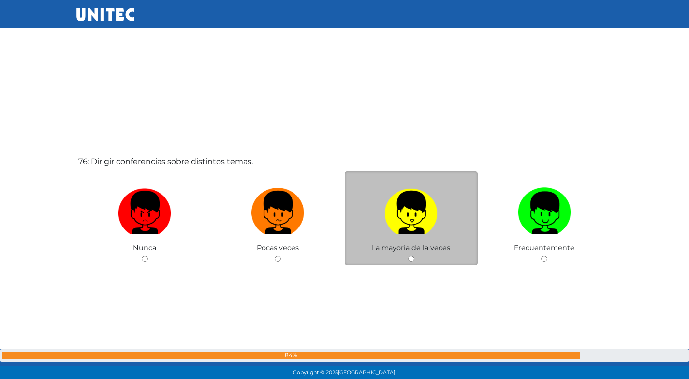
click at [386, 207] on img at bounding box center [410, 209] width 53 height 51
click at [408, 255] on input "radio" at bounding box center [411, 258] width 6 height 6
radio input "true"
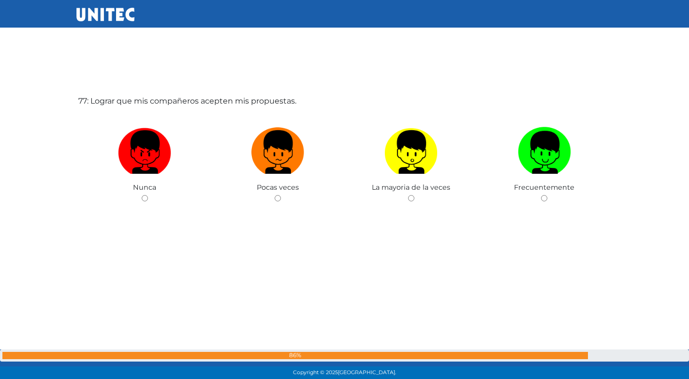
scroll to position [28822, 0]
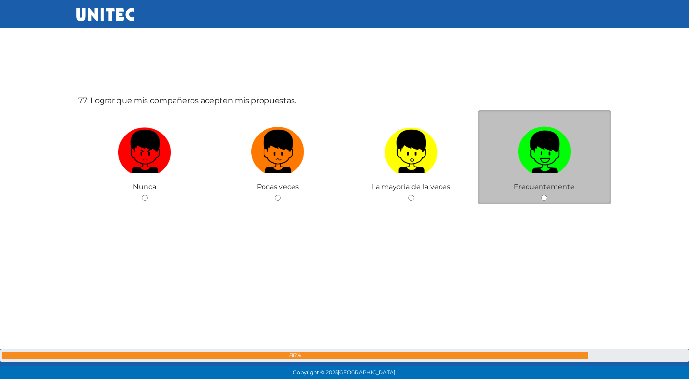
click at [539, 168] on img at bounding box center [544, 148] width 53 height 51
click at [541, 194] on input "radio" at bounding box center [544, 197] width 6 height 6
radio input "true"
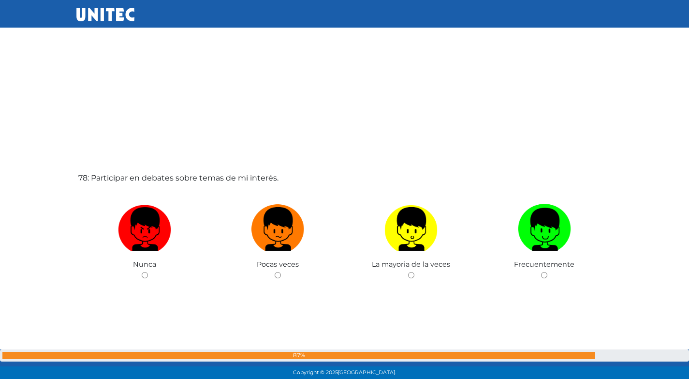
scroll to position [29141, 0]
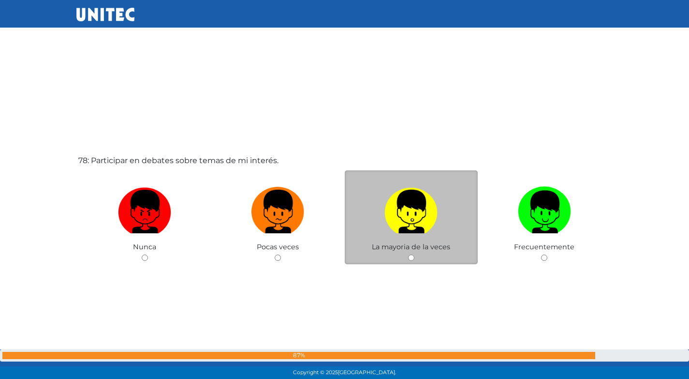
click at [379, 210] on label at bounding box center [411, 211] width 133 height 59
click at [408, 254] on input "radio" at bounding box center [411, 257] width 6 height 6
radio input "true"
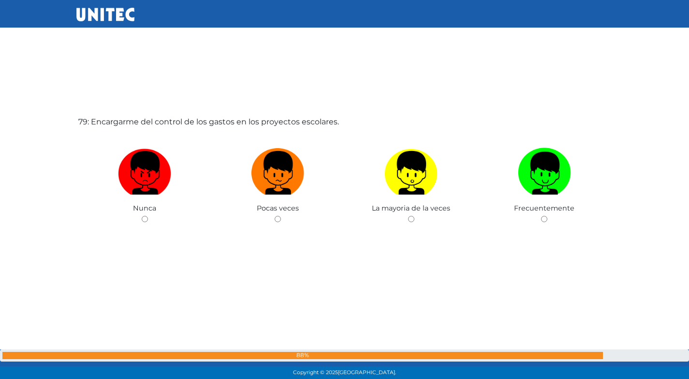
scroll to position [29559, 0]
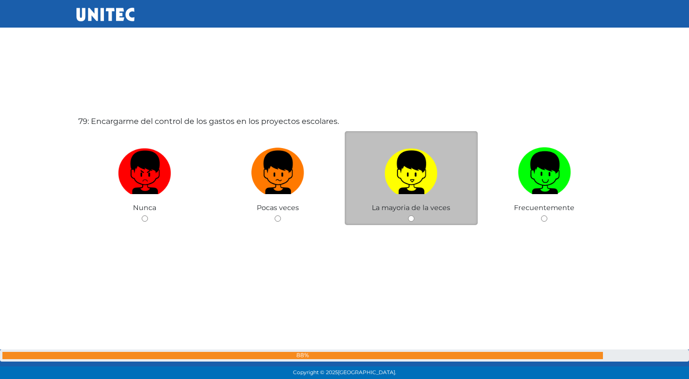
click at [418, 181] on img at bounding box center [410, 169] width 53 height 51
click at [414, 215] on input "radio" at bounding box center [411, 218] width 6 height 6
radio input "true"
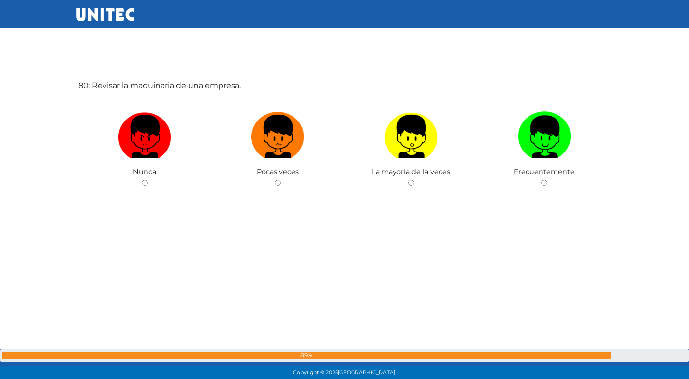
scroll to position [29974, 0]
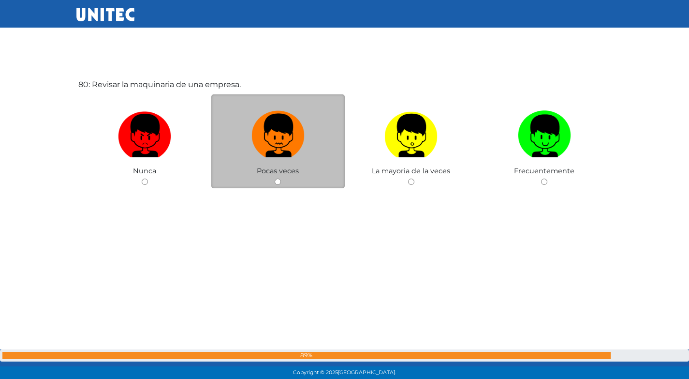
click at [288, 139] on img at bounding box center [277, 132] width 53 height 51
click at [281, 178] on input "radio" at bounding box center [278, 181] width 6 height 6
radio input "true"
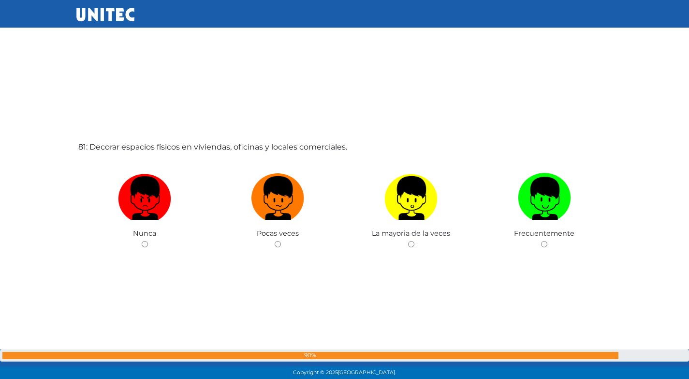
scroll to position [30337, 0]
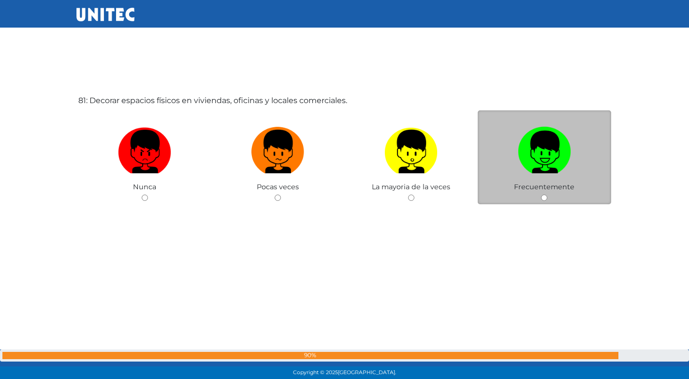
click at [546, 152] on img at bounding box center [544, 148] width 53 height 51
click at [546, 194] on input "radio" at bounding box center [544, 197] width 6 height 6
radio input "true"
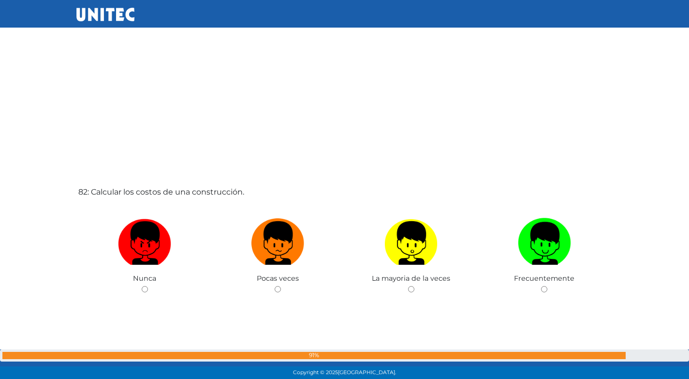
scroll to position [30656, 0]
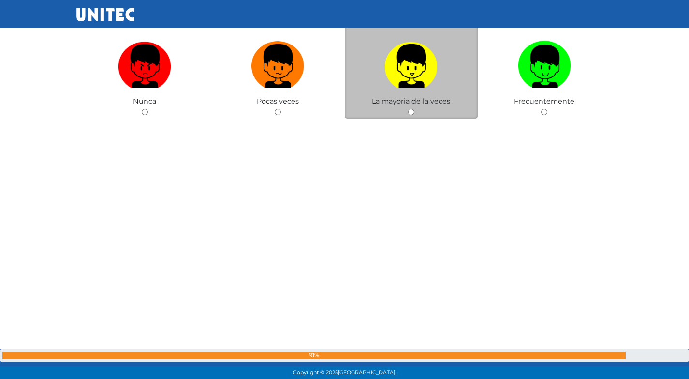
click at [413, 66] on img at bounding box center [410, 62] width 53 height 51
click at [413, 109] on input "radio" at bounding box center [411, 112] width 6 height 6
radio input "true"
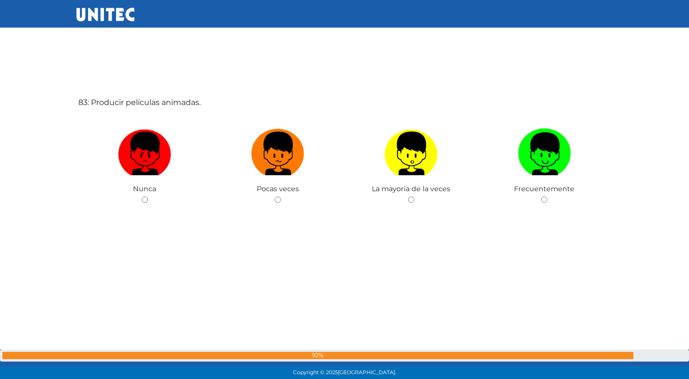
scroll to position [31094, 0]
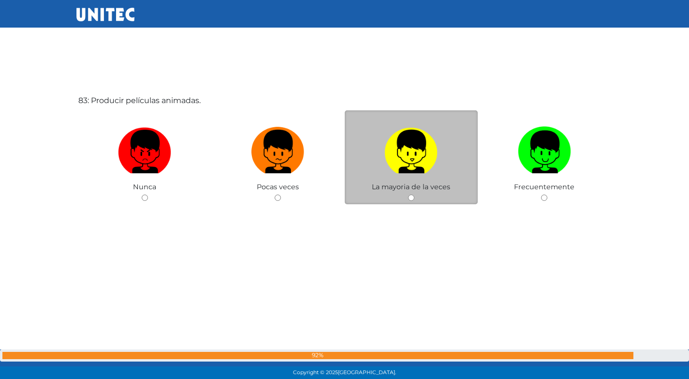
click at [420, 164] on img at bounding box center [410, 148] width 53 height 51
click at [414, 194] on input "radio" at bounding box center [411, 197] width 6 height 6
radio input "true"
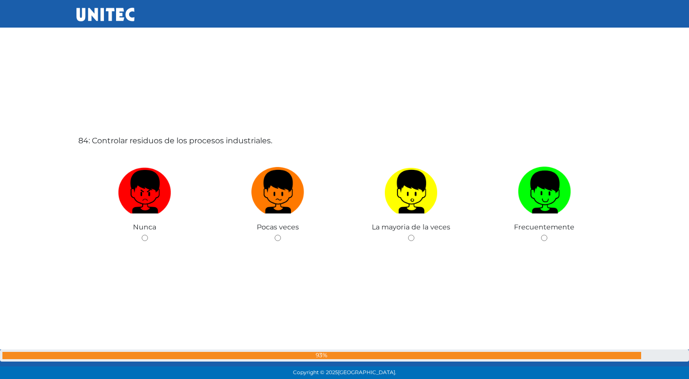
scroll to position [31473, 0]
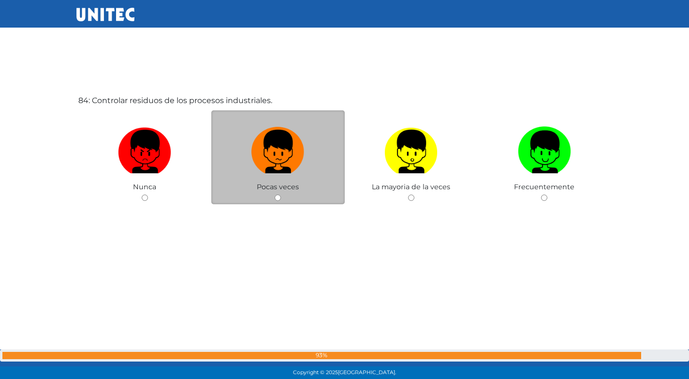
click at [316, 174] on label at bounding box center [277, 151] width 133 height 59
click at [281, 194] on input "radio" at bounding box center [278, 197] width 6 height 6
radio input "true"
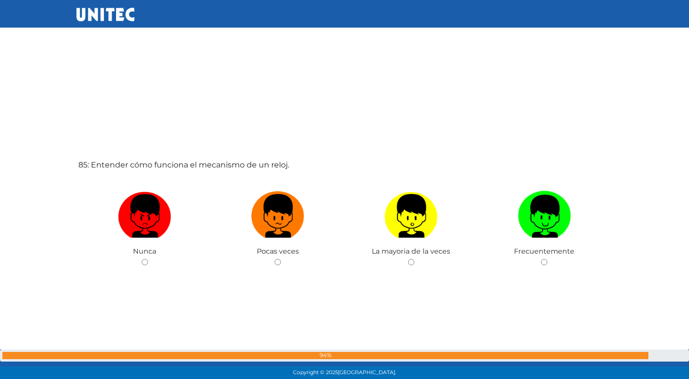
scroll to position [31851, 0]
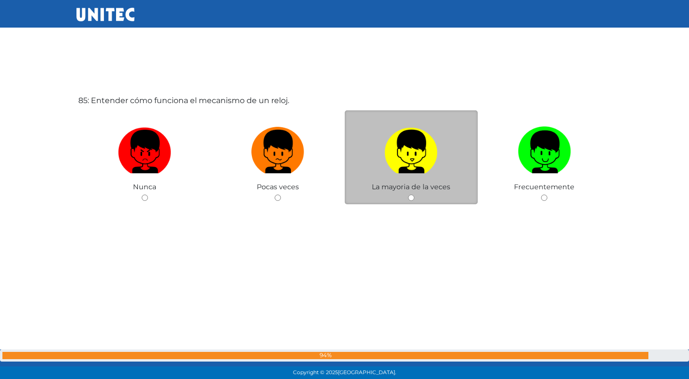
click at [409, 170] on img at bounding box center [410, 148] width 53 height 51
click at [409, 194] on input "radio" at bounding box center [411, 197] width 6 height 6
radio input "true"
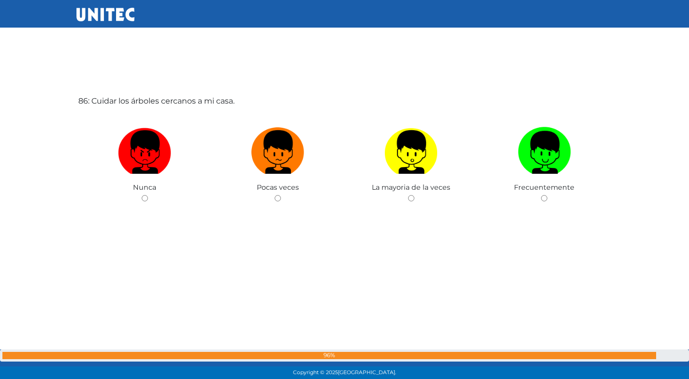
scroll to position [32230, 0]
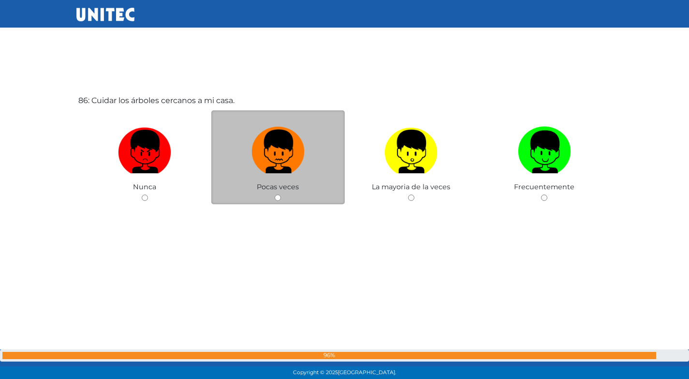
click at [282, 164] on img at bounding box center [277, 148] width 53 height 51
click at [281, 194] on input "radio" at bounding box center [278, 197] width 6 height 6
radio input "true"
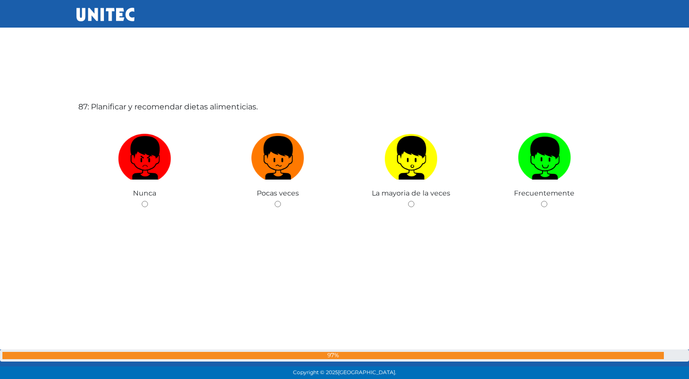
scroll to position [32609, 0]
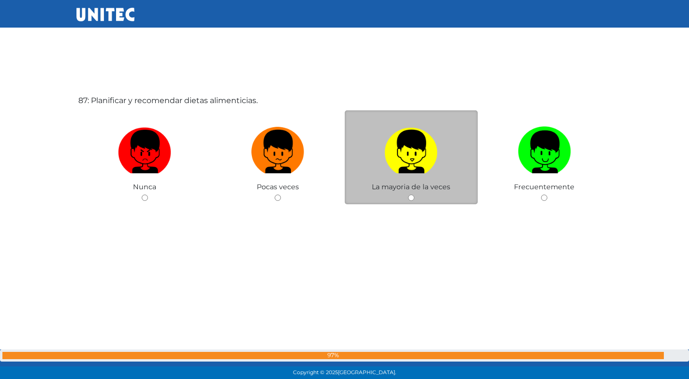
click at [436, 173] on img at bounding box center [410, 148] width 53 height 51
click at [414, 194] on input "radio" at bounding box center [411, 197] width 6 height 6
radio input "true"
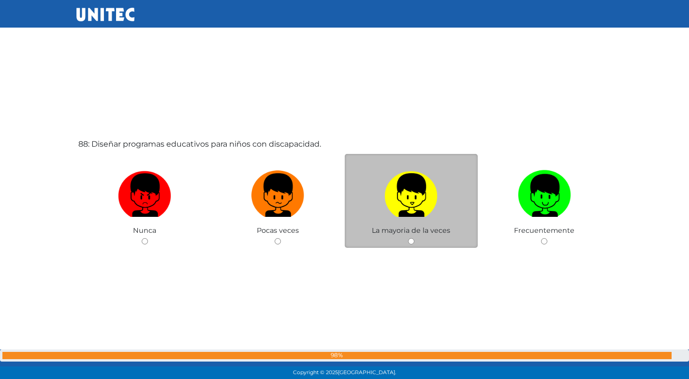
scroll to position [32987, 0]
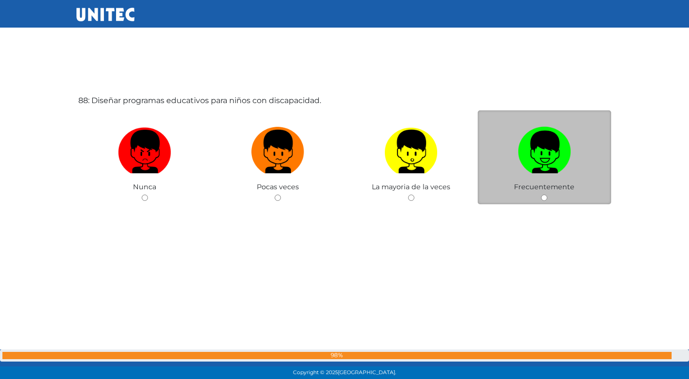
click at [538, 166] on img at bounding box center [544, 148] width 53 height 51
click at [541, 194] on input "radio" at bounding box center [544, 197] width 6 height 6
radio input "true"
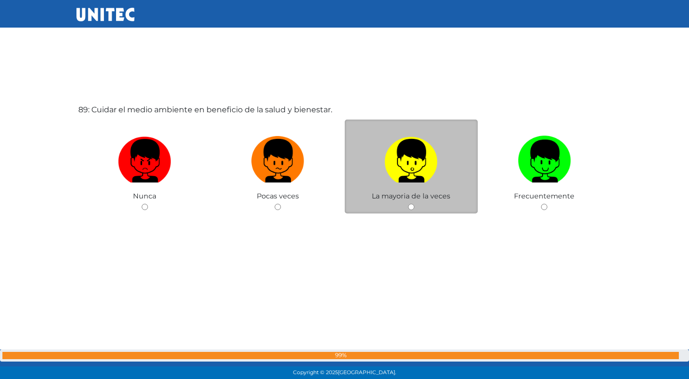
scroll to position [33366, 0]
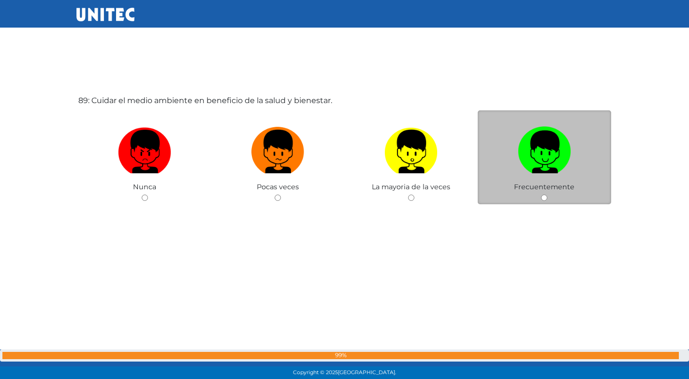
click at [515, 157] on label at bounding box center [544, 151] width 133 height 59
click at [541, 194] on input "radio" at bounding box center [544, 197] width 6 height 6
radio input "true"
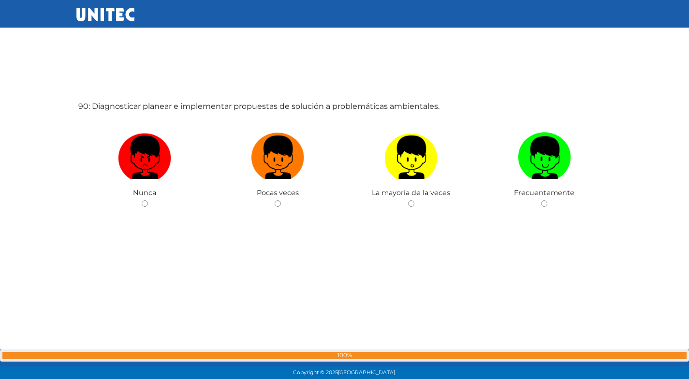
scroll to position [33744, 0]
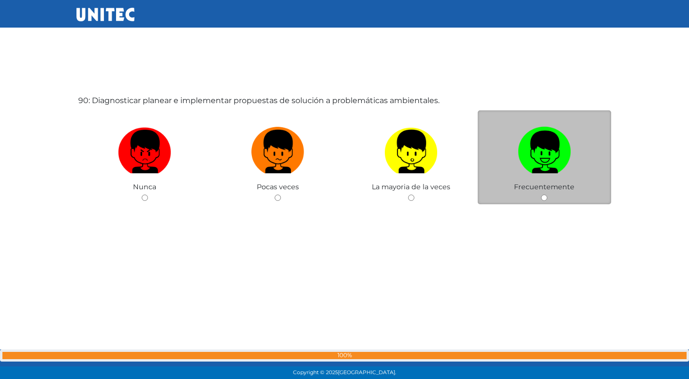
click at [519, 168] on img at bounding box center [544, 148] width 53 height 51
click at [541, 194] on input "radio" at bounding box center [544, 197] width 6 height 6
radio input "true"
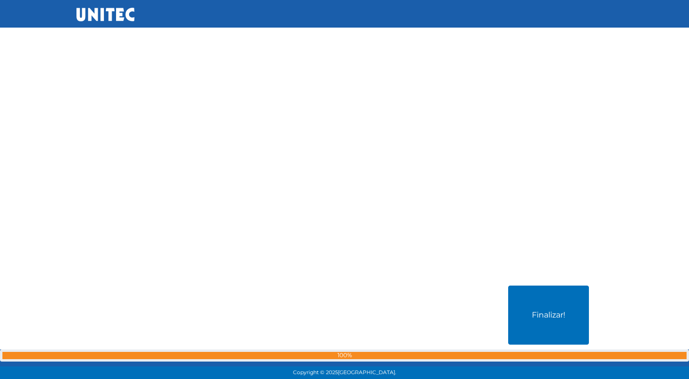
scroll to position [34031, 0]
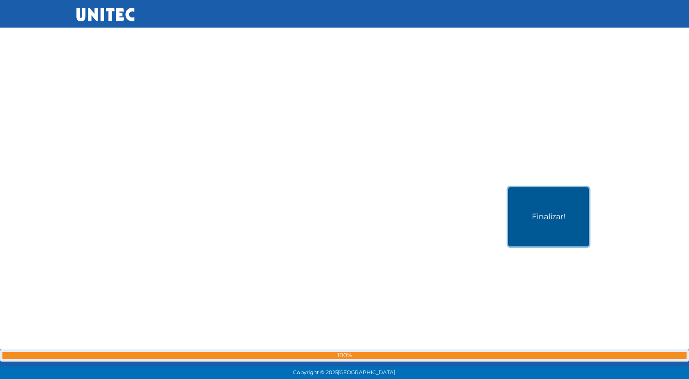
click at [508, 225] on button "Finalizar!" at bounding box center [548, 216] width 81 height 59
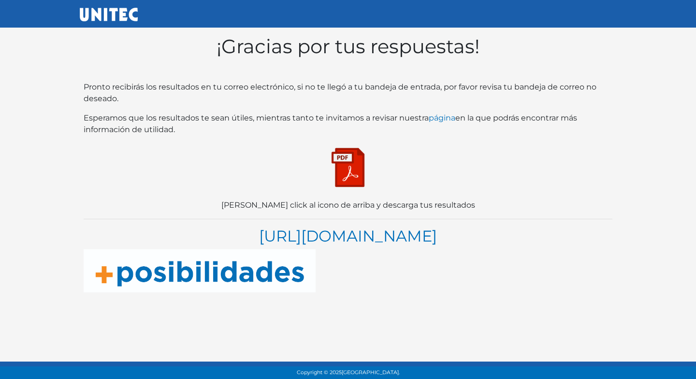
click at [346, 173] on img at bounding box center [348, 167] width 48 height 48
